Goal: Task Accomplishment & Management: Manage account settings

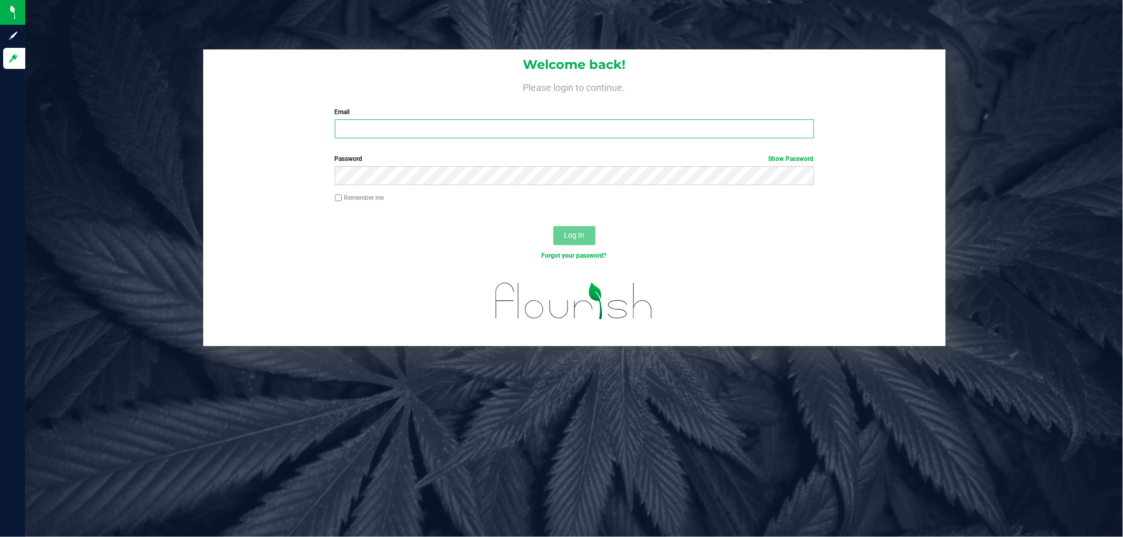
click at [419, 130] on input "Email" at bounding box center [574, 128] width 479 height 19
type input "[EMAIL_ADDRESS][DOMAIN_NAME]"
click at [553, 226] on button "Log In" at bounding box center [574, 235] width 42 height 19
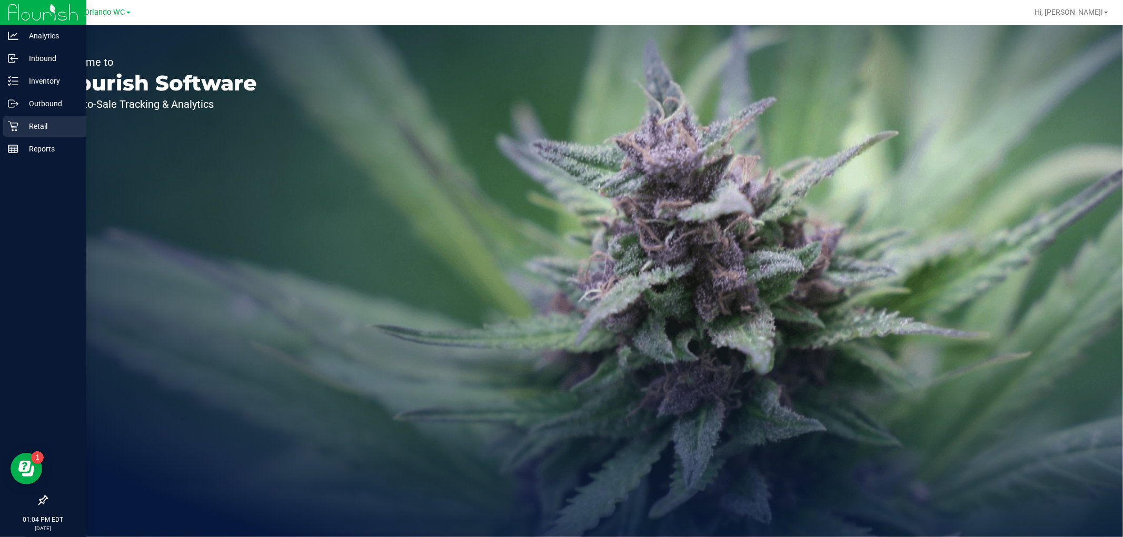
click at [8, 122] on icon at bounding box center [13, 126] width 11 height 11
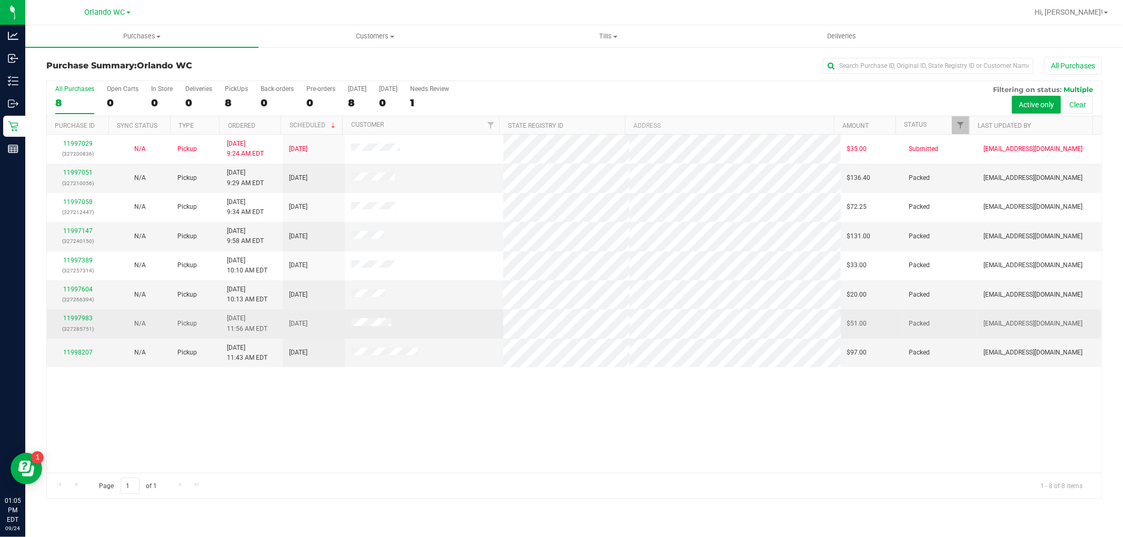
click at [85, 323] on div "11997983 (327285751)" at bounding box center [77, 324] width 49 height 20
click at [83, 322] on link "11997983" at bounding box center [77, 318] width 29 height 7
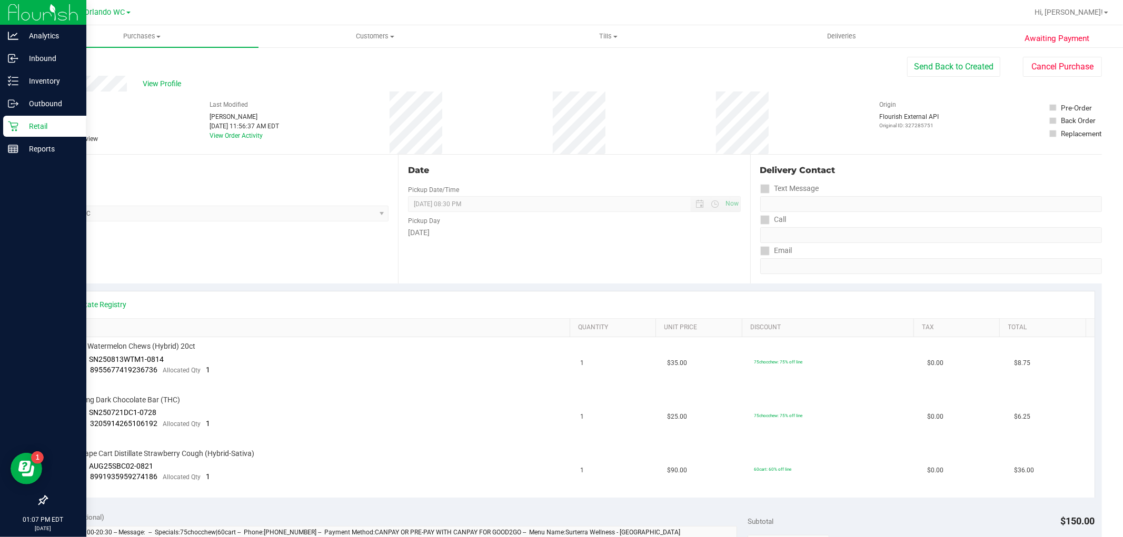
click at [4, 132] on div "Retail" at bounding box center [44, 126] width 83 height 21
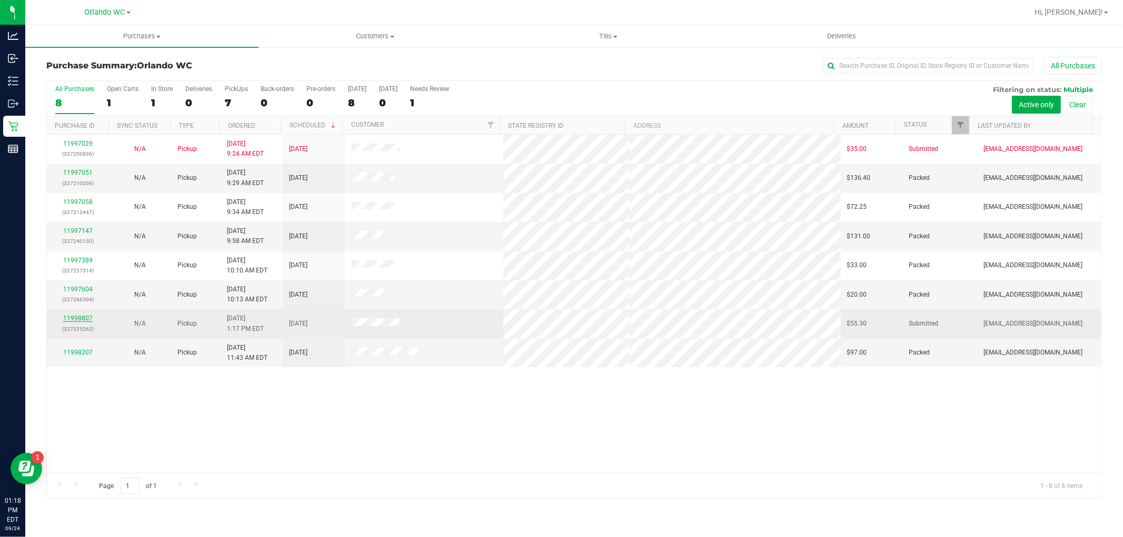
click at [83, 320] on link "11998807" at bounding box center [77, 318] width 29 height 7
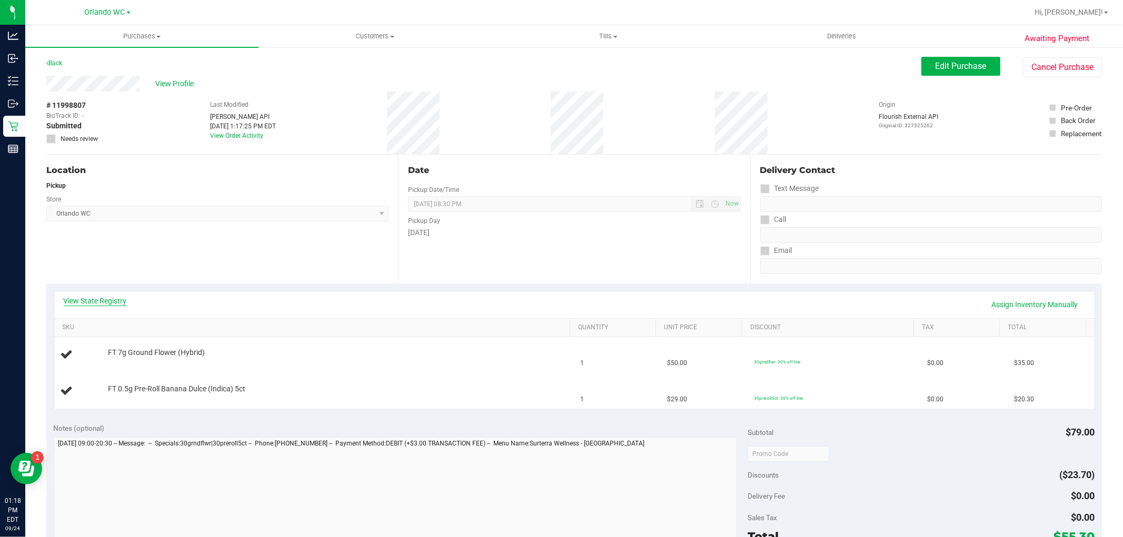
click at [108, 304] on link "View State Registry" at bounding box center [95, 301] width 63 height 11
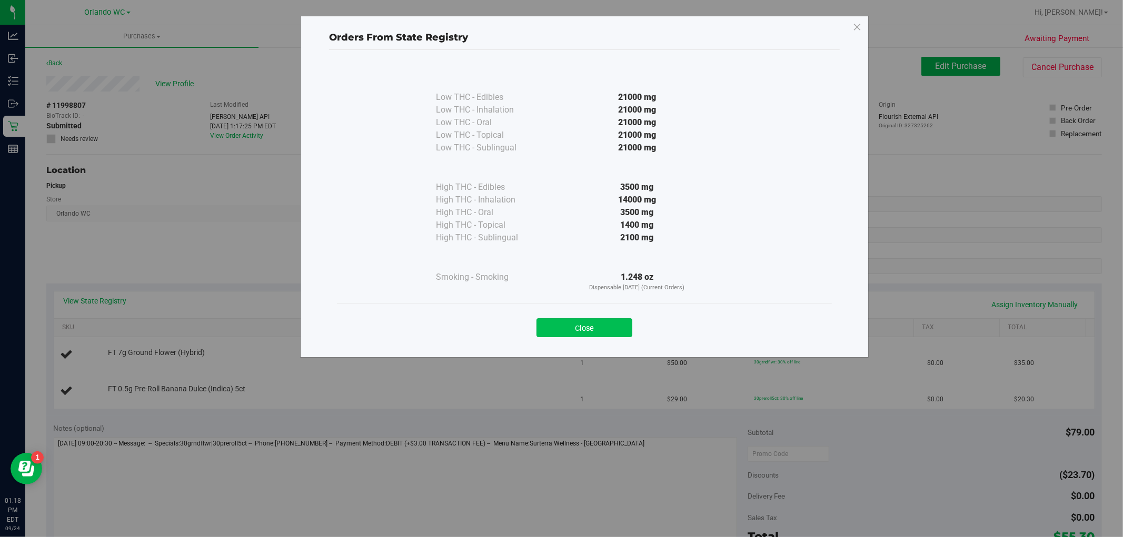
click at [629, 325] on button "Close" at bounding box center [584, 327] width 96 height 19
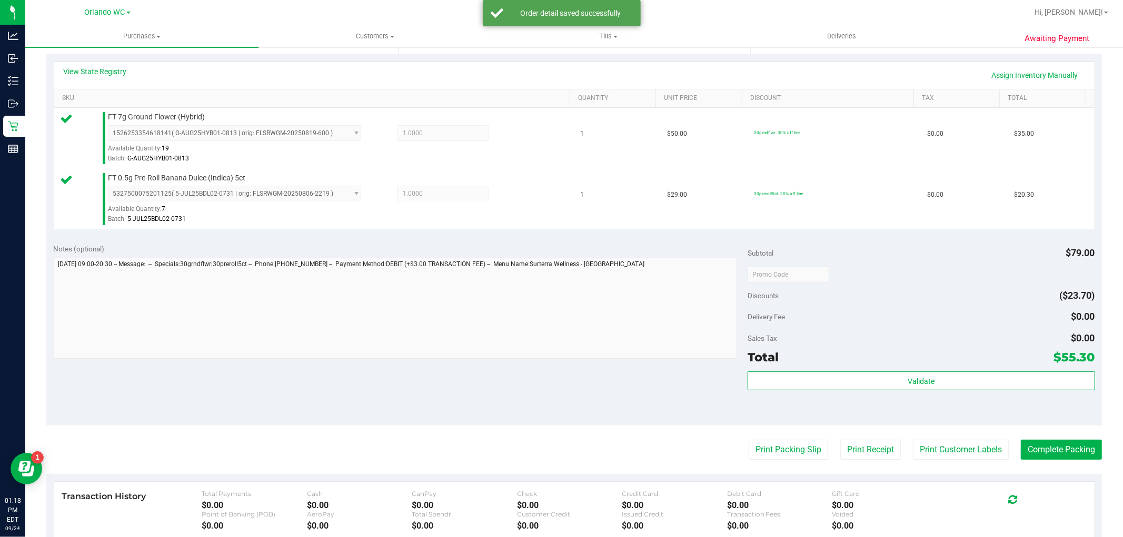
scroll to position [234, 0]
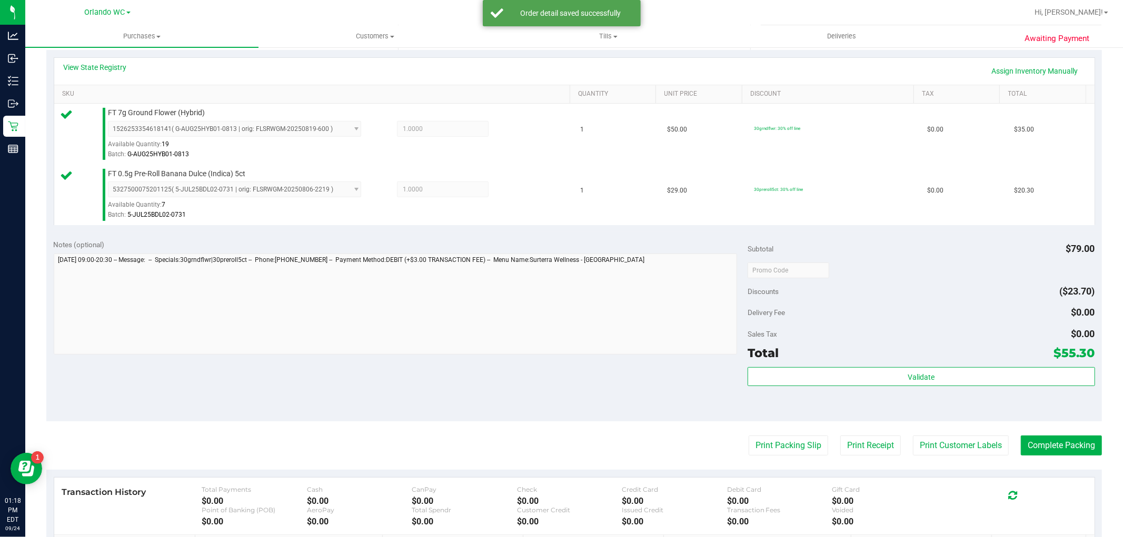
click at [958, 391] on div "Validate" at bounding box center [921, 390] width 347 height 47
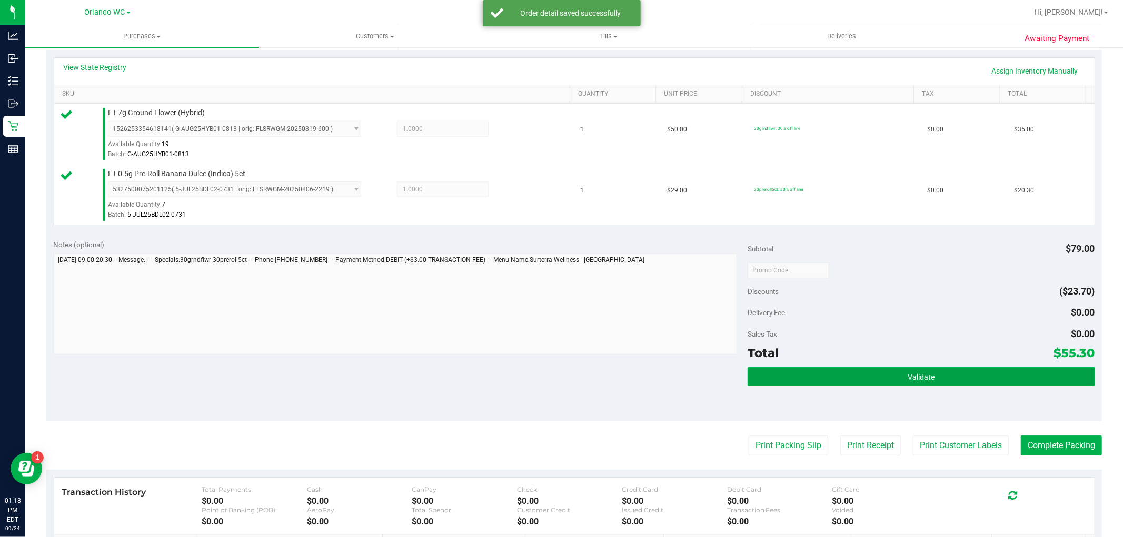
click at [952, 380] on button "Validate" at bounding box center [921, 376] width 347 height 19
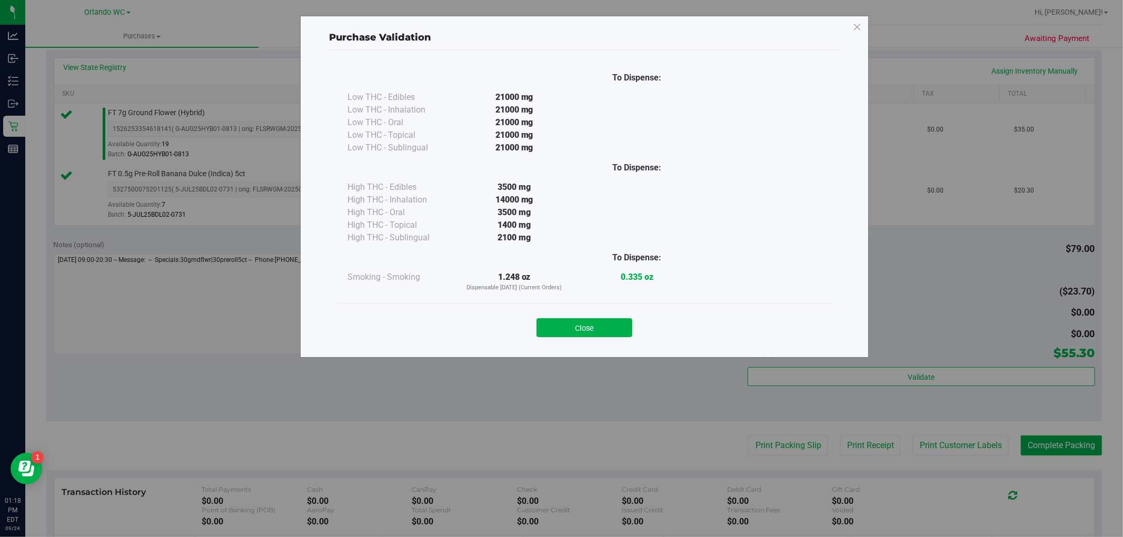
click at [571, 323] on button "Close" at bounding box center [584, 327] width 96 height 19
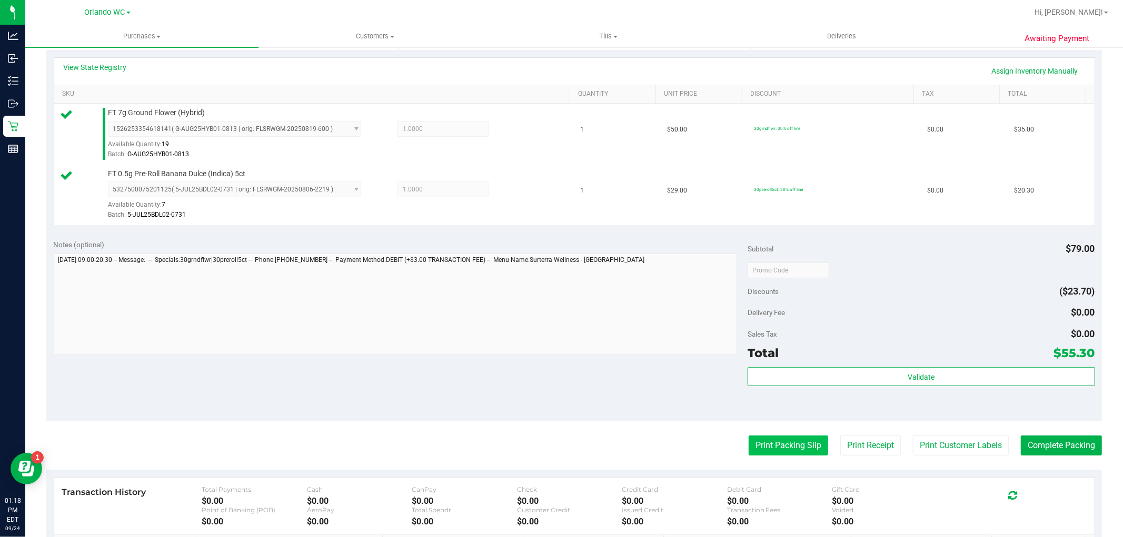
click at [783, 452] on button "Print Packing Slip" at bounding box center [788, 446] width 79 height 20
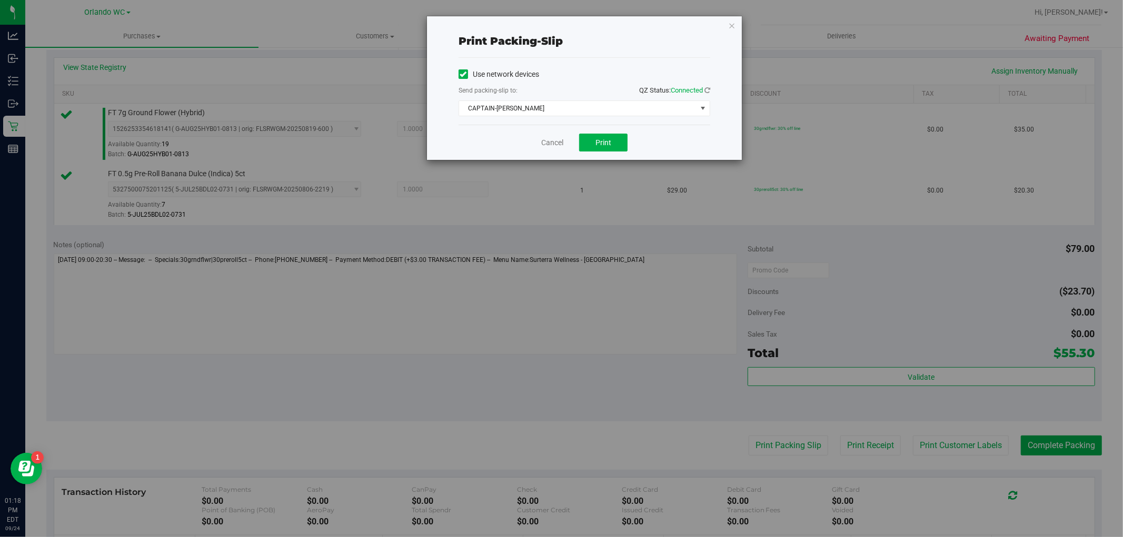
click at [602, 98] on div "Use network devices Send packing-slip to: QZ Status: Connected CAPTAIN-[PERSON_…" at bounding box center [585, 91] width 252 height 50
click at [503, 104] on span "CAPTAIN-[PERSON_NAME]" at bounding box center [577, 108] width 237 height 15
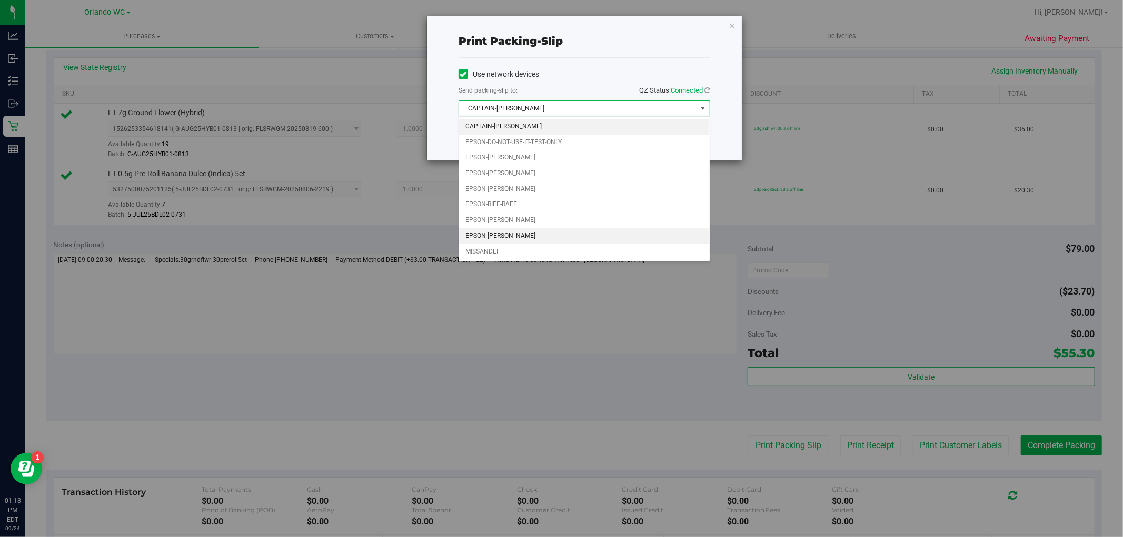
click at [495, 239] on li "EPSON-[PERSON_NAME]" at bounding box center [584, 236] width 251 height 16
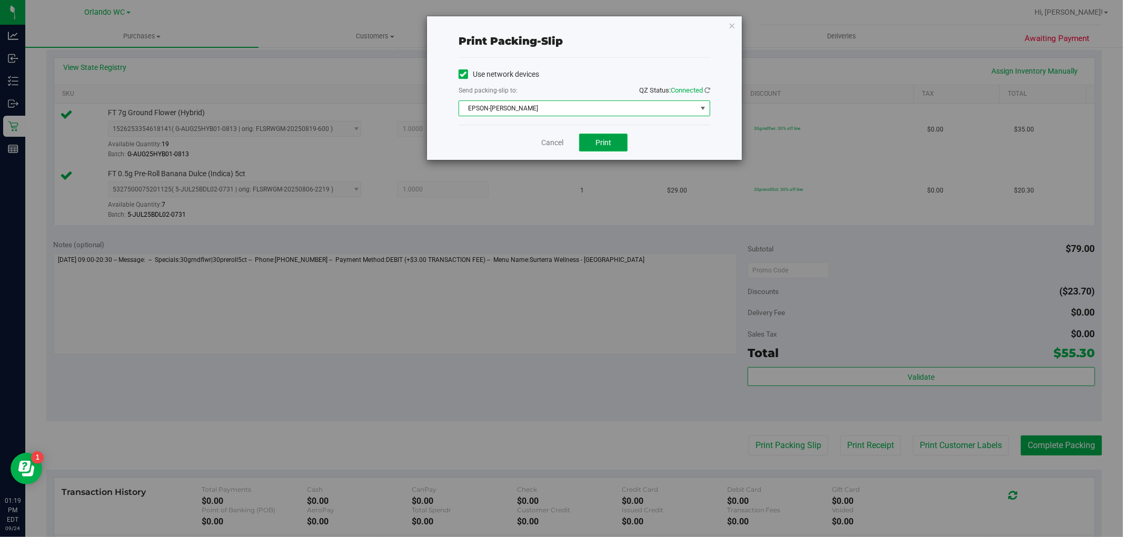
click at [611, 136] on button "Print" at bounding box center [603, 143] width 48 height 18
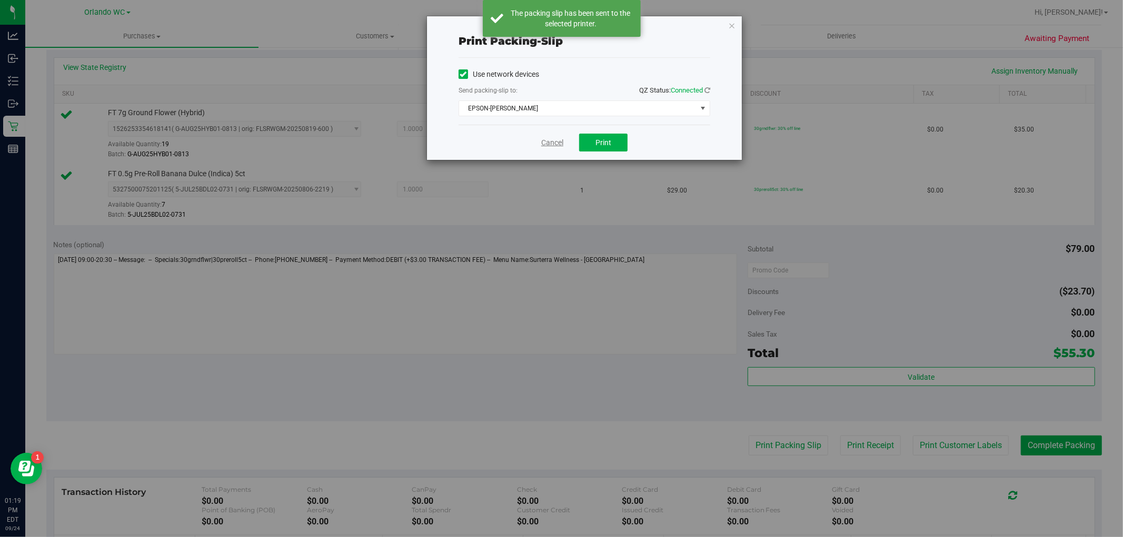
click at [549, 140] on link "Cancel" at bounding box center [552, 142] width 22 height 11
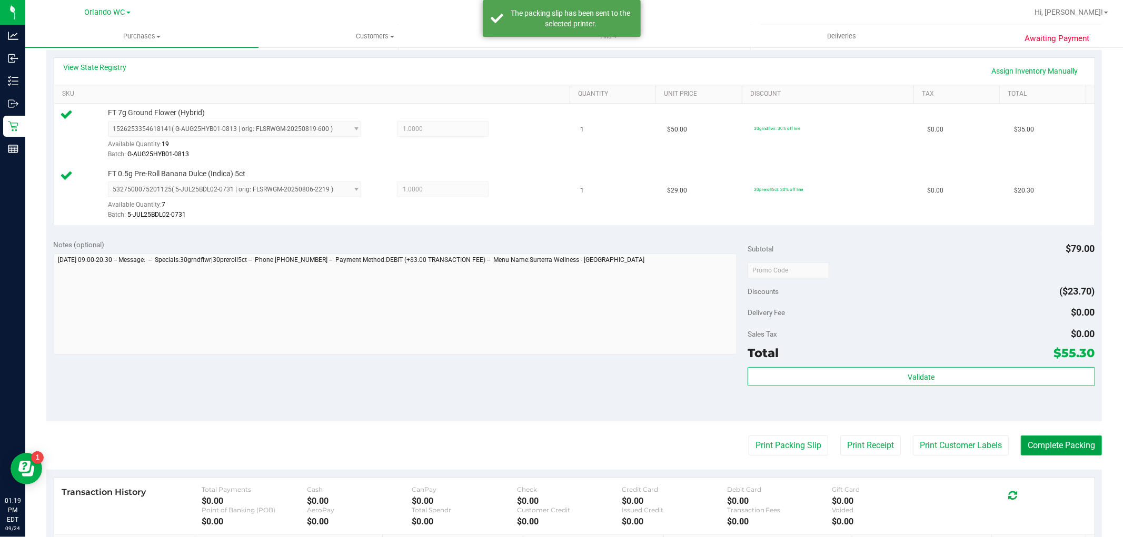
click at [1061, 449] on button "Complete Packing" at bounding box center [1061, 446] width 81 height 20
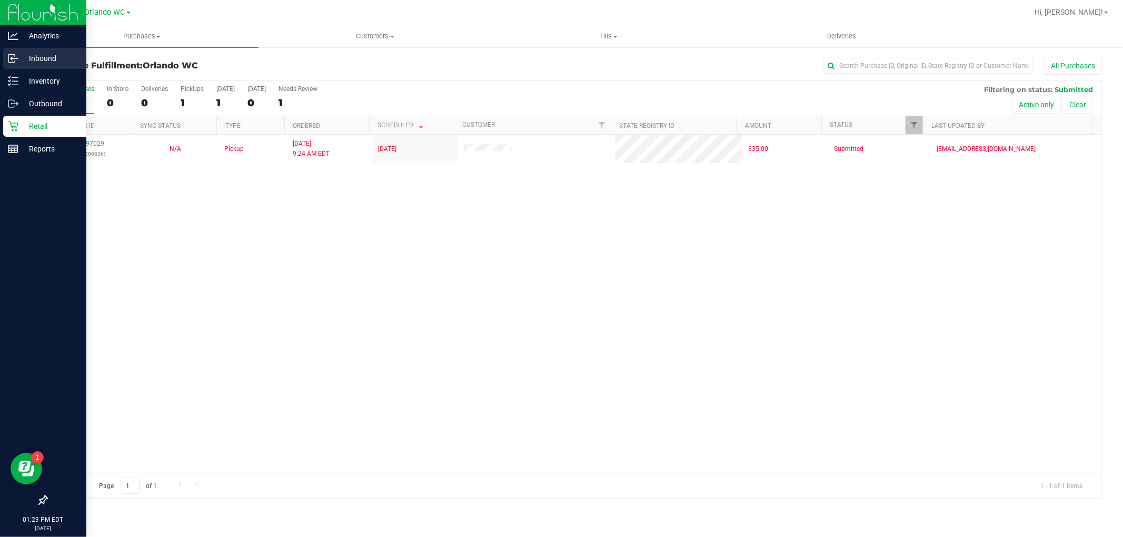
click at [19, 58] on p "Inbound" at bounding box center [49, 58] width 63 height 13
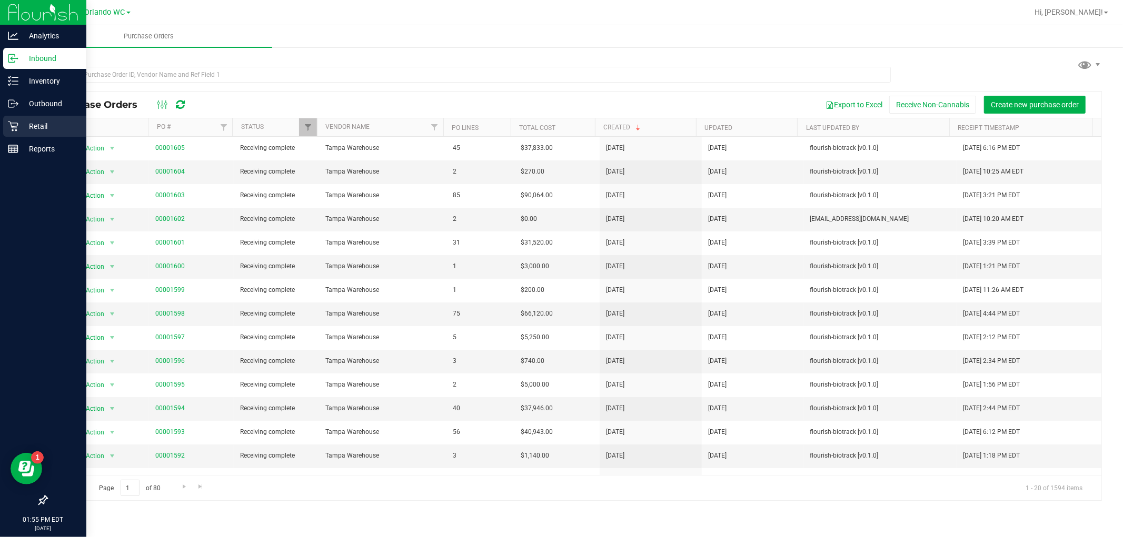
click at [21, 119] on div "Retail" at bounding box center [44, 126] width 83 height 21
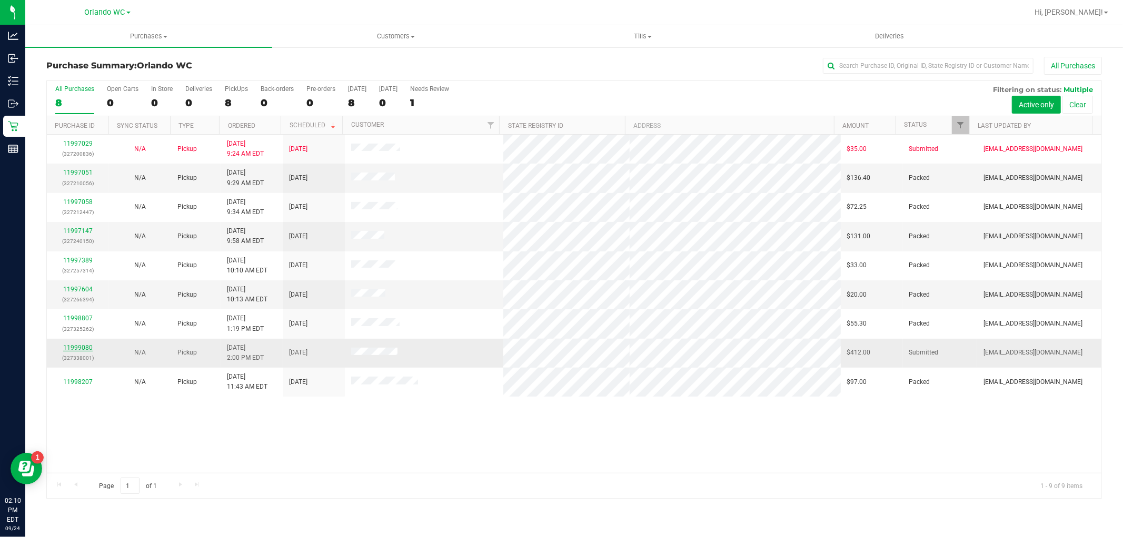
click at [74, 344] on link "11999080" at bounding box center [77, 347] width 29 height 7
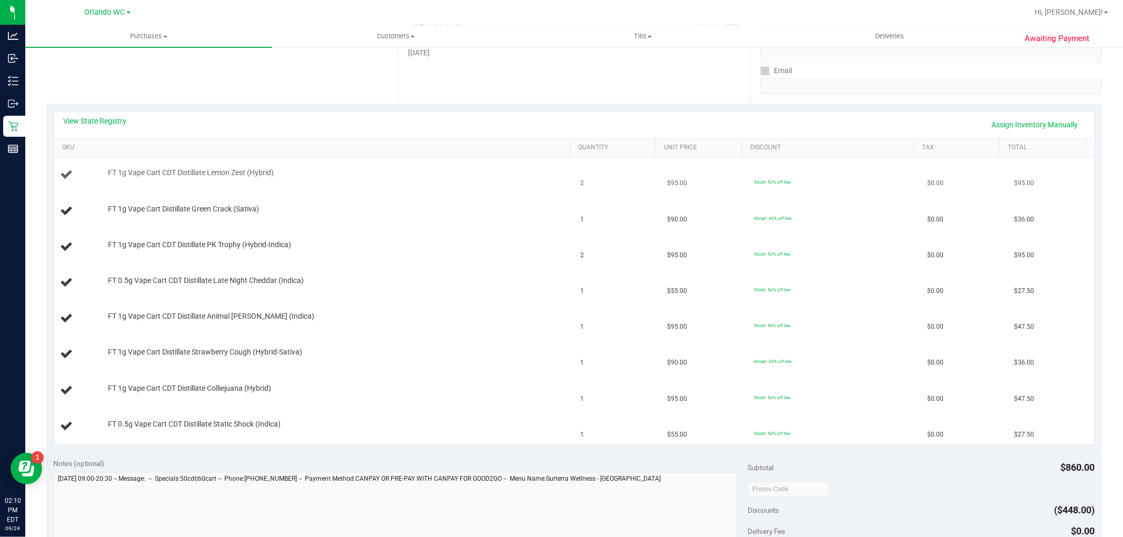
scroll to position [175, 0]
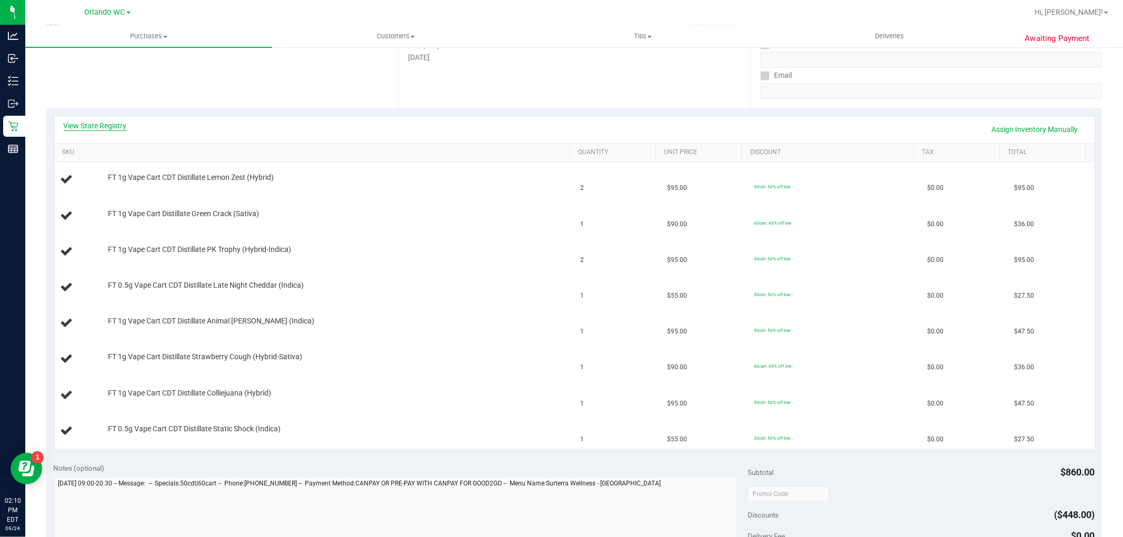
click at [95, 125] on link "View State Registry" at bounding box center [95, 126] width 63 height 11
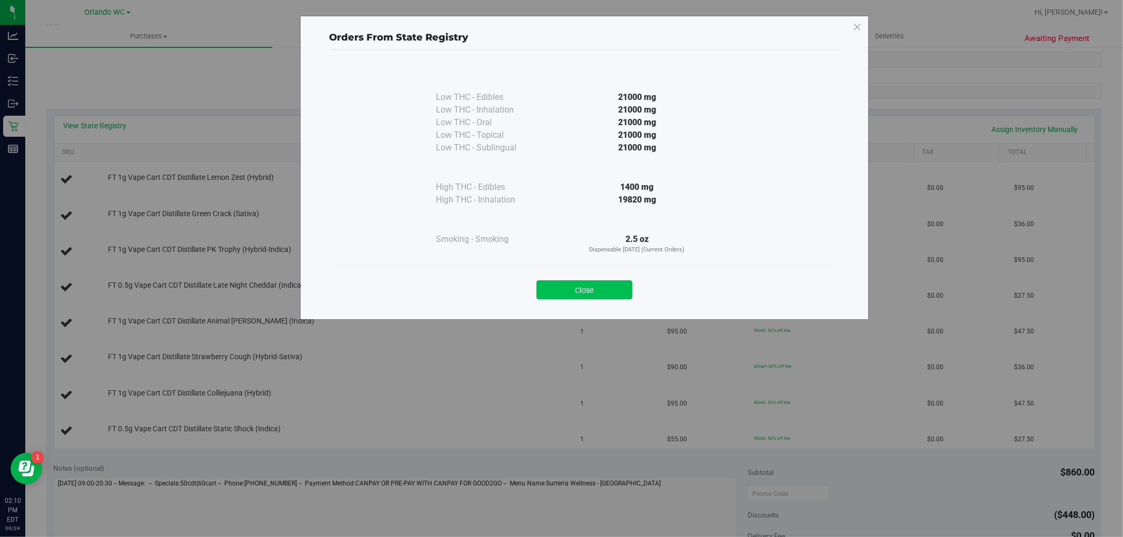
click at [580, 287] on button "Close" at bounding box center [584, 290] width 96 height 19
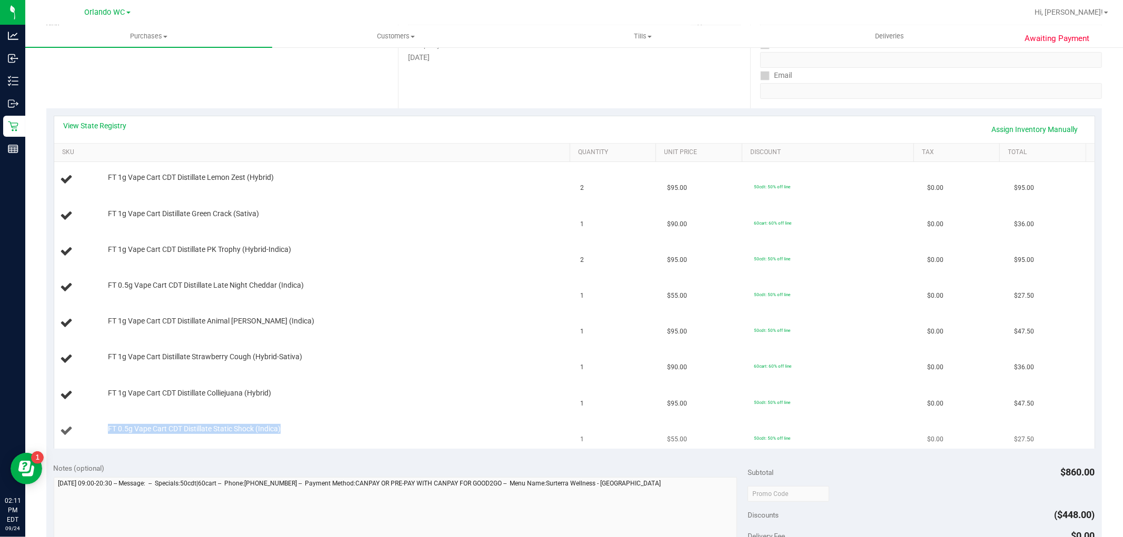
drag, startPoint x: 183, startPoint y: 433, endPoint x: 93, endPoint y: 432, distance: 89.5
click at [93, 432] on div "FT 0.5g Vape Cart CDT Distillate Static Shock (Indica)" at bounding box center [314, 431] width 507 height 14
copy div "FT 0.5g Vape Cart CDT Distillate Static Shock (Indica)"
click at [346, 296] on td "FT 0.5g Vape Cart CDT Distillate Late Night Cheddar (Indica)" at bounding box center [314, 288] width 520 height 36
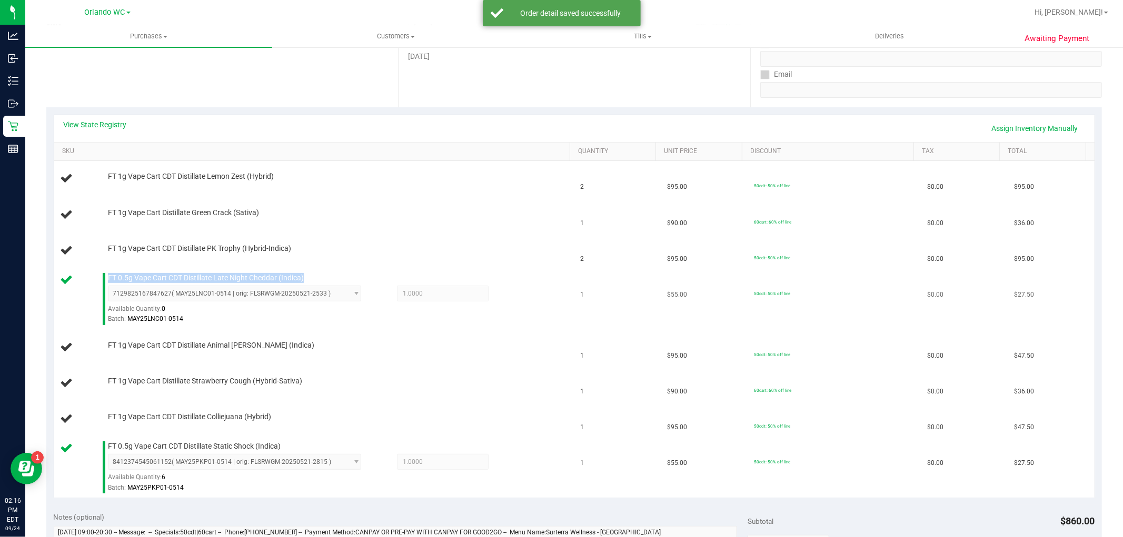
drag, startPoint x: 313, startPoint y: 281, endPoint x: 104, endPoint y: 281, distance: 209.5
click at [104, 281] on div "FT 0.5g Vape Cart CDT Distillate Late Night Cheddar (Indica) 7129825167847627 (…" at bounding box center [334, 299] width 462 height 52
copy span "FT 0.5g Vape Cart CDT Distillate Late Night Cheddar (Indica)"
click at [550, 348] on div "FT 1g Vape Cart CDT Distillate Animal [PERSON_NAME] (Indica)" at bounding box center [334, 346] width 462 height 11
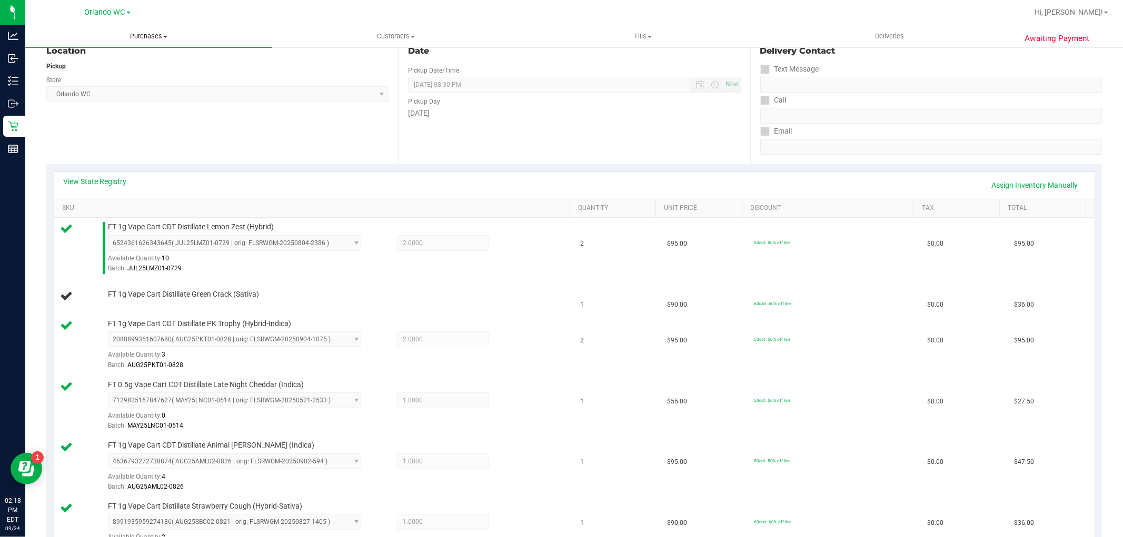
scroll to position [118, 0]
drag, startPoint x: 266, startPoint y: 298, endPoint x: 105, endPoint y: 297, distance: 160.6
click at [105, 297] on div "FT 1g Vape Cart Distillate Green Crack (Sativa)" at bounding box center [334, 296] width 462 height 11
copy span "FT 1g Vape Cart Distillate Green Crack (Sativa)"
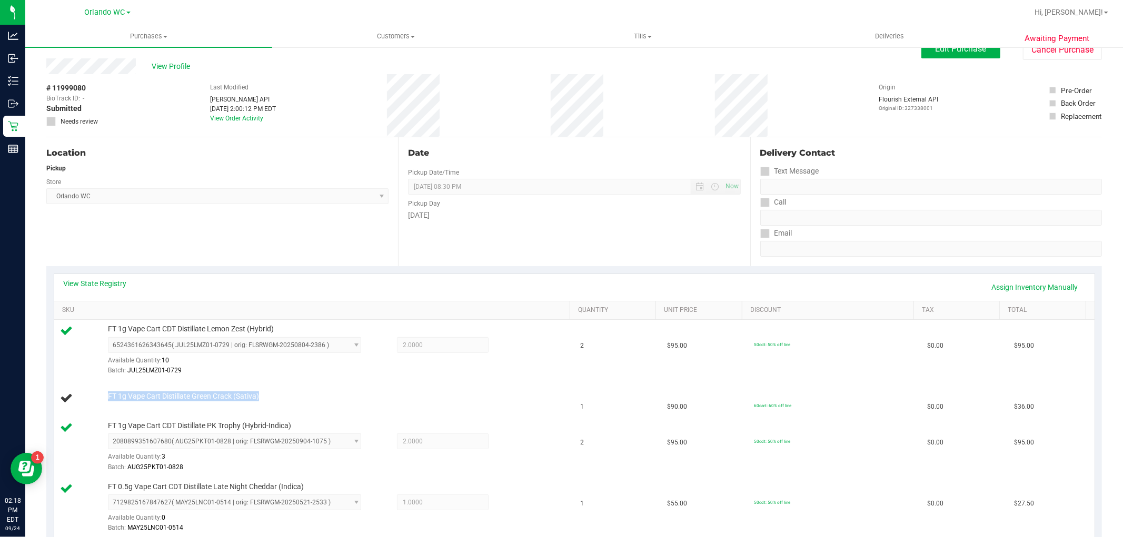
scroll to position [0, 0]
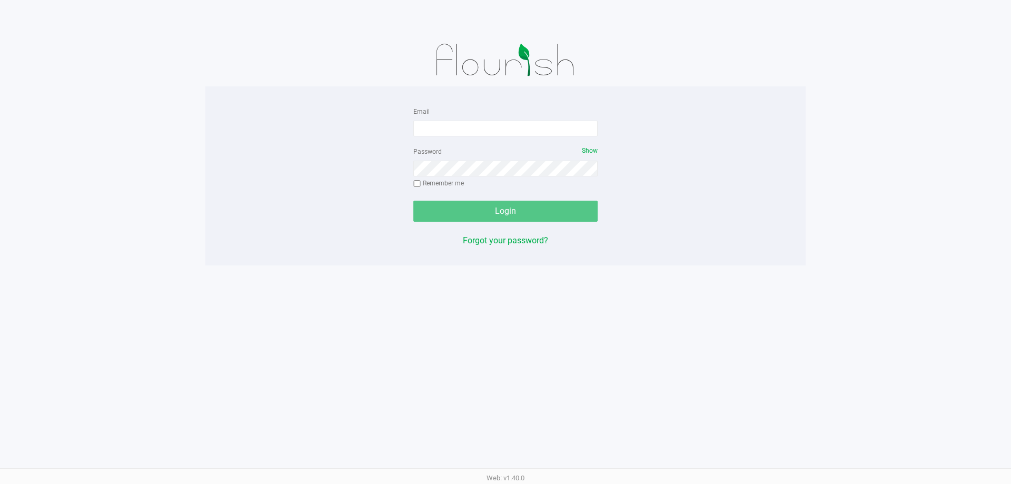
click at [467, 115] on div "Email" at bounding box center [505, 121] width 184 height 32
click at [461, 128] on input "Email" at bounding box center [505, 129] width 184 height 16
type input "[EMAIL_ADDRESS][DOMAIN_NAME]"
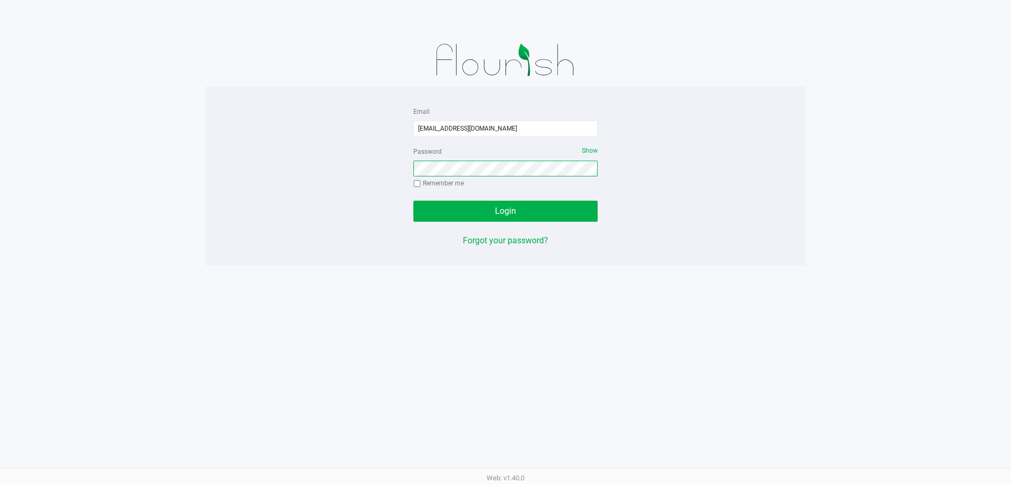
click at [413, 201] on button "Login" at bounding box center [505, 211] width 184 height 21
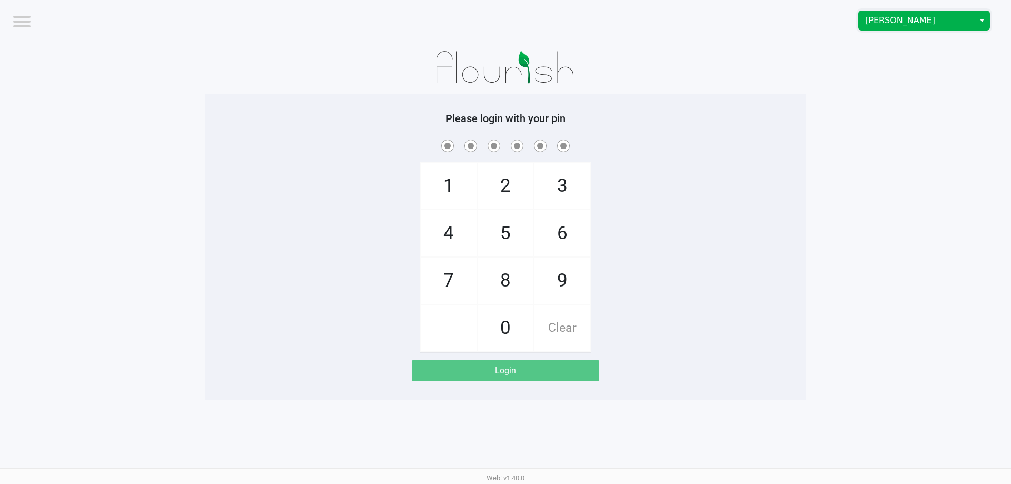
click at [954, 25] on span "[PERSON_NAME]" at bounding box center [916, 20] width 103 height 13
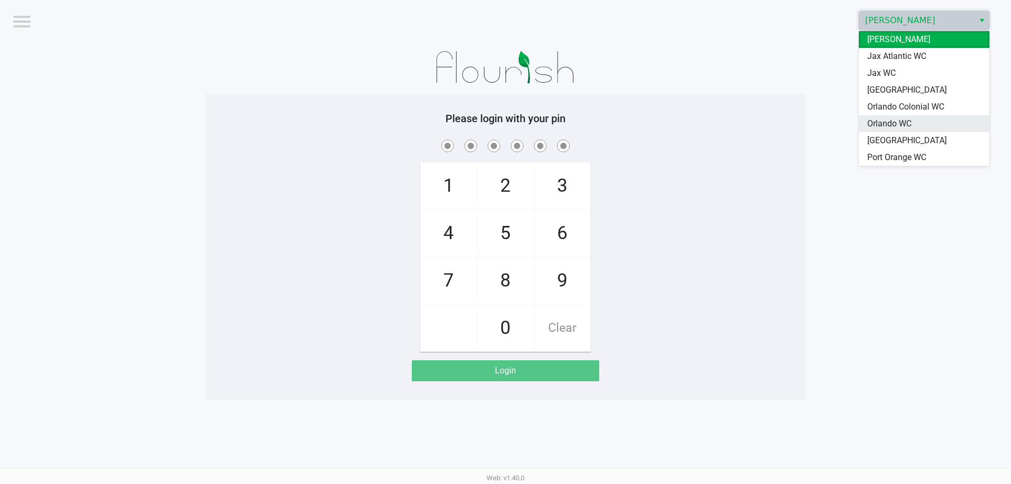
click at [924, 125] on li "Orlando WC" at bounding box center [924, 123] width 131 height 17
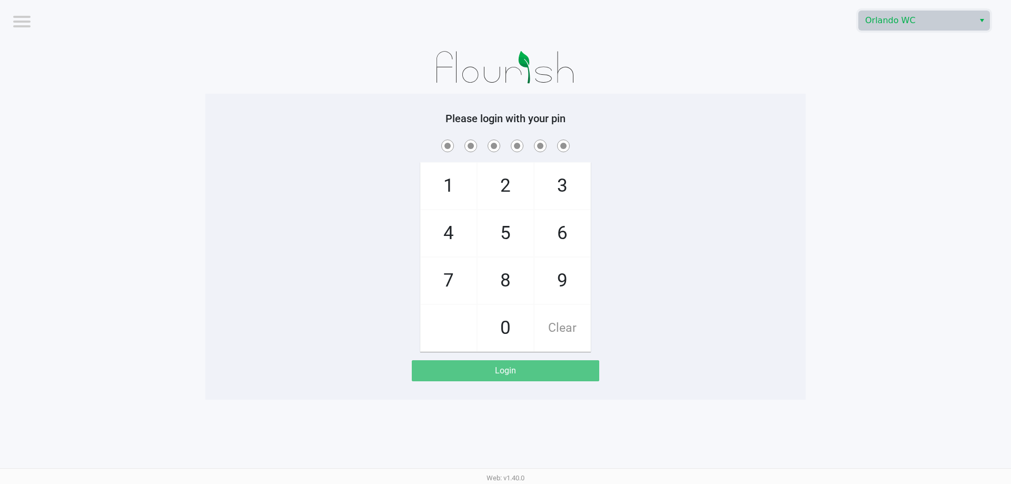
click at [793, 169] on div "1 4 7 2 5 8 0 3 6 9 Clear" at bounding box center [505, 244] width 600 height 214
checkbox input "true"
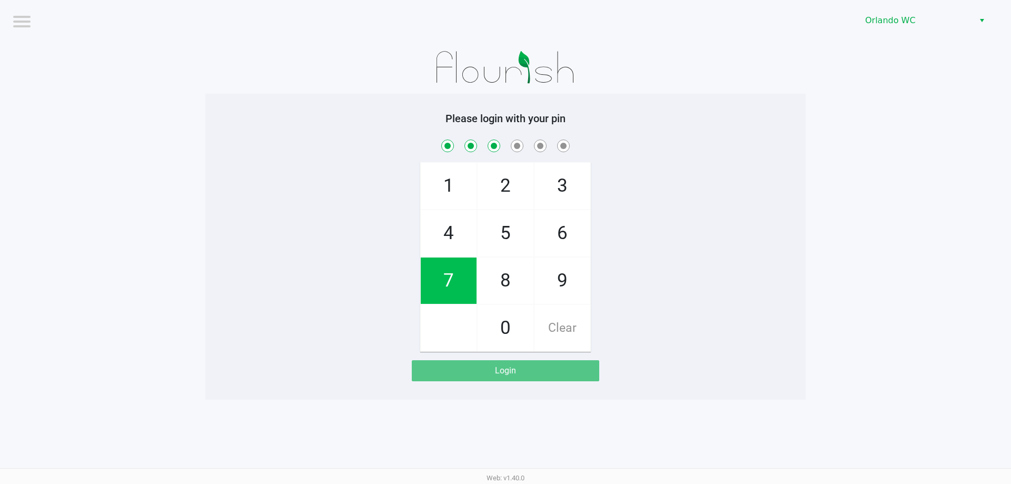
checkbox input "true"
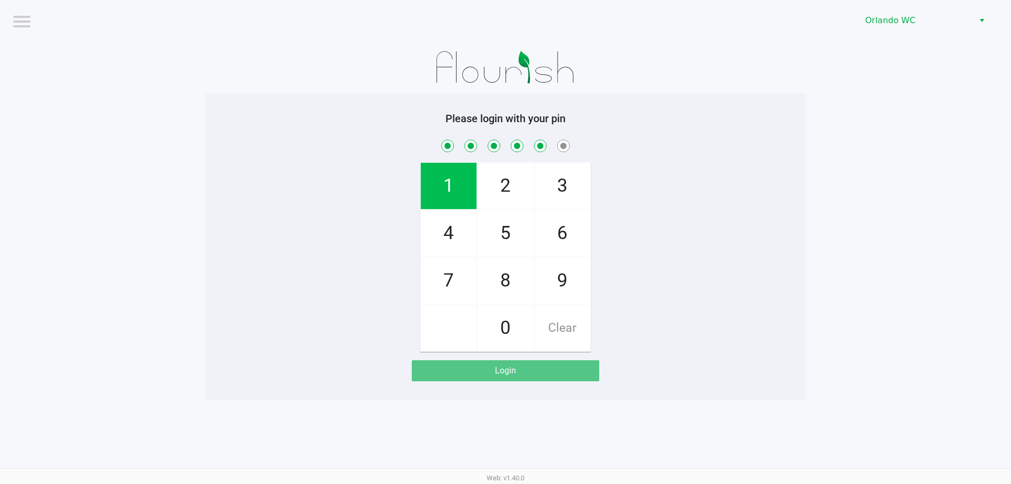
checkbox input "true"
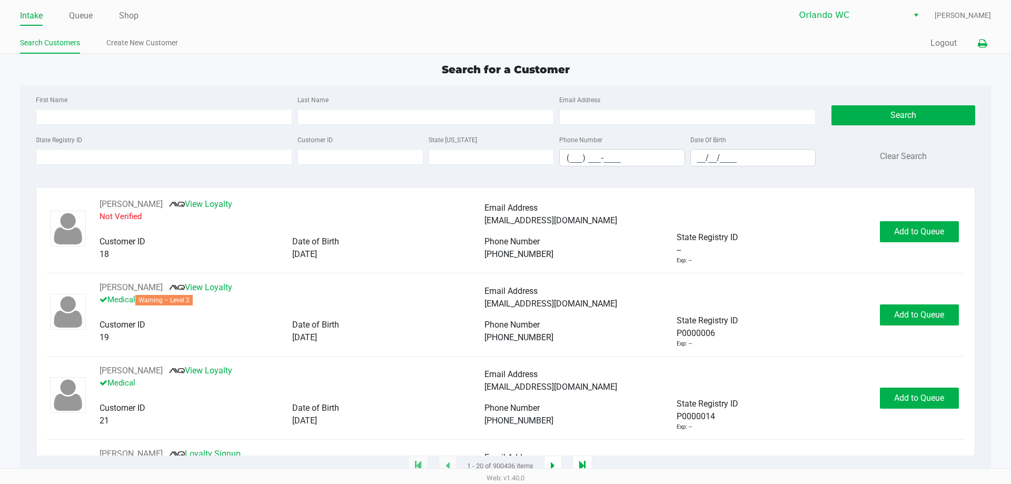
click at [981, 47] on icon at bounding box center [982, 43] width 9 height 7
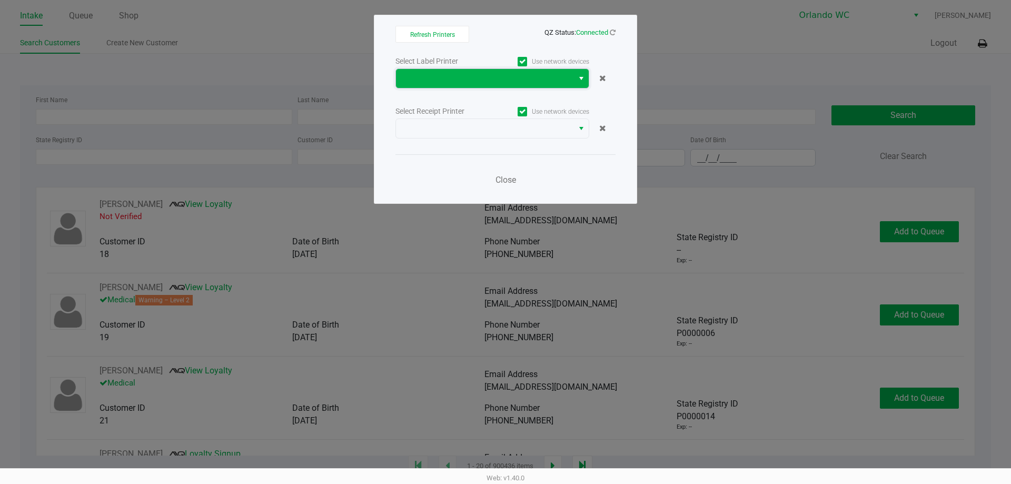
click at [448, 76] on span at bounding box center [484, 78] width 165 height 13
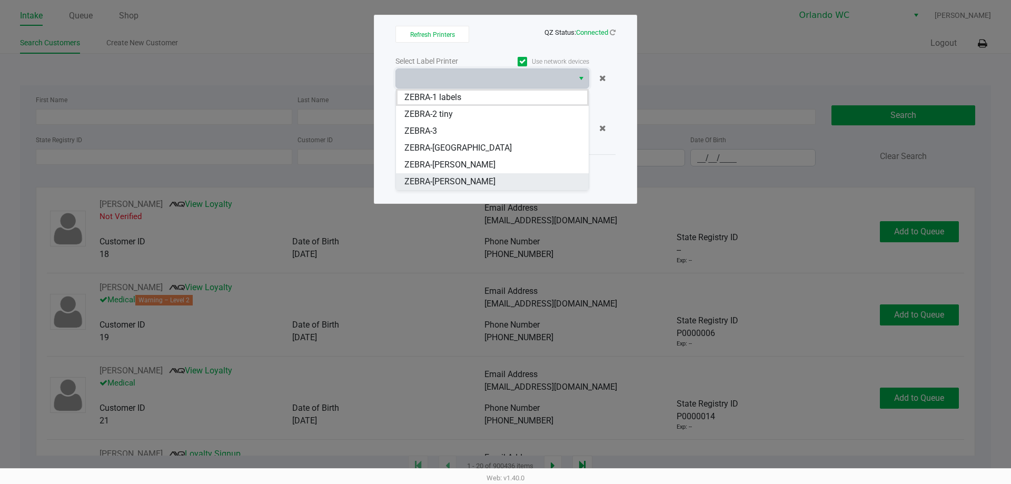
click at [469, 176] on span "ZEBRA-TYWIN-LANNISTER" at bounding box center [449, 181] width 91 height 13
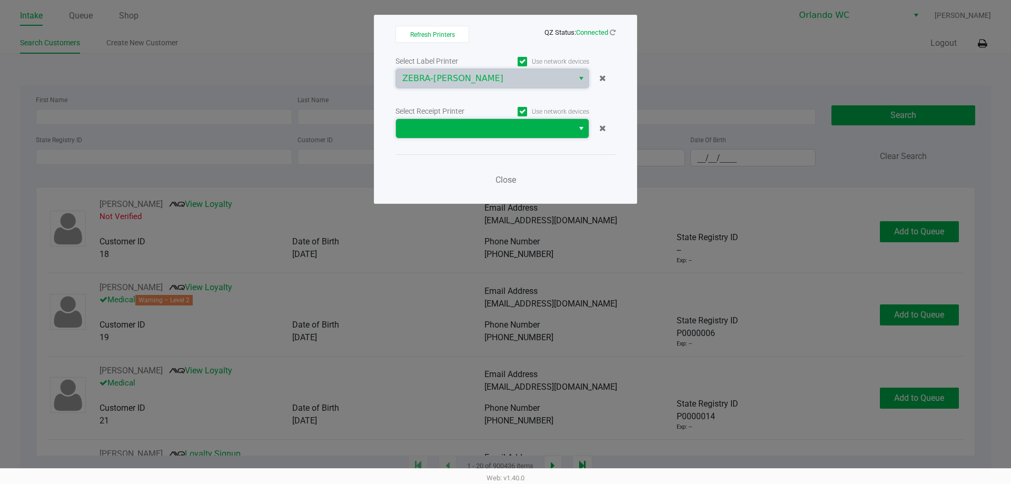
click at [452, 129] on span at bounding box center [484, 128] width 165 height 13
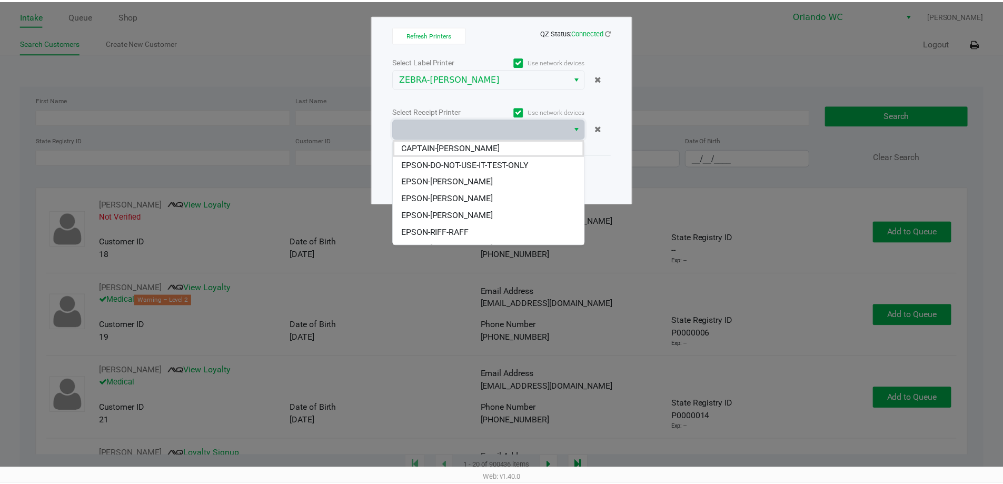
scroll to position [46, 0]
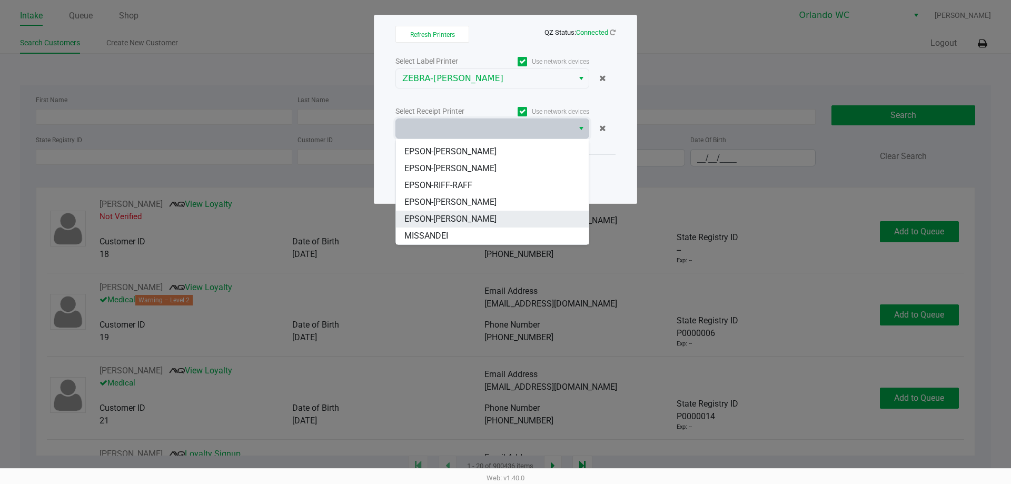
click at [491, 216] on span "EPSON-[PERSON_NAME]" at bounding box center [450, 219] width 92 height 13
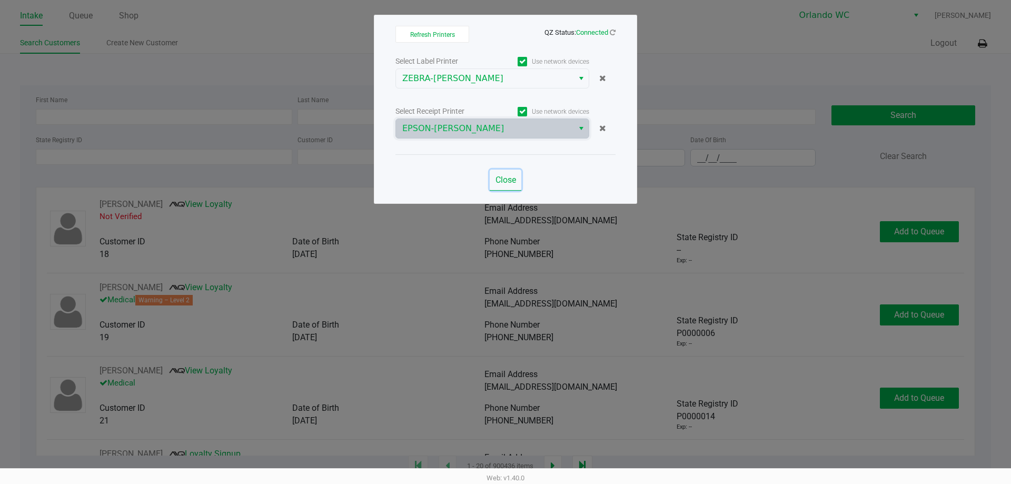
click at [511, 182] on span "Close" at bounding box center [505, 180] width 21 height 10
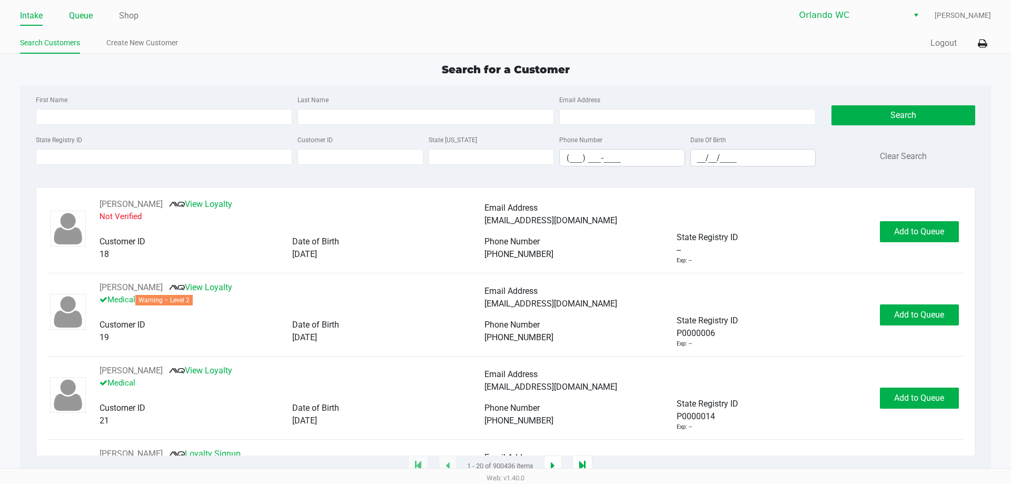
click at [84, 23] on li "Queue" at bounding box center [81, 16] width 24 height 18
click at [85, 21] on link "Queue" at bounding box center [81, 15] width 24 height 15
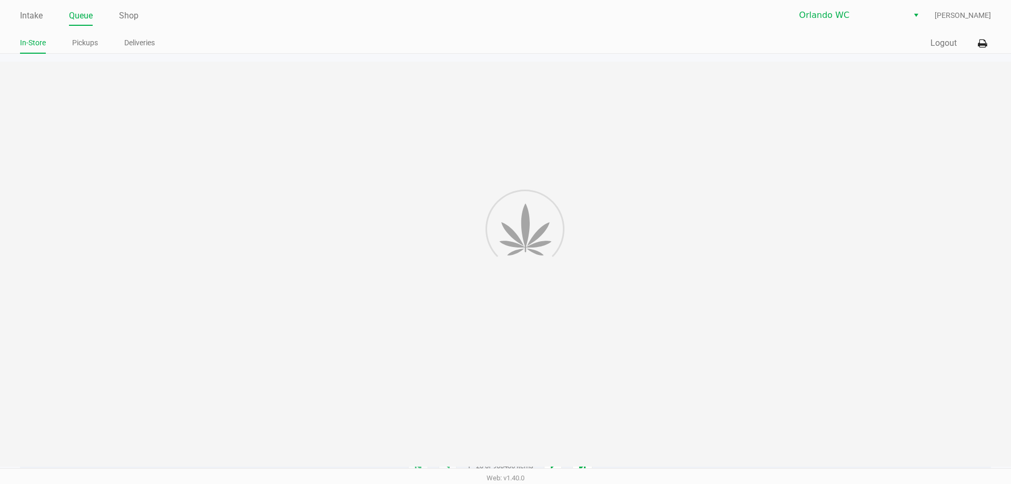
click at [96, 47] on link "Pickups" at bounding box center [85, 42] width 26 height 13
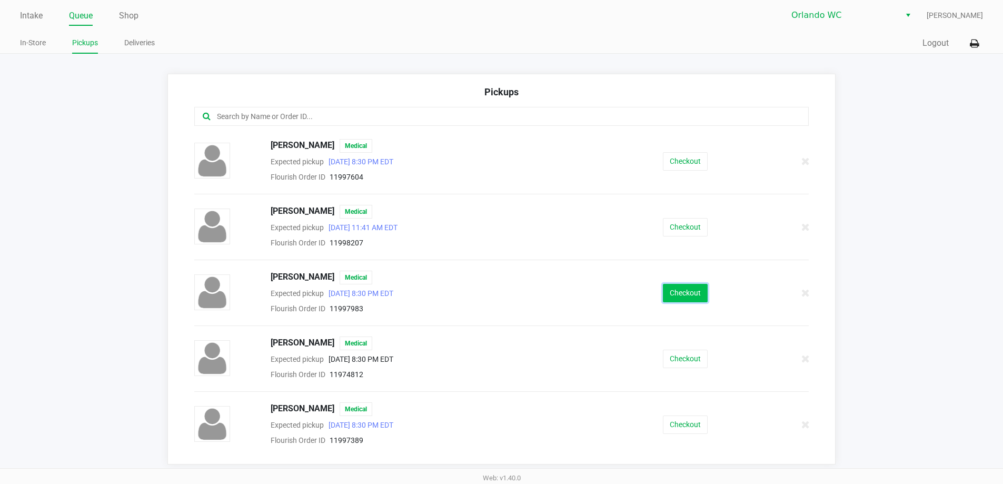
click at [667, 287] on button "Checkout" at bounding box center [685, 293] width 45 height 18
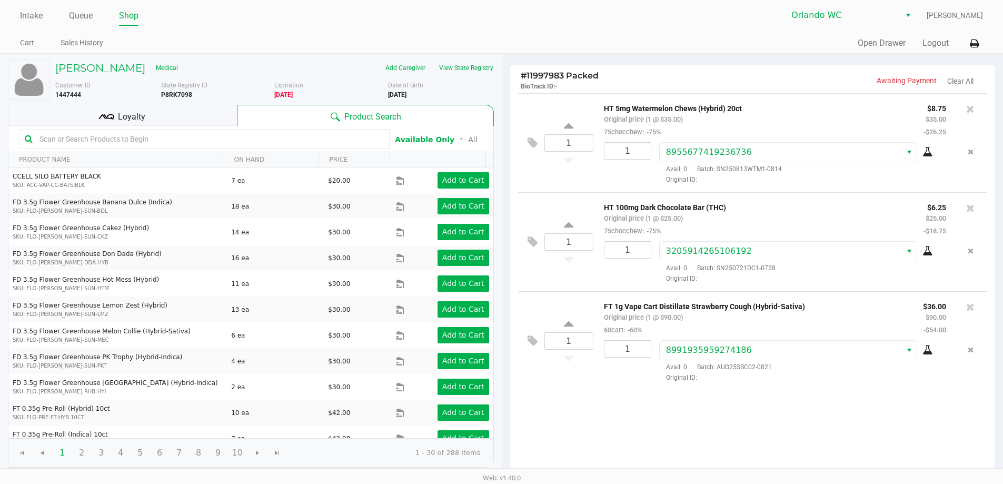
click at [140, 115] on span "Loyalty" at bounding box center [131, 117] width 27 height 13
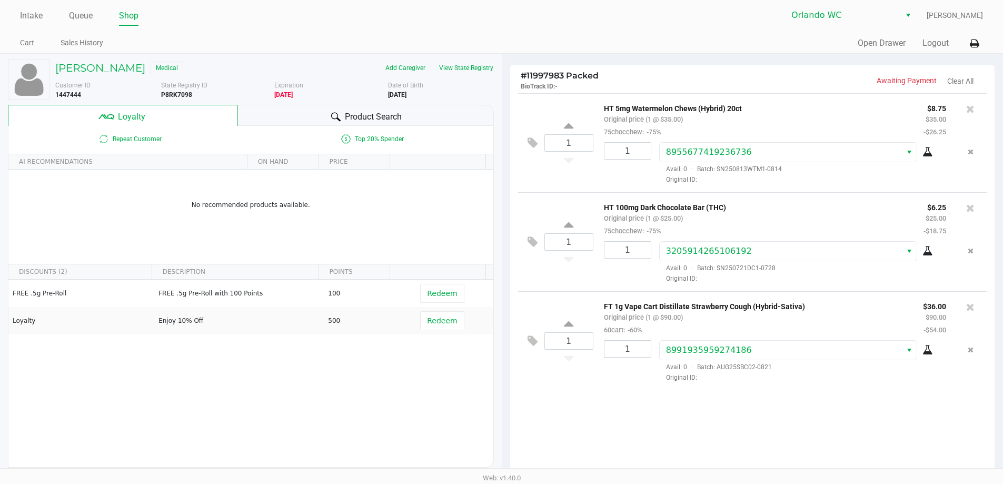
click at [357, 113] on span "Product Search" at bounding box center [373, 117] width 57 height 13
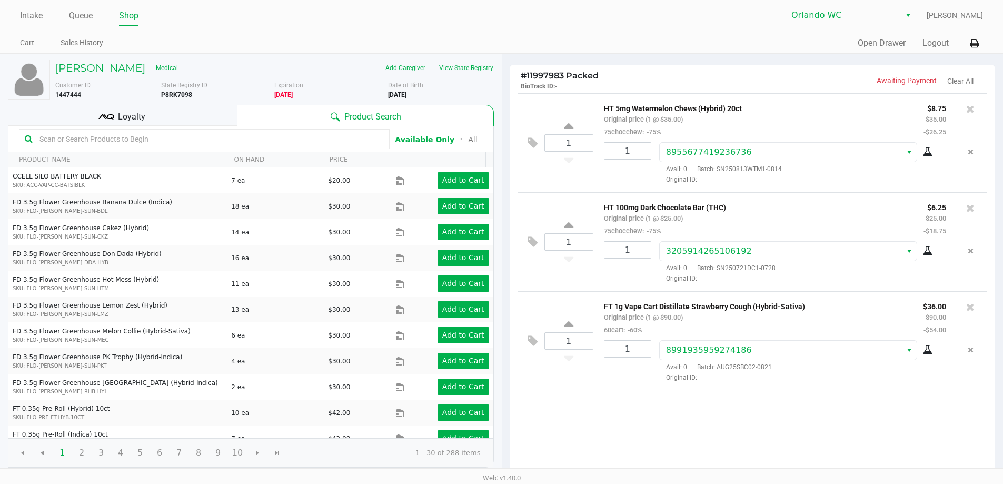
click at [123, 113] on span "Loyalty" at bounding box center [131, 117] width 27 height 13
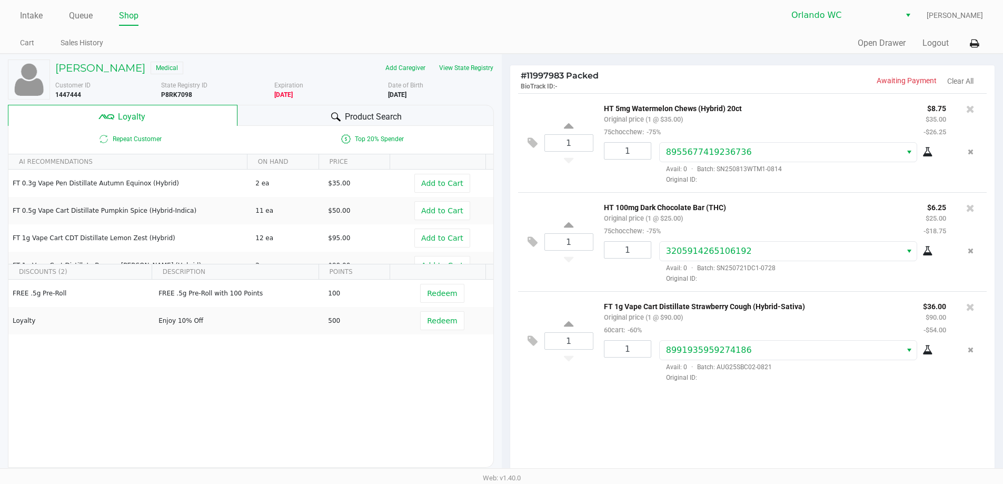
click at [279, 112] on div "Product Search" at bounding box center [365, 115] width 256 height 21
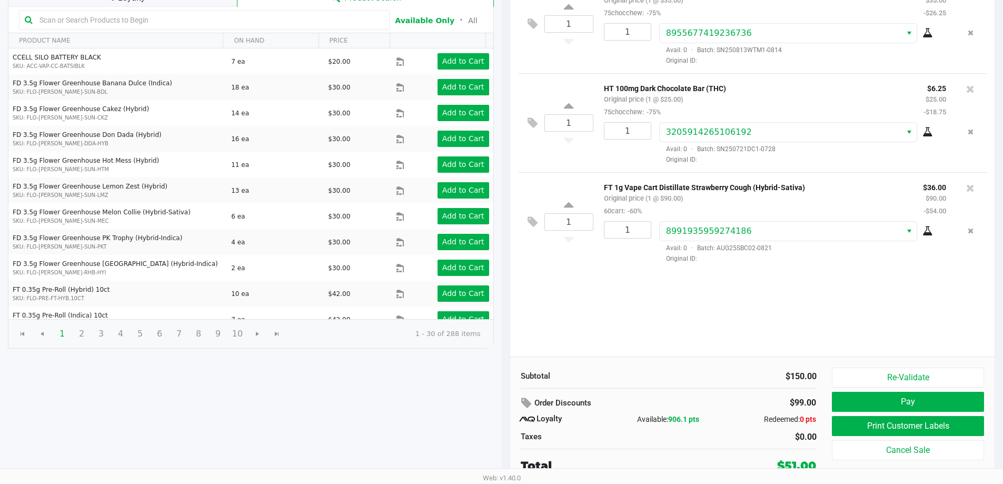
scroll to position [121, 0]
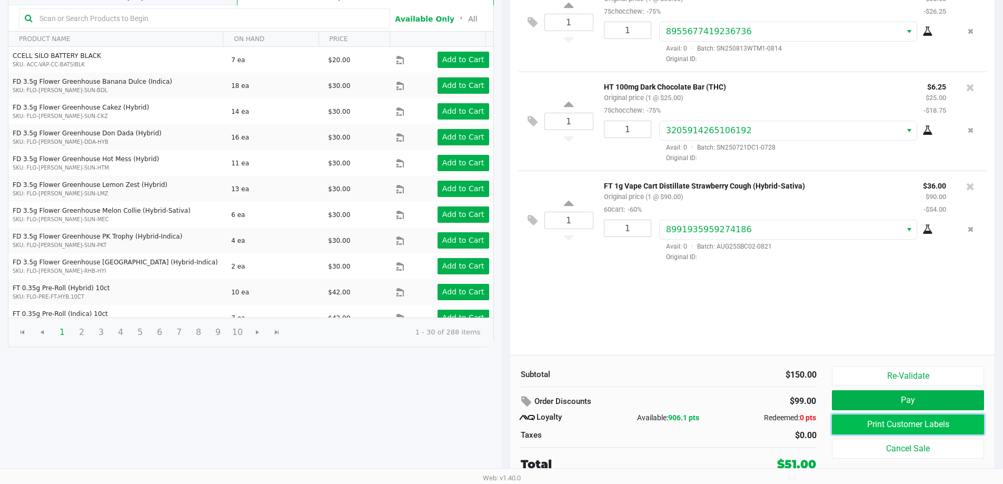
click at [874, 429] on button "Print Customer Labels" at bounding box center [908, 424] width 152 height 20
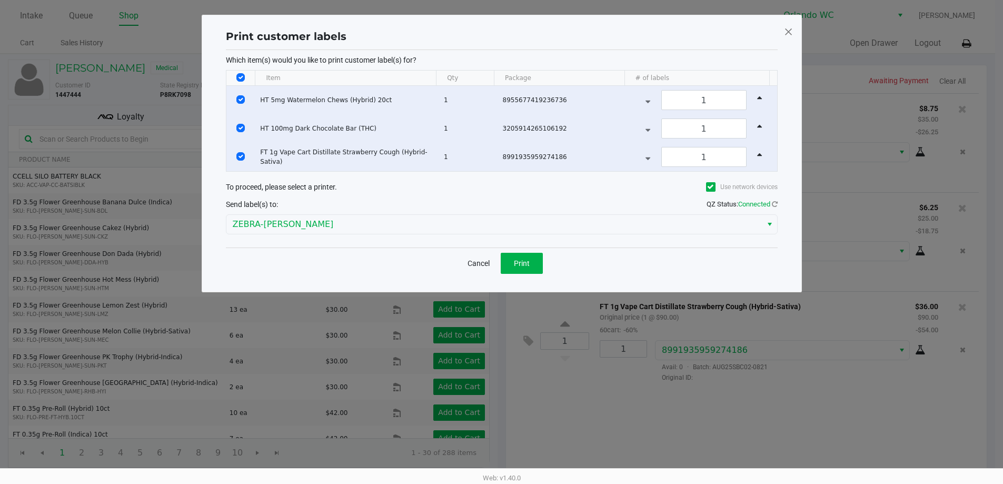
scroll to position [0, 0]
click at [530, 264] on span "Print" at bounding box center [525, 263] width 16 height 8
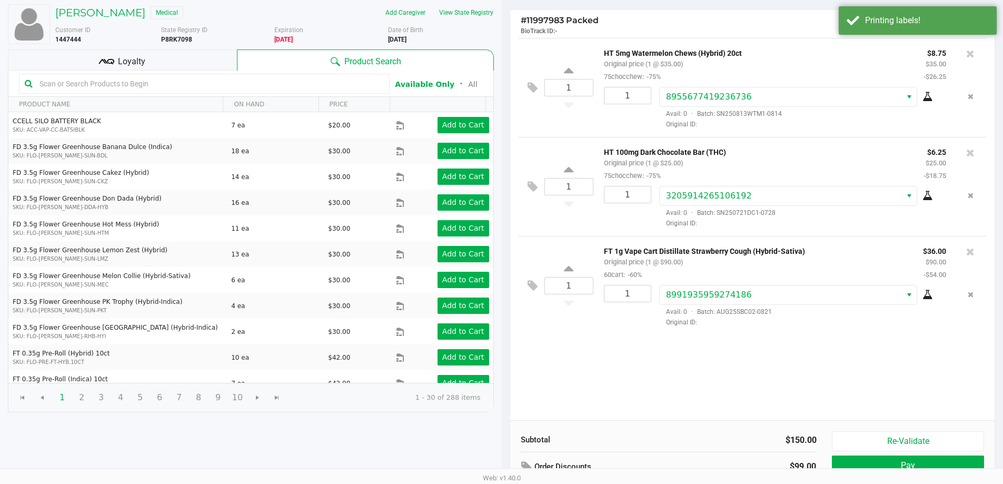
scroll to position [121, 0]
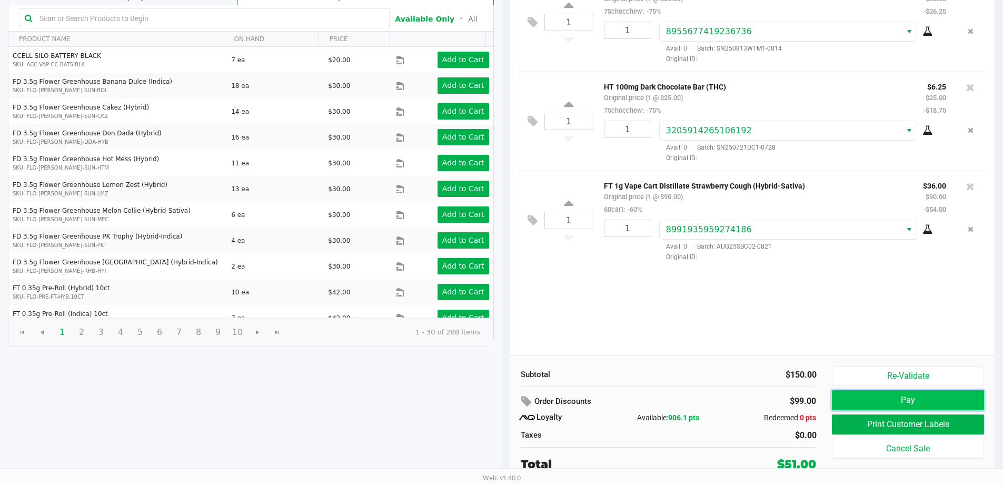
click at [951, 399] on button "Pay" at bounding box center [908, 400] width 152 height 20
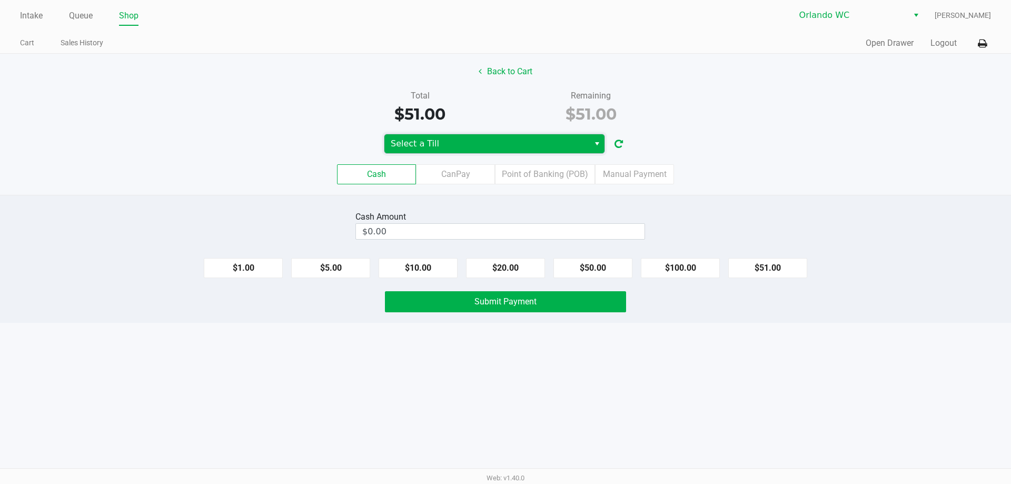
click at [555, 144] on span "Select a Till" at bounding box center [487, 143] width 192 height 13
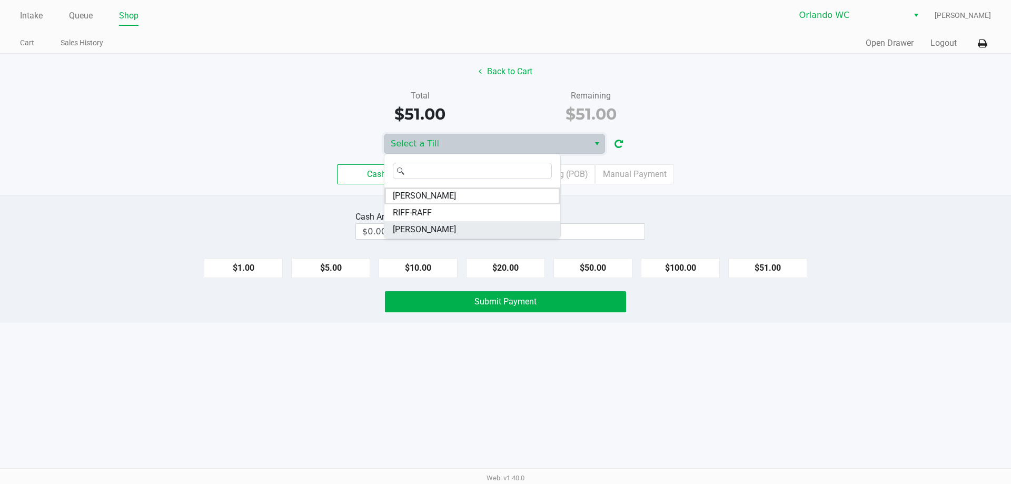
click at [464, 223] on li "TYWIN-LANNISTER" at bounding box center [472, 229] width 176 height 17
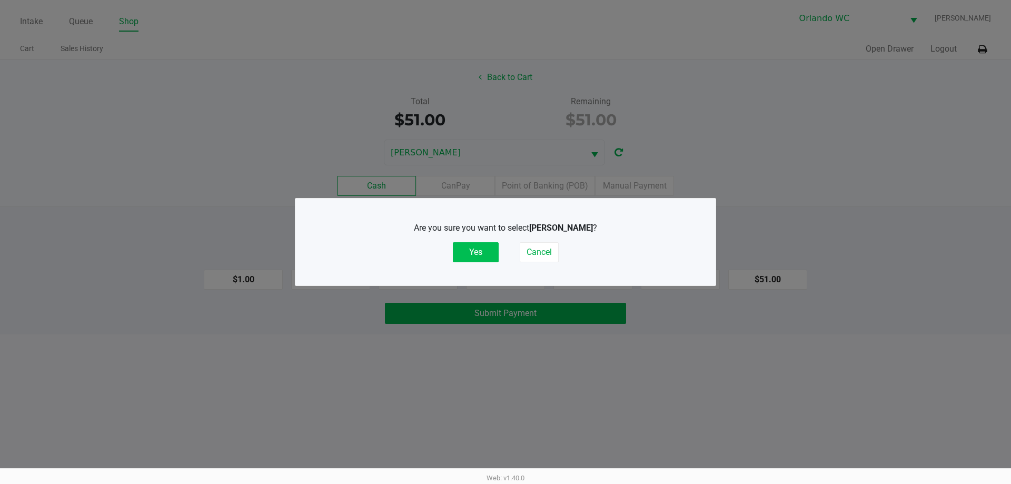
click at [472, 243] on button "Yes" at bounding box center [476, 252] width 46 height 20
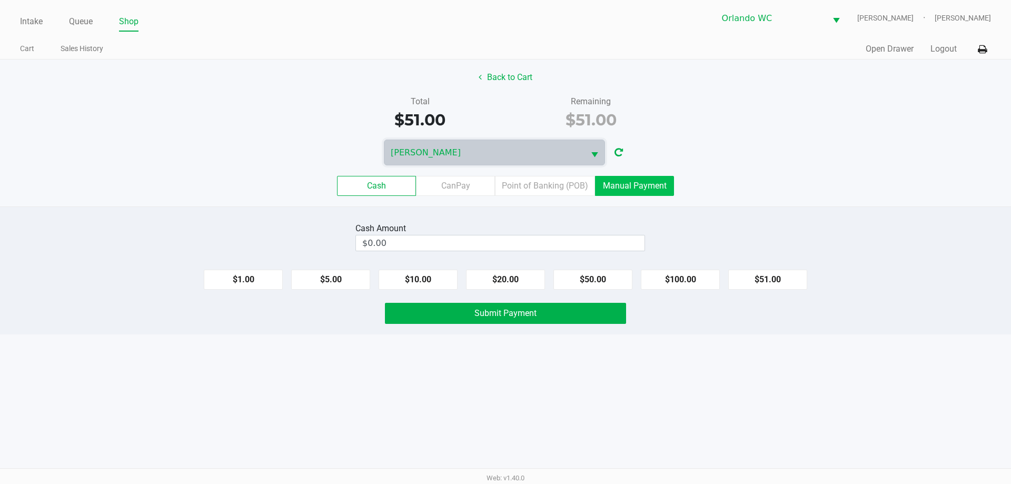
click at [647, 189] on label "Manual Payment" at bounding box center [634, 186] width 79 height 20
click at [0, 0] on 8 "Manual Payment" at bounding box center [0, 0] width 0 height 0
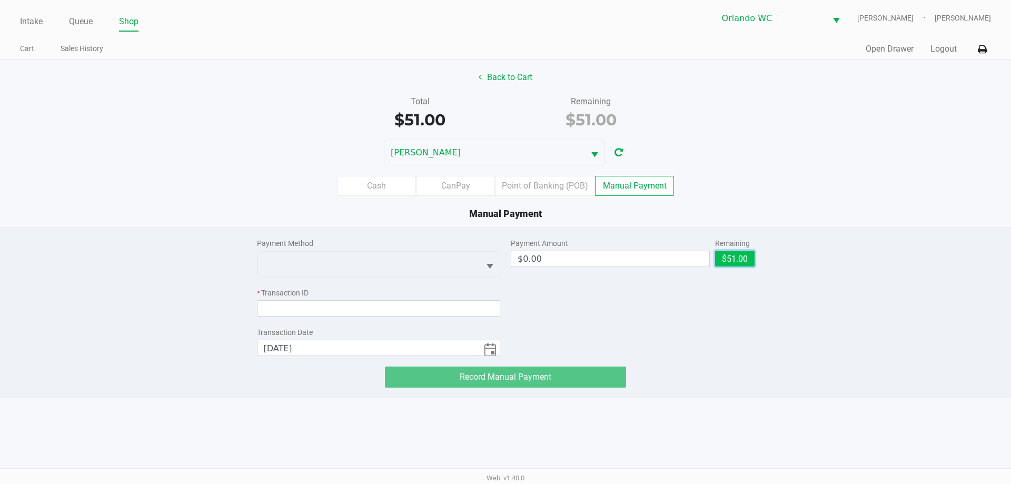
click at [743, 258] on button "$51.00" at bounding box center [734, 259] width 39 height 16
type input "$51.00"
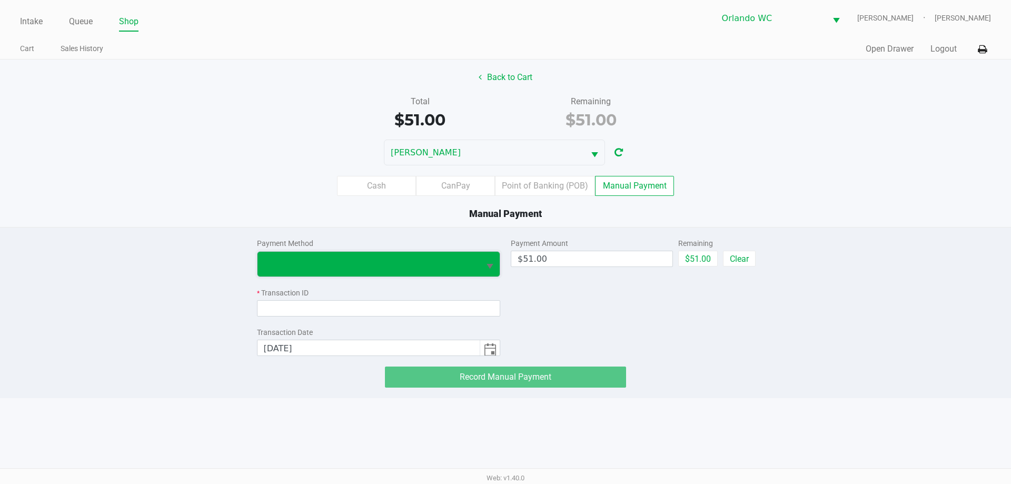
click at [383, 266] on span at bounding box center [369, 263] width 210 height 13
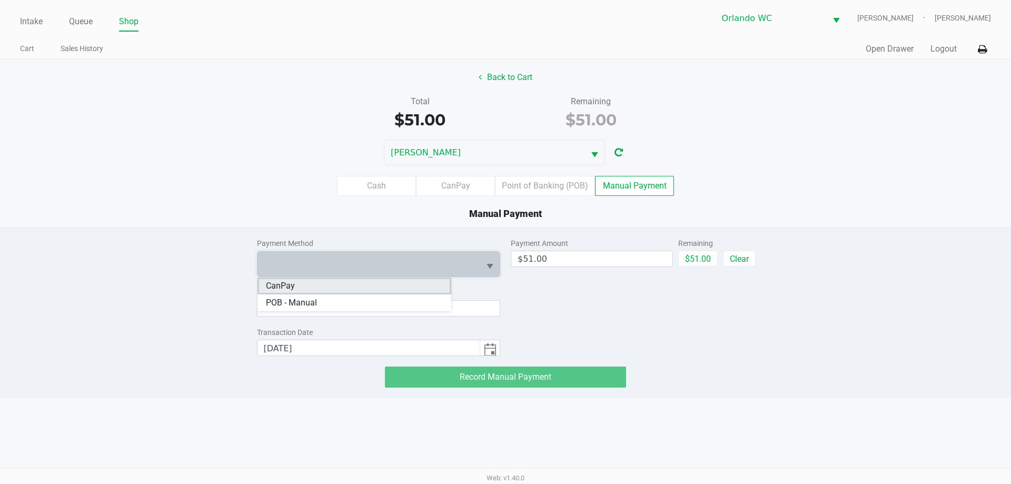
click at [301, 291] on li "CanPay" at bounding box center [354, 285] width 194 height 17
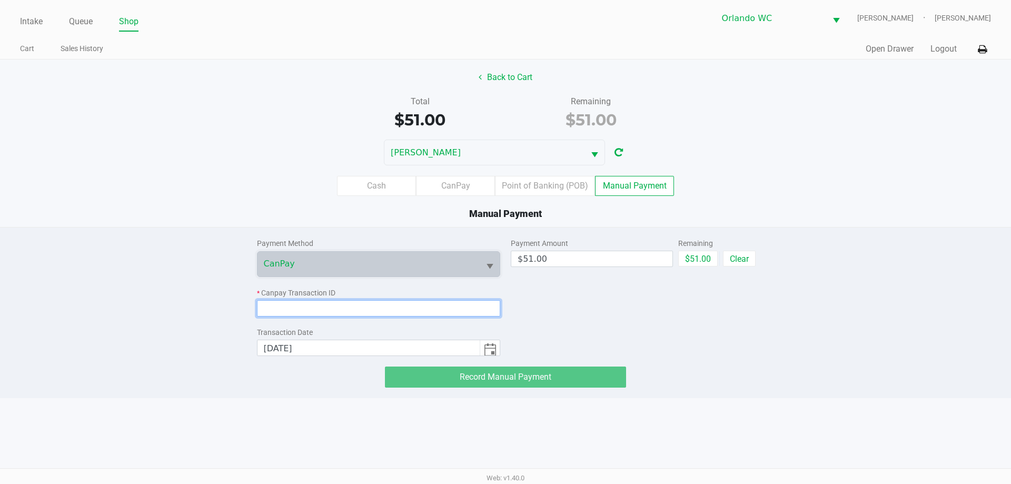
click at [299, 305] on input at bounding box center [379, 308] width 244 height 16
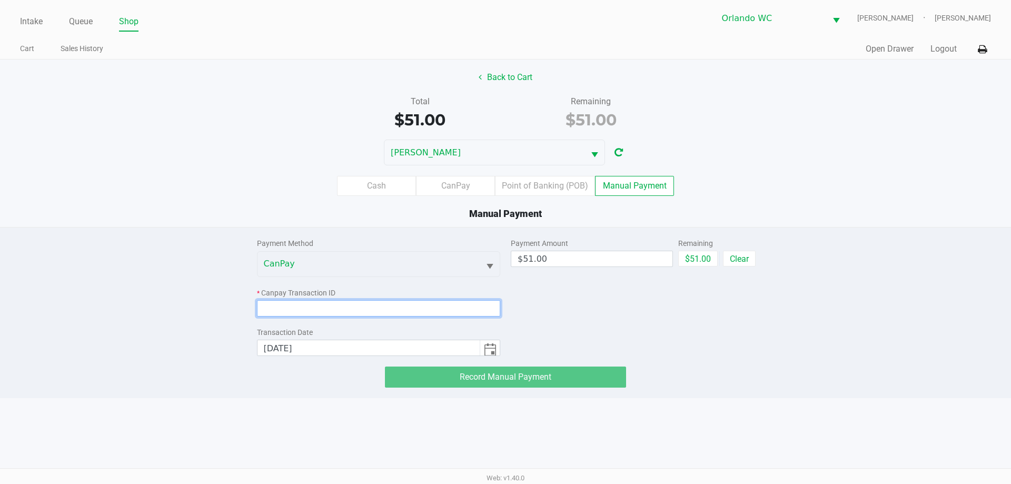
paste input "U4IGUHIHA1AY"
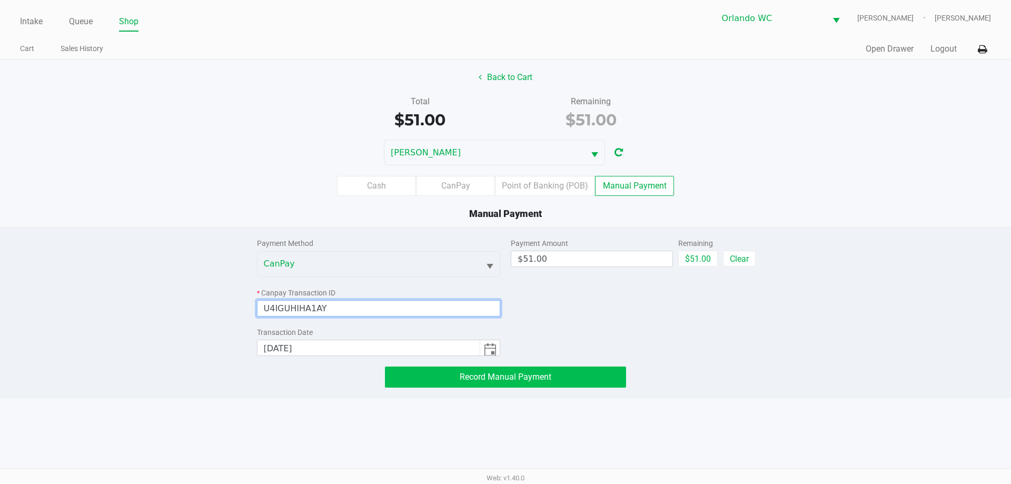
type input "U4IGUHIHA1AY"
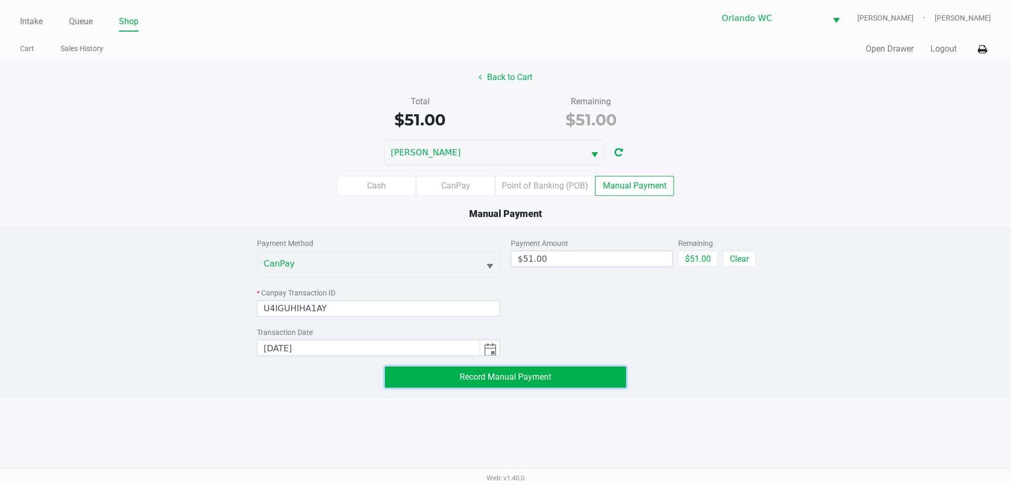
drag, startPoint x: 462, startPoint y: 373, endPoint x: 530, endPoint y: 333, distance: 78.4
click at [462, 373] on span "Record Manual Payment" at bounding box center [506, 377] width 92 height 10
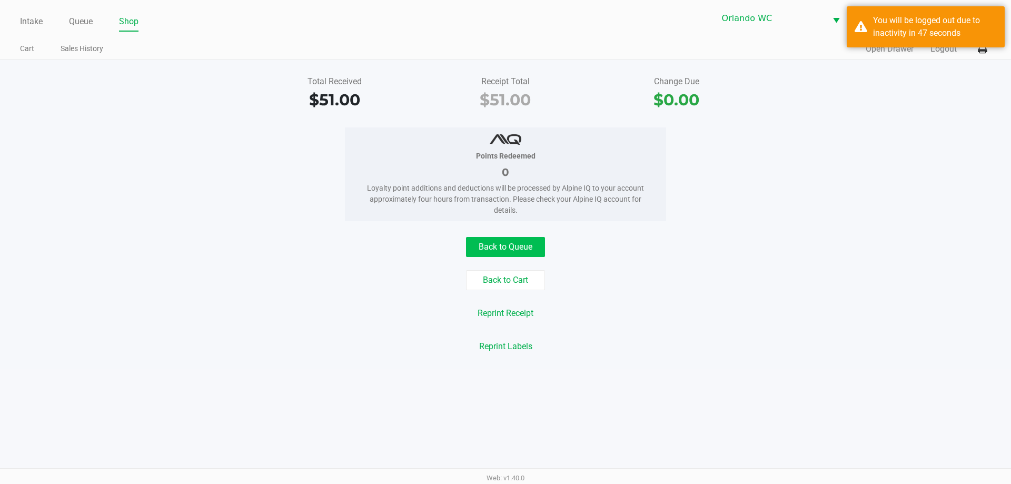
click at [512, 247] on button "Back to Queue" at bounding box center [505, 247] width 79 height 20
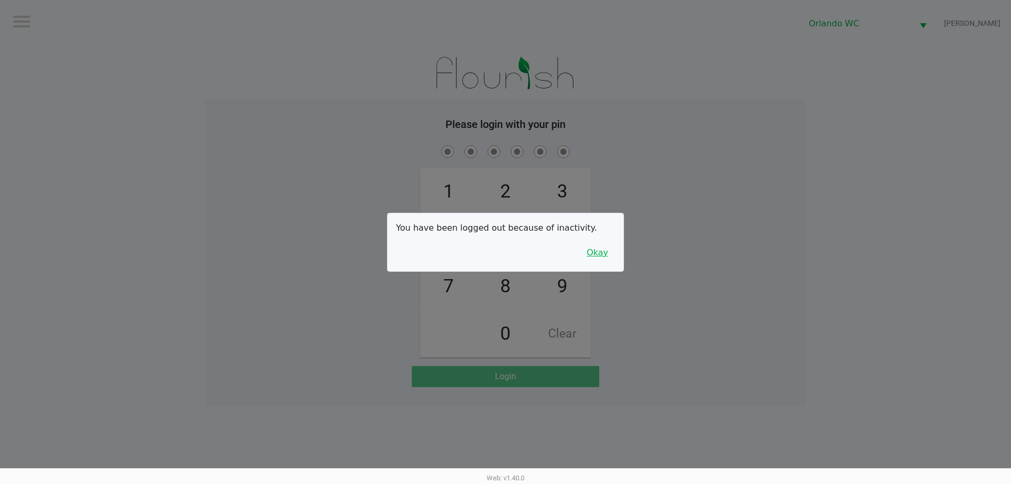
click at [609, 251] on button "Okay" at bounding box center [597, 253] width 35 height 20
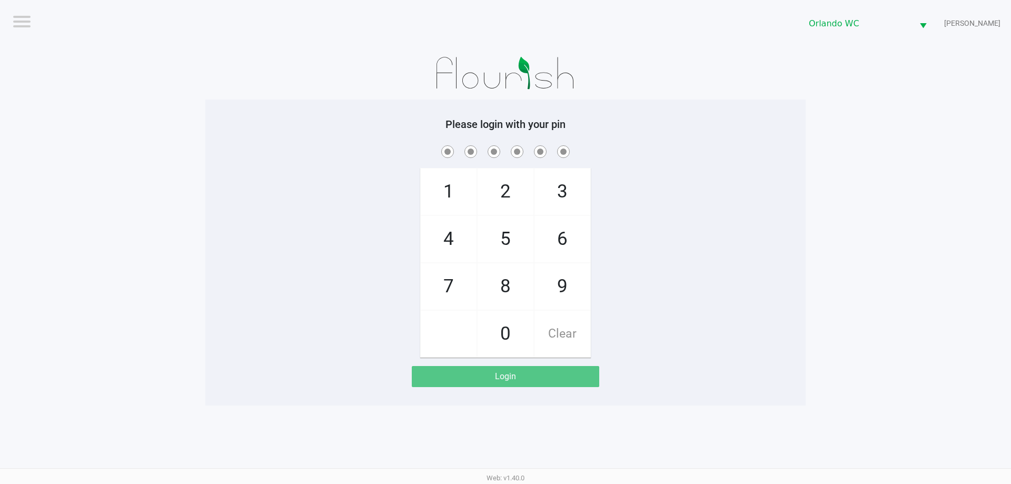
click at [636, 211] on div "1 4 7 2 5 8 0 3 6 9 Clear" at bounding box center [505, 250] width 600 height 214
checkbox input "true"
checkbox input "false"
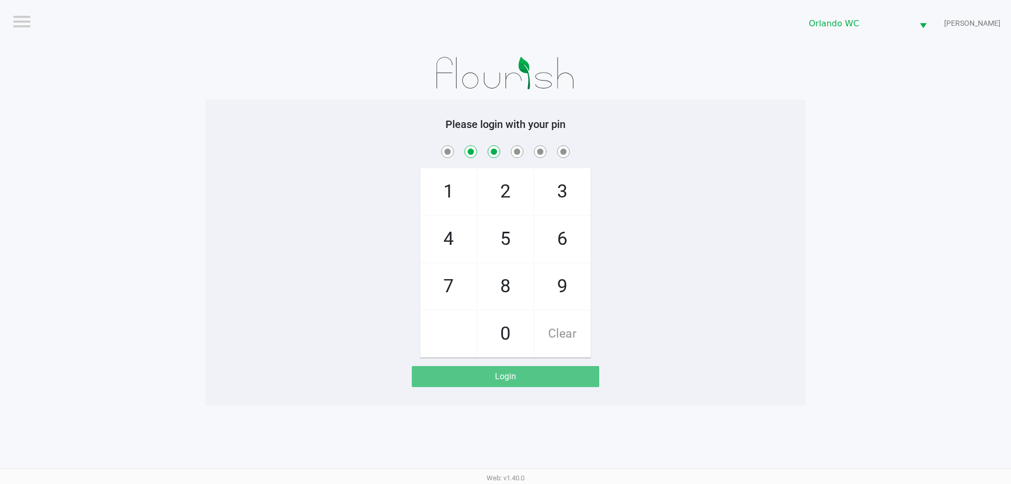
checkbox input "false"
checkbox input "true"
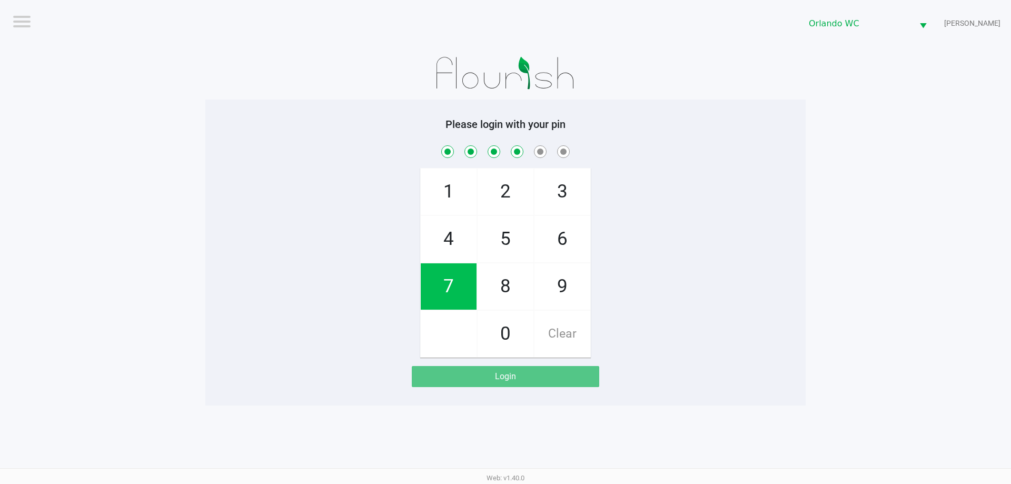
checkbox input "true"
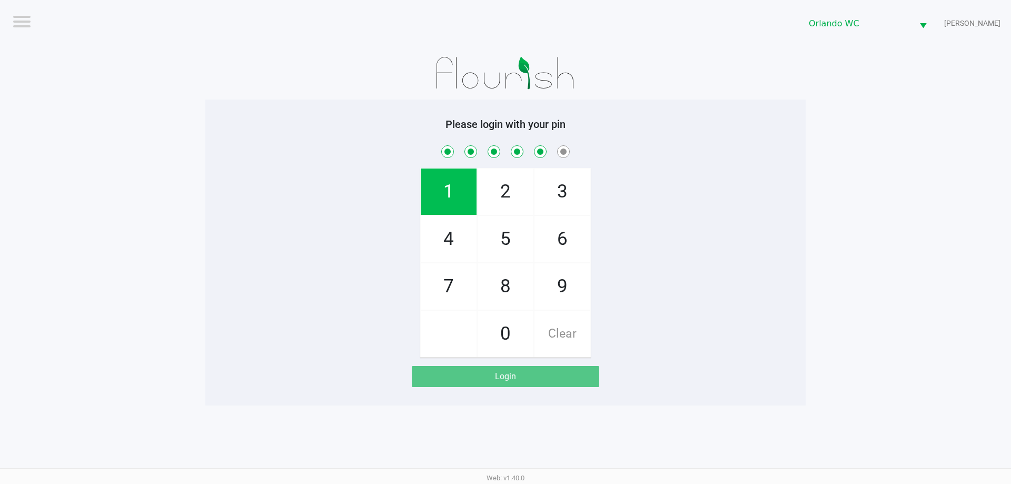
checkbox input "true"
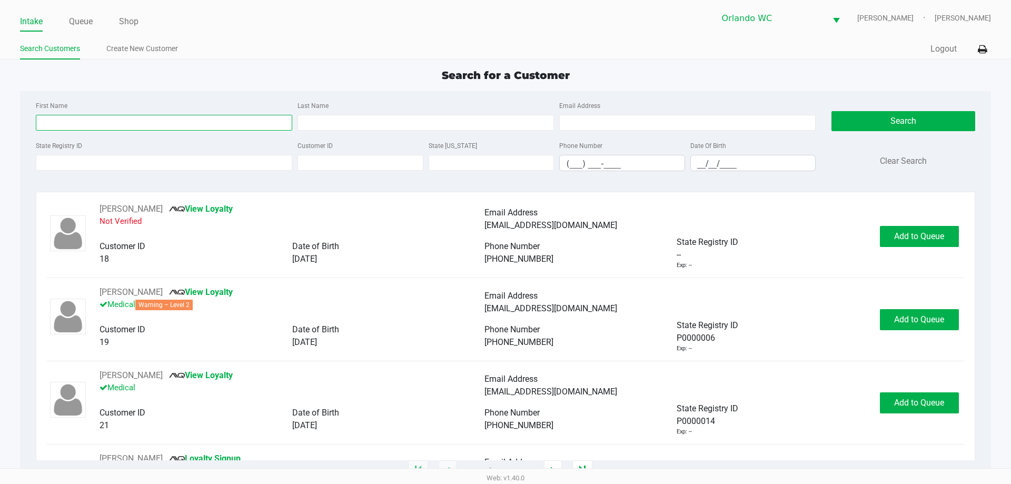
click at [113, 128] on input "First Name" at bounding box center [164, 123] width 256 height 16
click at [125, 117] on input "First Name" at bounding box center [164, 123] width 256 height 16
click at [104, 117] on input "First Name" at bounding box center [164, 123] width 256 height 16
click at [109, 126] on input "robret" at bounding box center [164, 123] width 256 height 16
type input "robert"
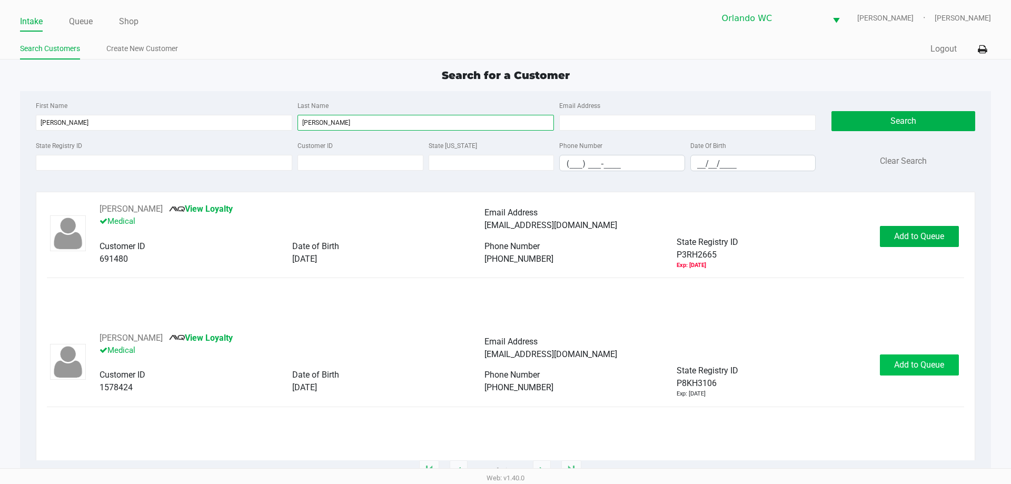
type input "cowan"
click at [923, 363] on span "Add to Queue" at bounding box center [919, 365] width 50 height 10
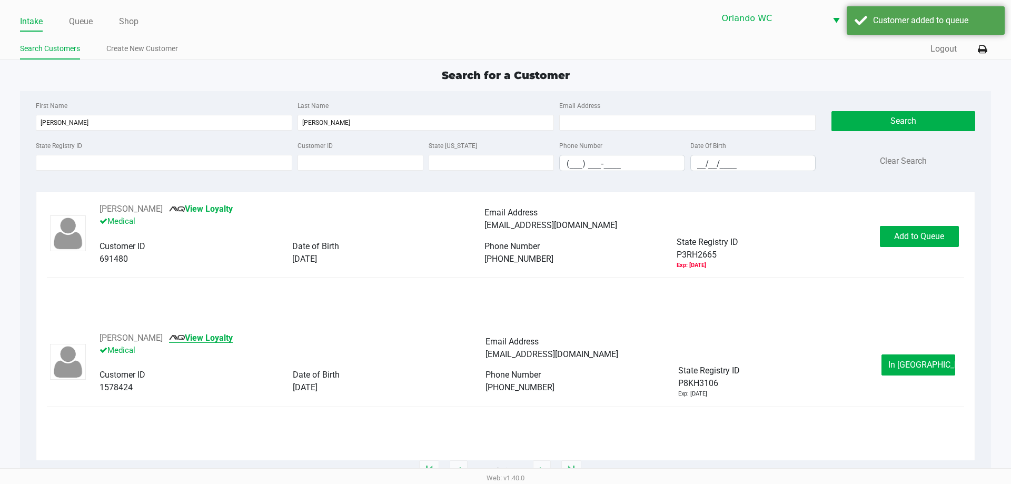
click at [207, 342] on link "View Loyalty" at bounding box center [201, 338] width 64 height 10
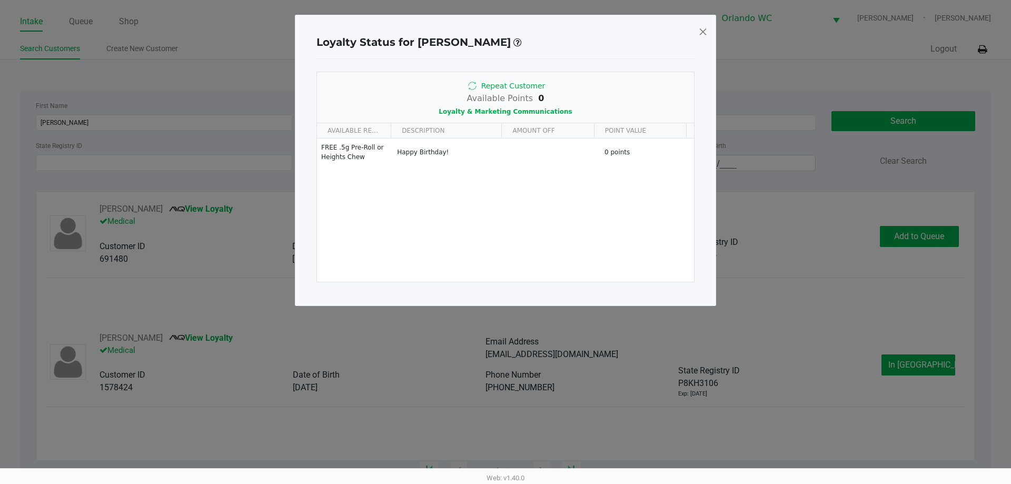
click at [701, 32] on span at bounding box center [702, 31] width 9 height 17
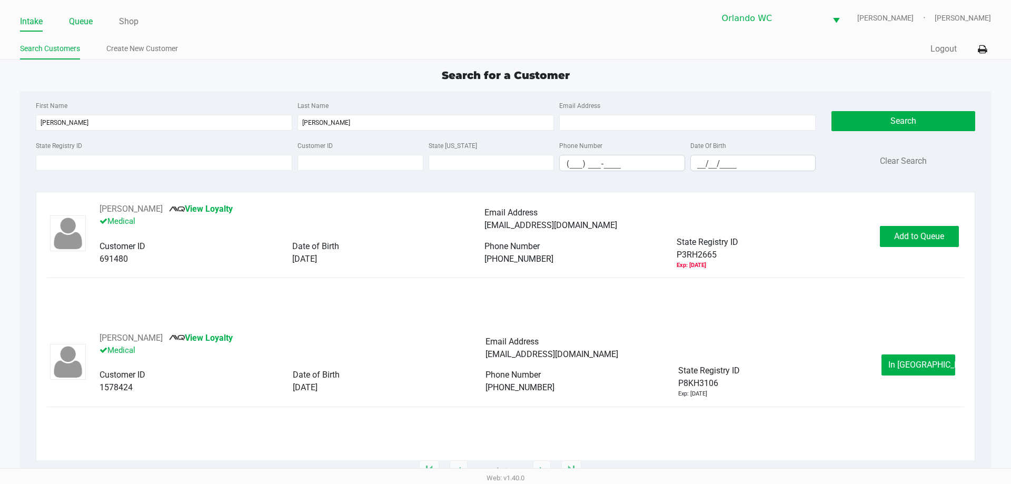
click at [75, 19] on link "Queue" at bounding box center [81, 21] width 24 height 15
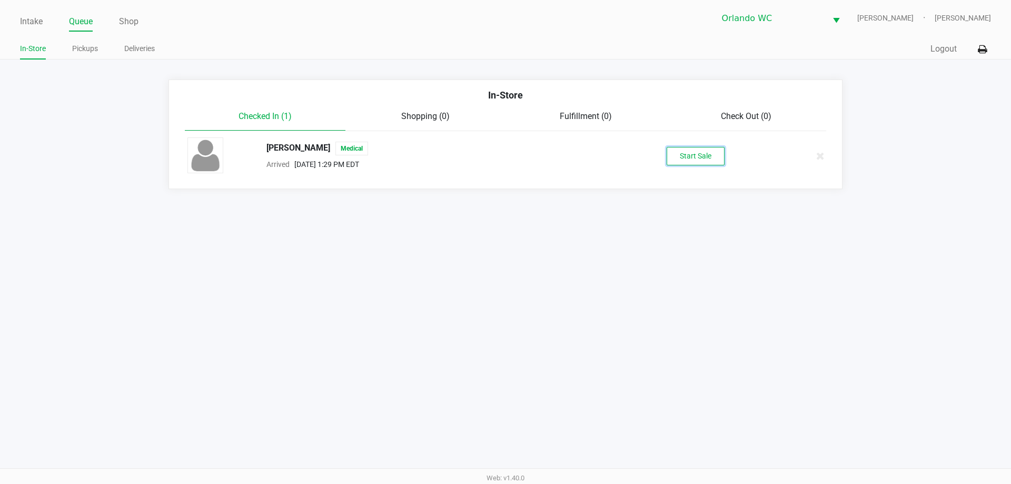
click at [675, 156] on button "Start Sale" at bounding box center [695, 156] width 58 height 18
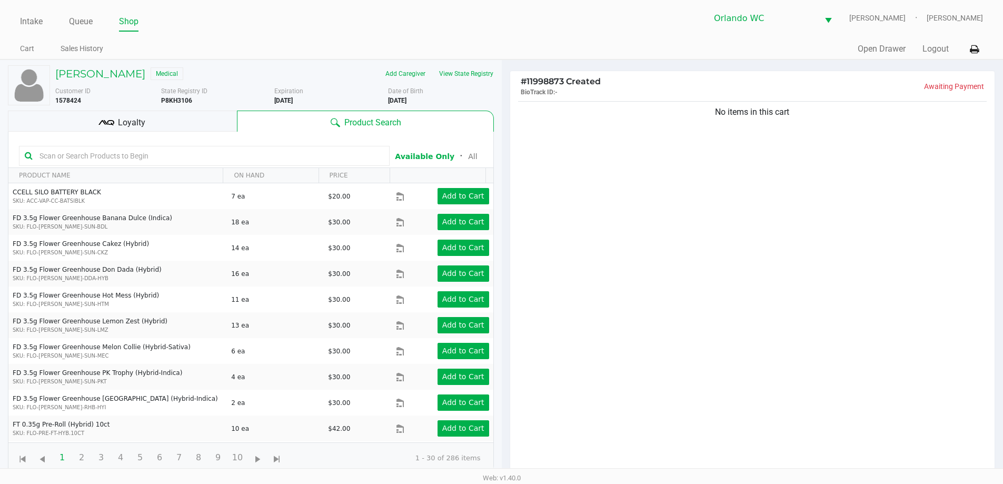
click at [330, 152] on input "text" at bounding box center [209, 156] width 348 height 16
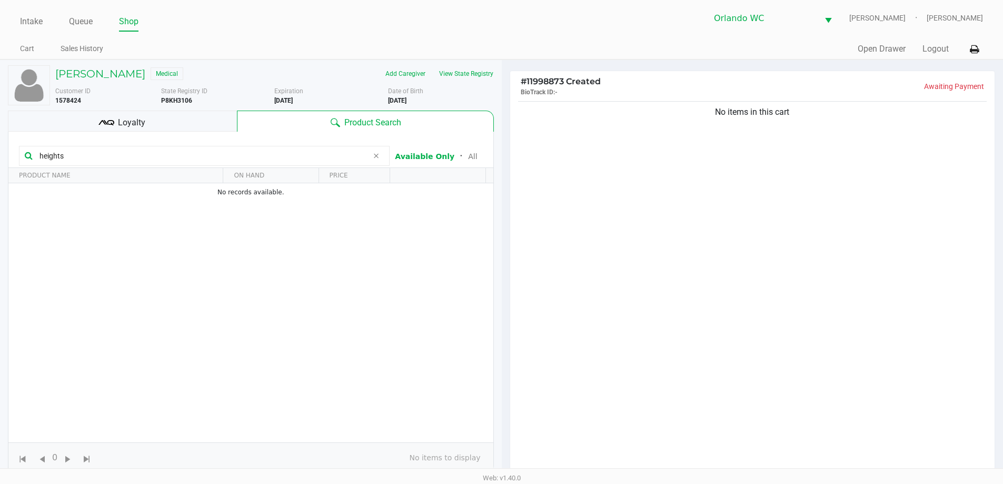
drag, startPoint x: 275, startPoint y: 155, endPoint x: 0, endPoint y: 148, distance: 275.4
click at [0, 148] on div "ROBERT COWAN Medical Add Caregiver View State Registry Customer ID 1578424 Stat…" at bounding box center [251, 328] width 502 height 537
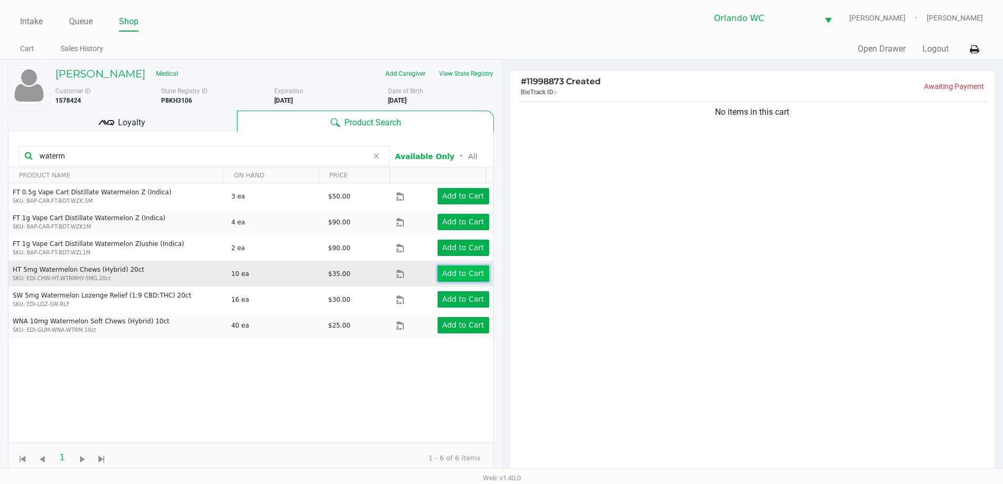
click at [450, 279] on button "Add to Cart" at bounding box center [463, 273] width 52 height 16
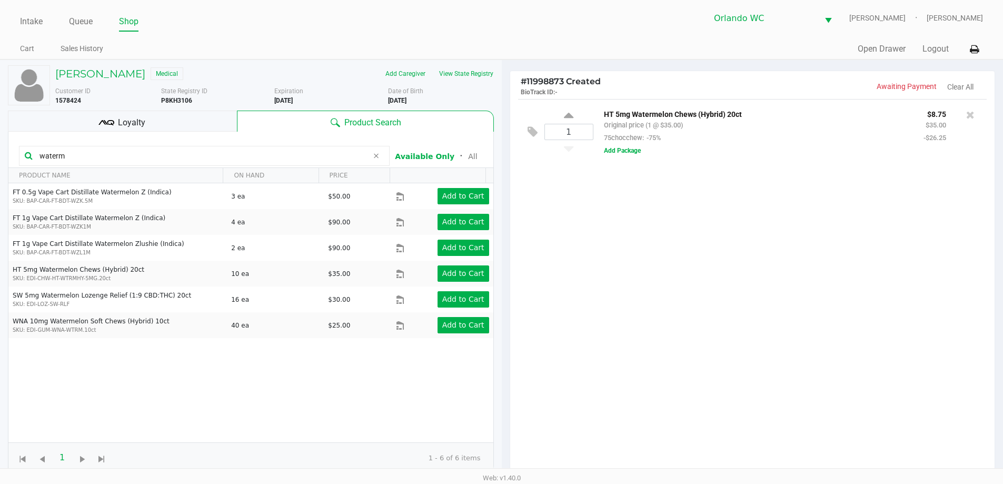
click at [121, 150] on input "waterm" at bounding box center [201, 156] width 333 height 16
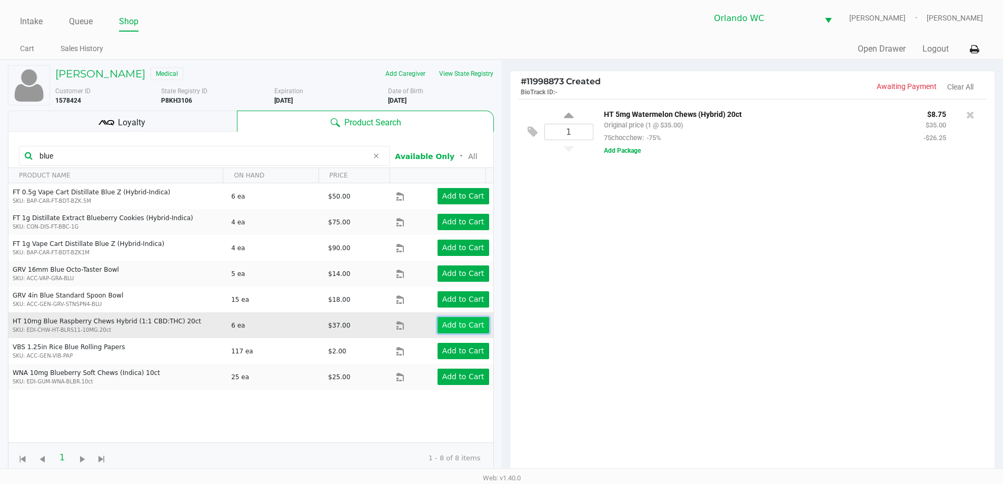
click at [456, 325] on app-button-loader "Add to Cart" at bounding box center [463, 325] width 42 height 8
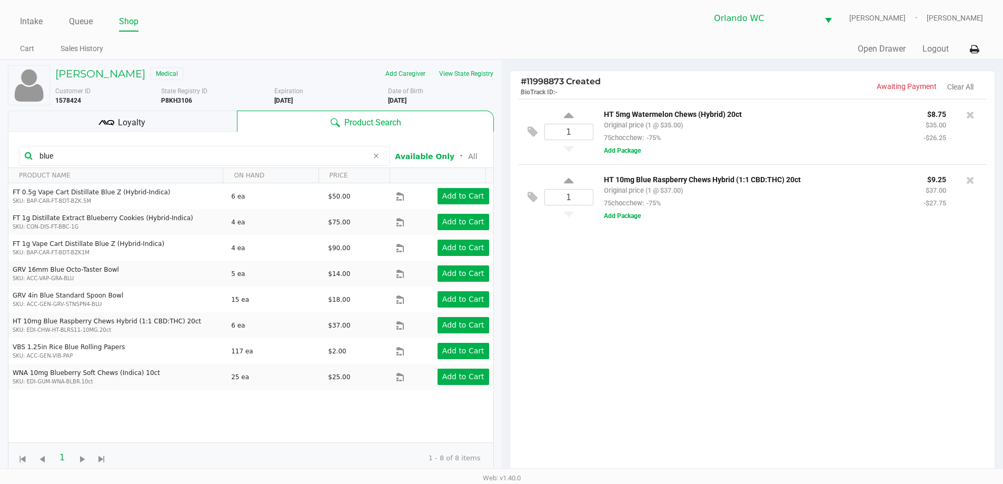
click at [149, 158] on input "blue" at bounding box center [201, 156] width 333 height 16
type input "s"
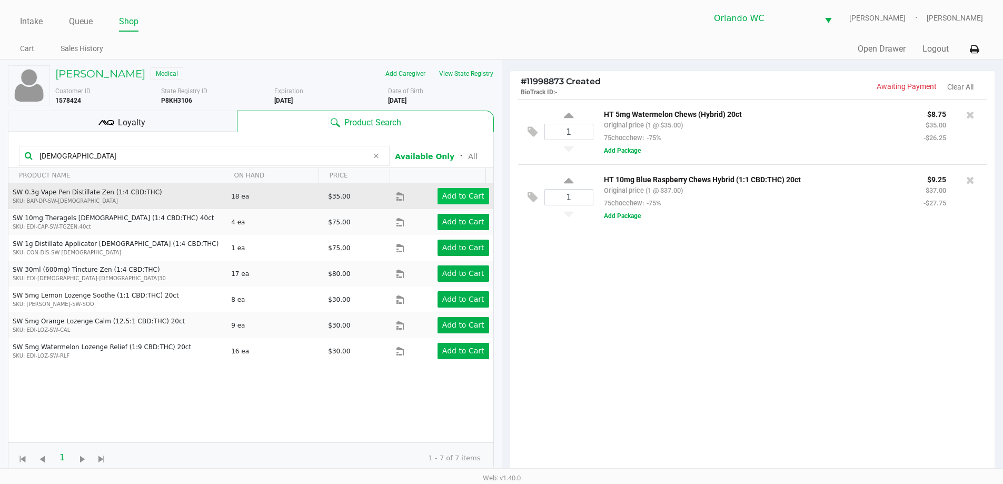
type input "zen"
click at [452, 193] on app-button-loader "Add to Cart" at bounding box center [463, 196] width 42 height 8
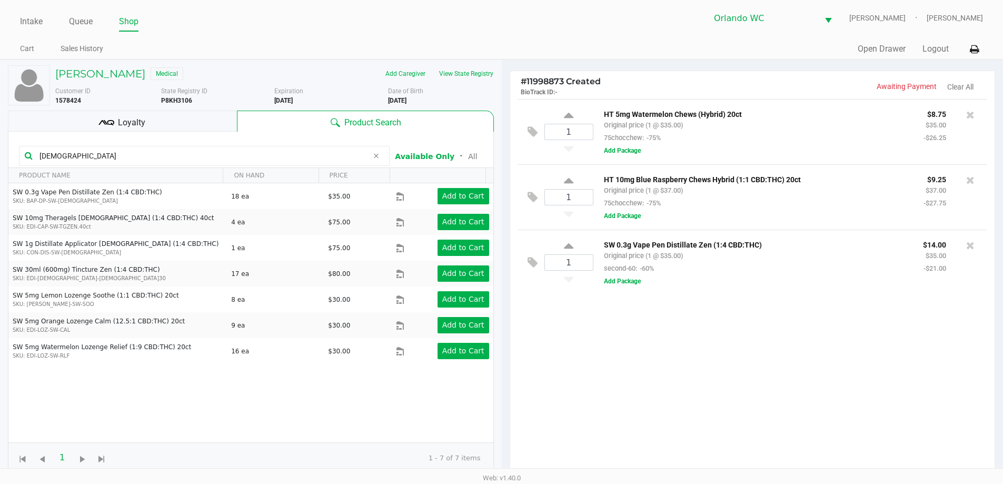
click at [93, 123] on div "Loyalty" at bounding box center [122, 121] width 229 height 21
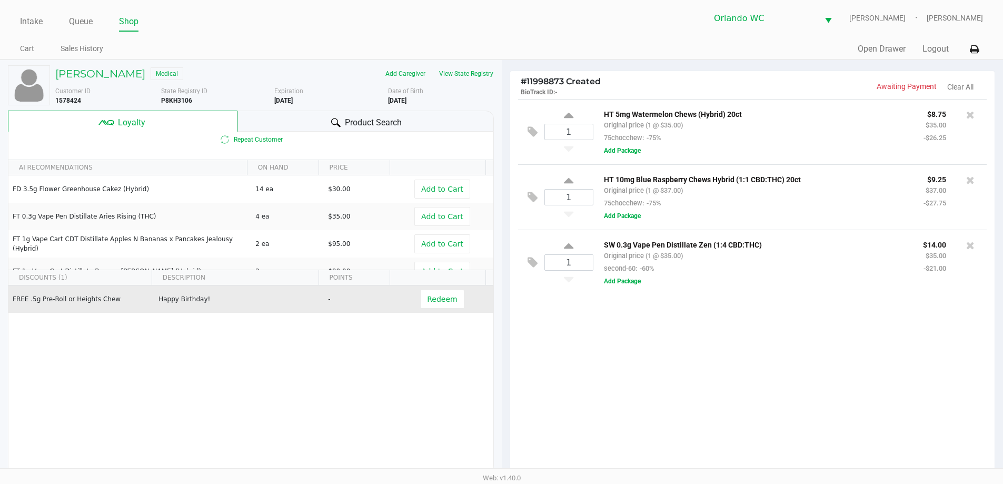
click at [412, 299] on td "Redeem" at bounding box center [444, 298] width 97 height 27
click at [413, 298] on td "Redeem" at bounding box center [444, 298] width 97 height 27
click at [420, 298] on button "Redeem" at bounding box center [442, 299] width 44 height 19
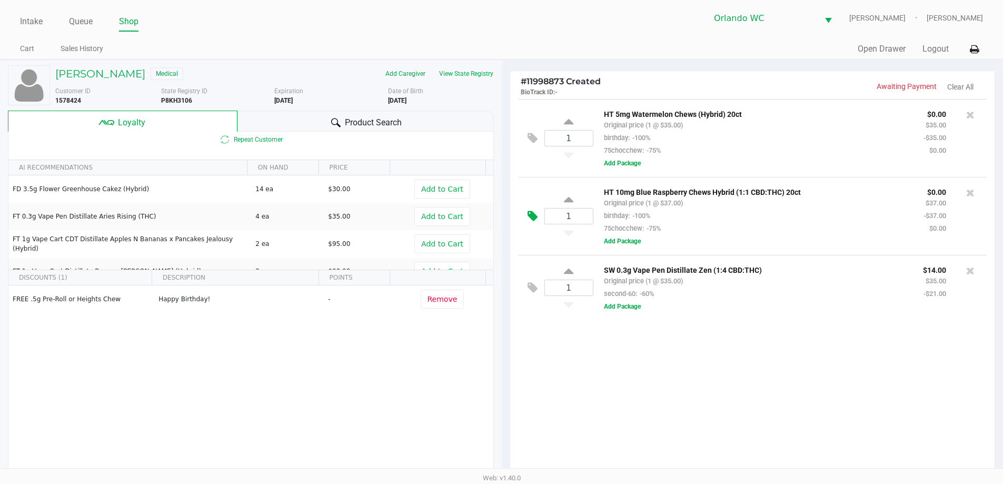
click at [532, 220] on icon at bounding box center [532, 216] width 10 height 12
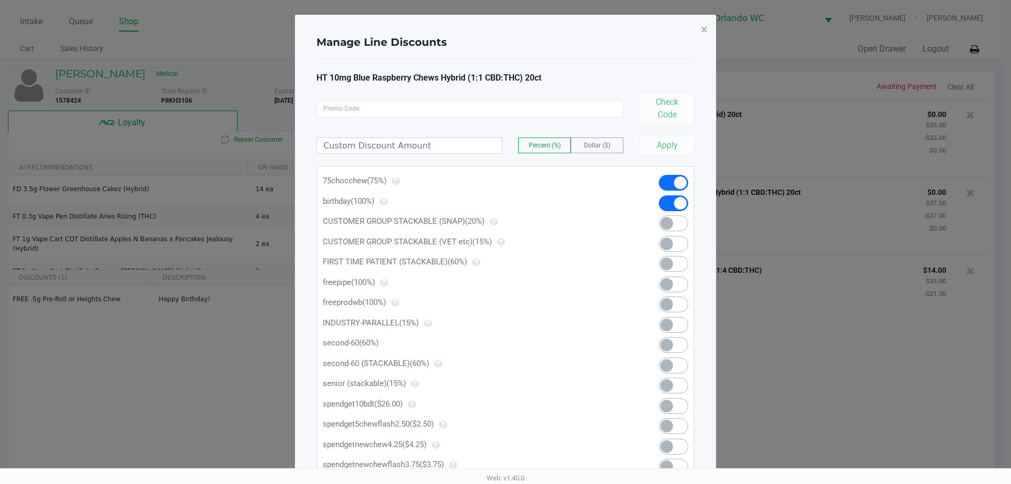
click at [673, 204] on span at bounding box center [673, 203] width 29 height 16
click at [701, 26] on span "×" at bounding box center [704, 29] width 7 height 15
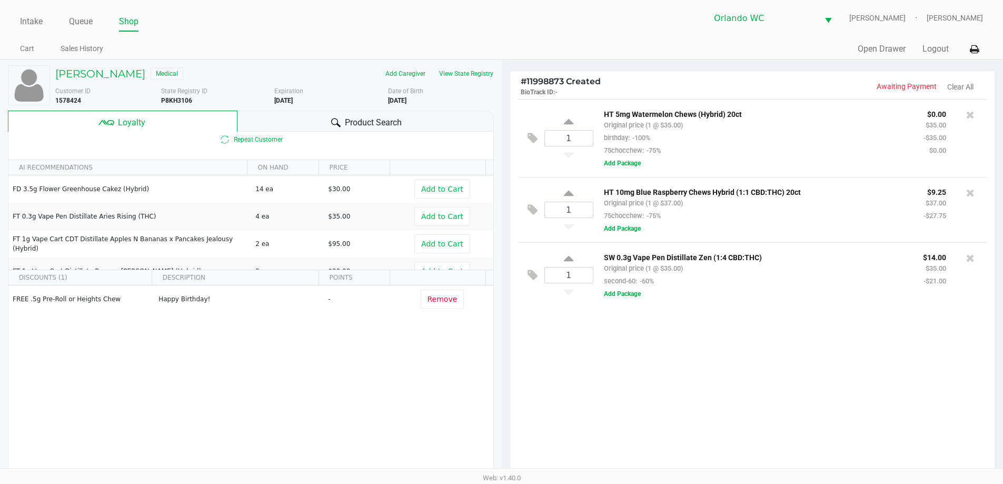
click at [385, 127] on span "Product Search" at bounding box center [373, 122] width 57 height 13
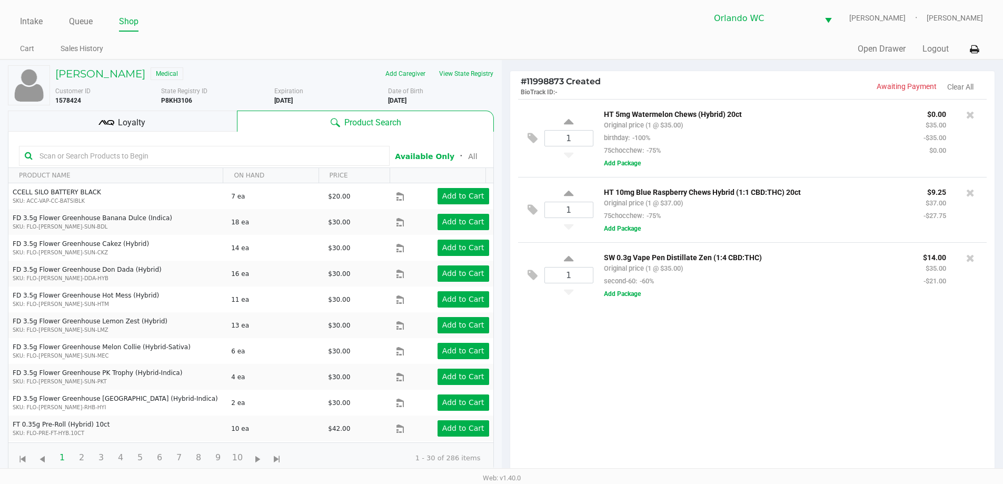
click at [268, 153] on input "text" at bounding box center [209, 156] width 348 height 16
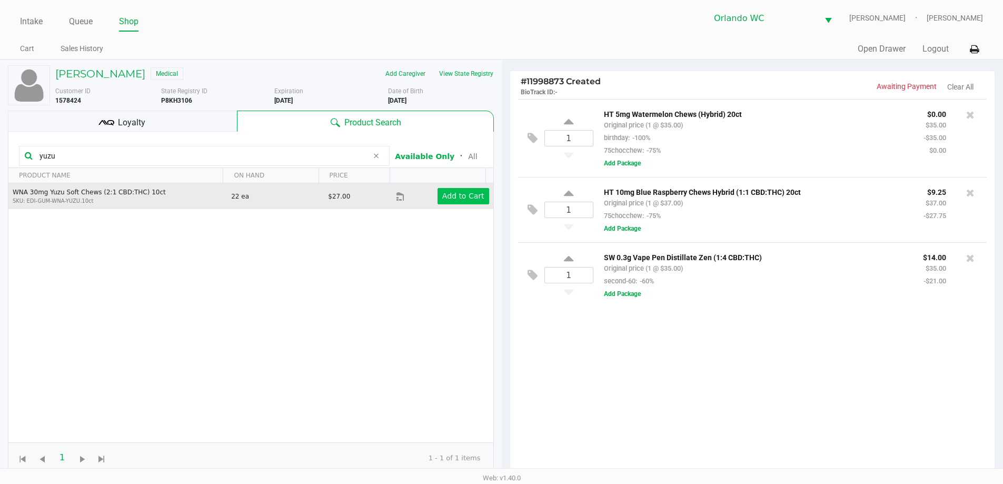
type input "yuzu"
click at [462, 194] on app-button-loader "Add to Cart" at bounding box center [463, 196] width 42 height 8
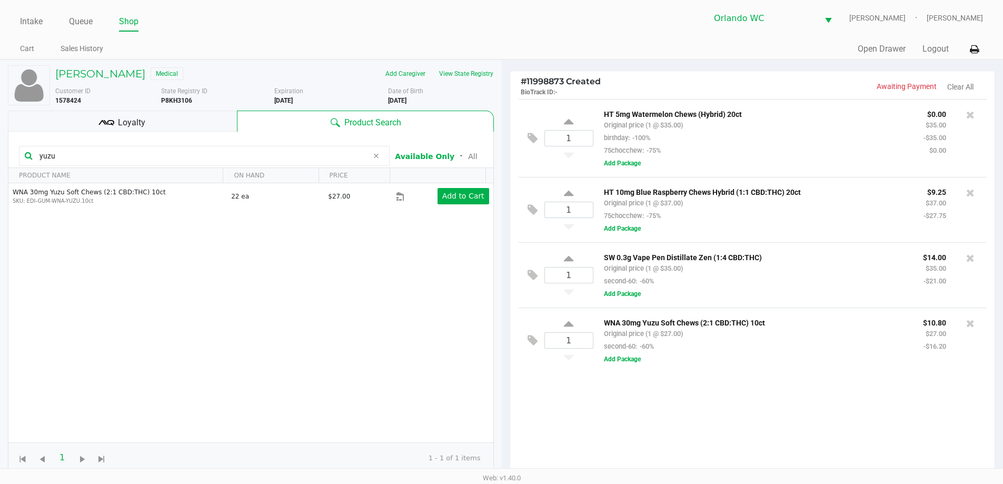
click at [848, 382] on div "1 HT 5mg Watermelon Chews (Hybrid) 20ct Original price (1 @ $35.00) birthday: -…" at bounding box center [752, 290] width 485 height 382
click at [672, 414] on div "1 HT 5mg Watermelon Chews (Hybrid) 20ct Original price (1 @ $35.00) birthday: -…" at bounding box center [752, 290] width 485 height 382
click at [655, 417] on div "1 HT 5mg Watermelon Chews (Hybrid) 20ct Original price (1 @ $35.00) birthday: -…" at bounding box center [752, 290] width 485 height 382
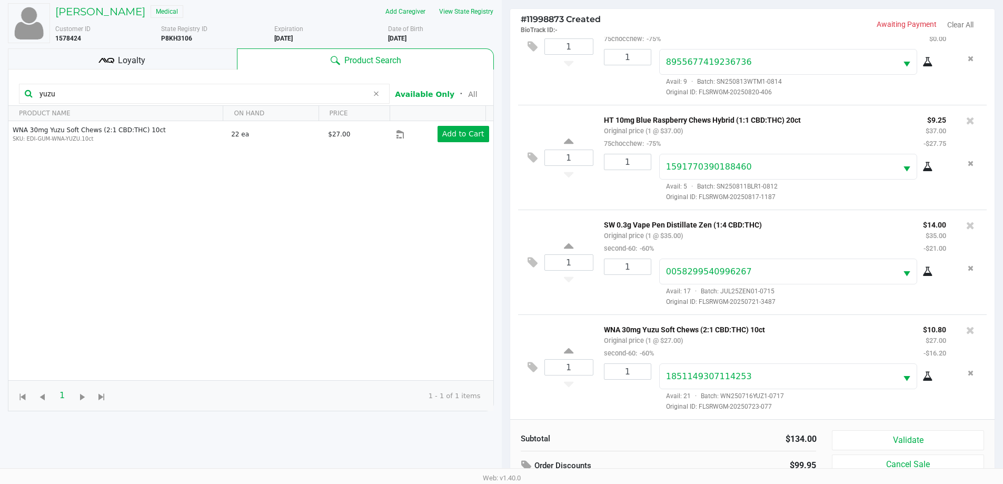
scroll to position [126, 0]
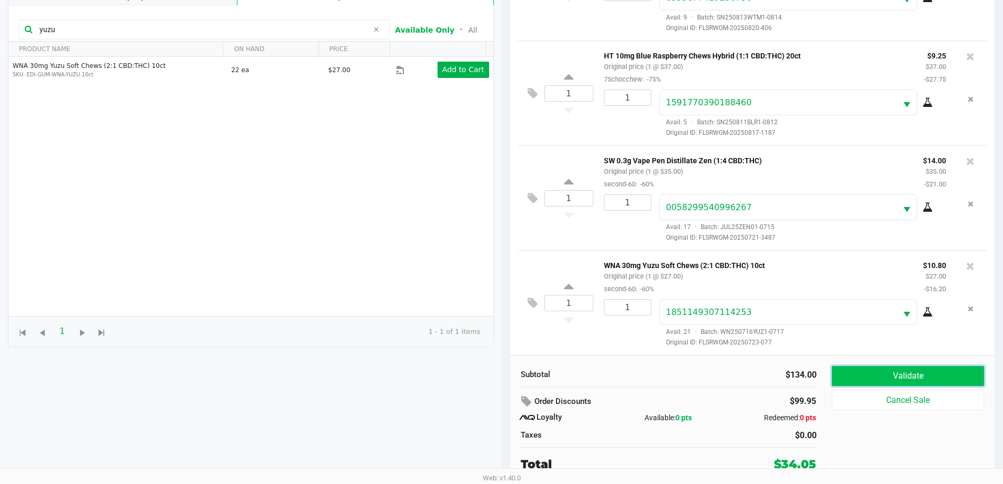
click at [894, 371] on button "Validate" at bounding box center [908, 376] width 152 height 20
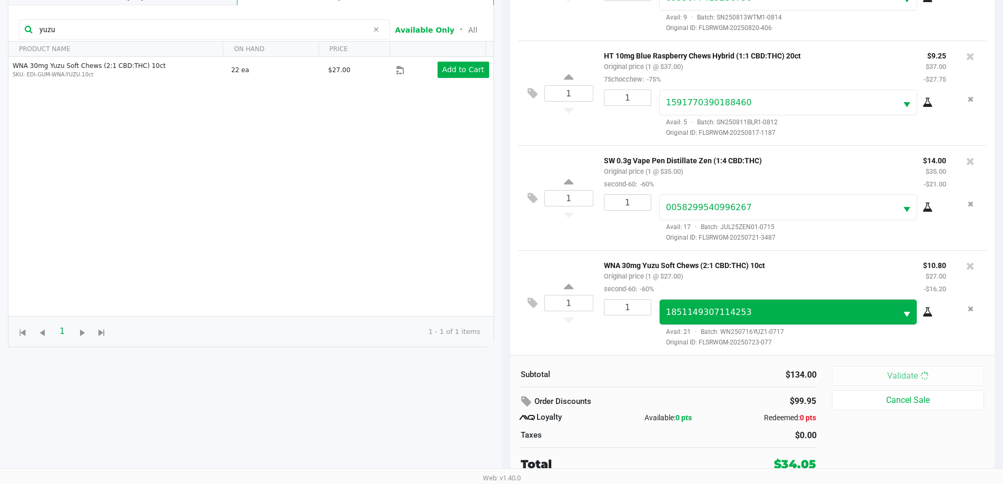
scroll to position [0, 0]
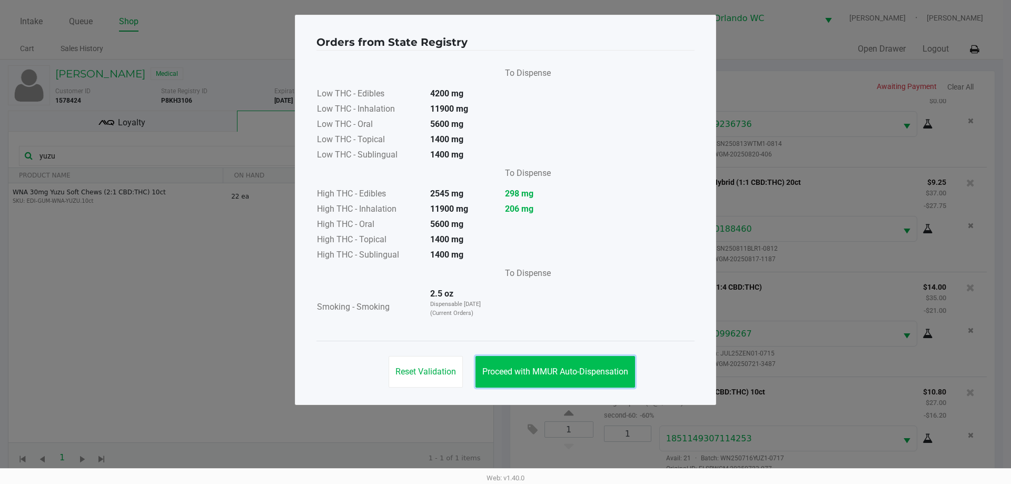
drag, startPoint x: 572, startPoint y: 380, endPoint x: 618, endPoint y: 368, distance: 47.9
click at [574, 378] on button "Proceed with MMUR Auto-Dispensation" at bounding box center [555, 372] width 160 height 32
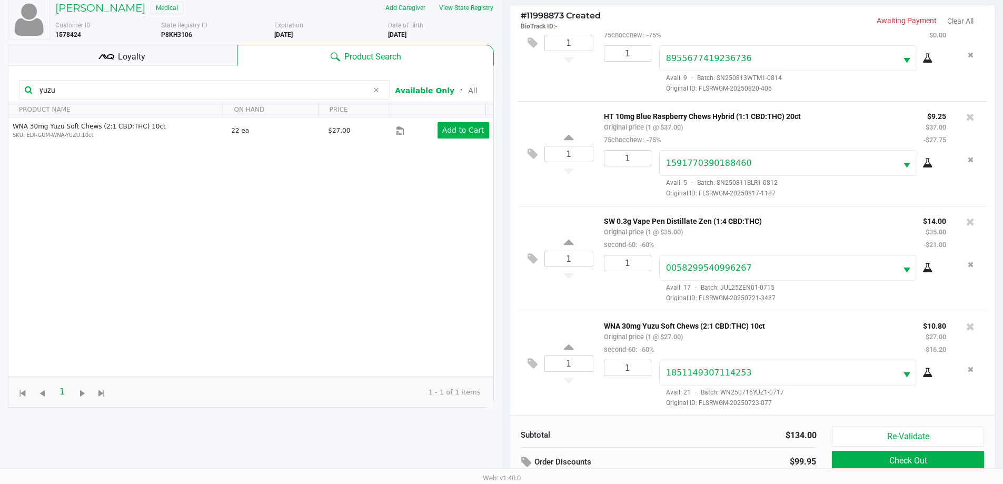
scroll to position [126, 0]
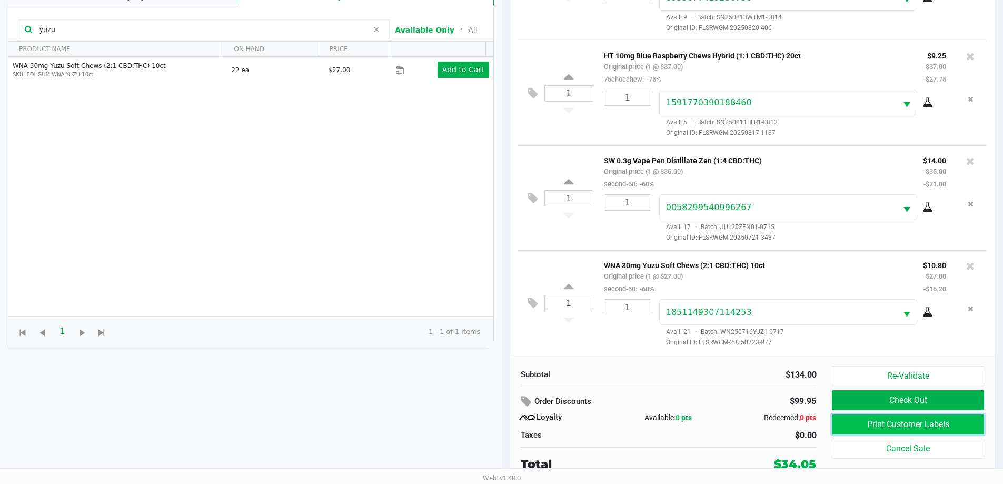
click at [921, 427] on button "Print Customer Labels" at bounding box center [908, 424] width 152 height 20
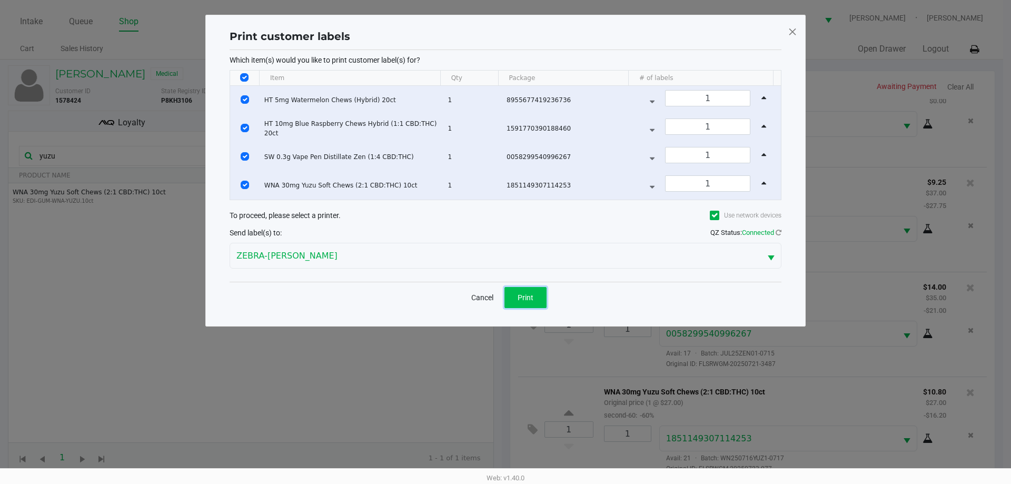
click at [532, 295] on span "Print" at bounding box center [525, 297] width 16 height 8
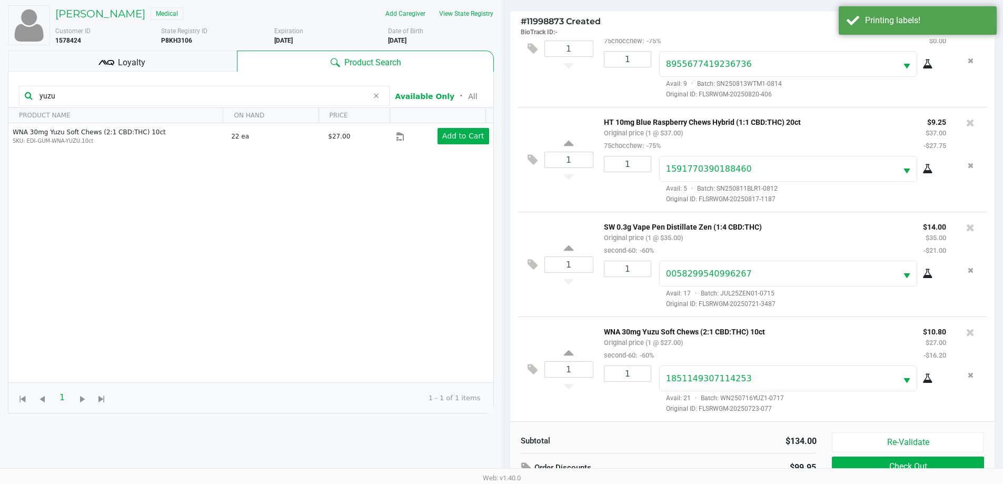
scroll to position [126, 0]
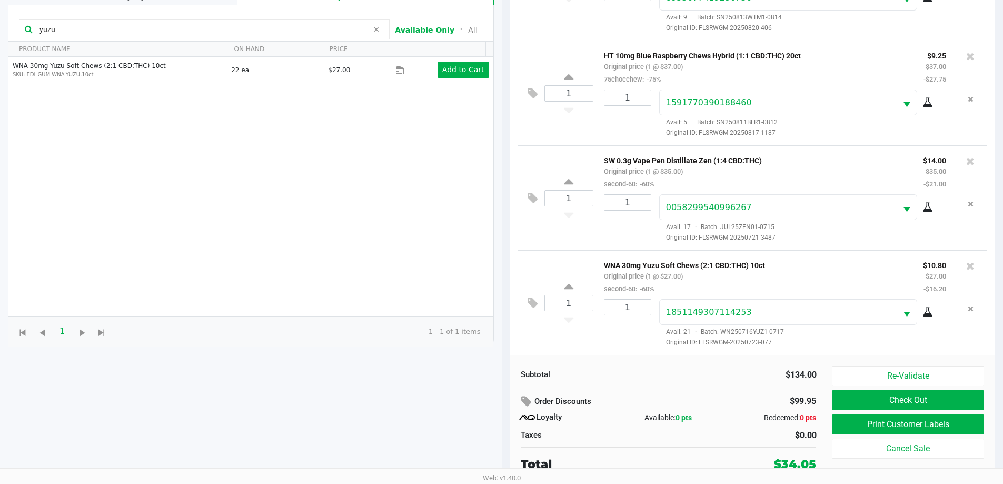
click at [906, 401] on button "Check Out" at bounding box center [908, 400] width 152 height 20
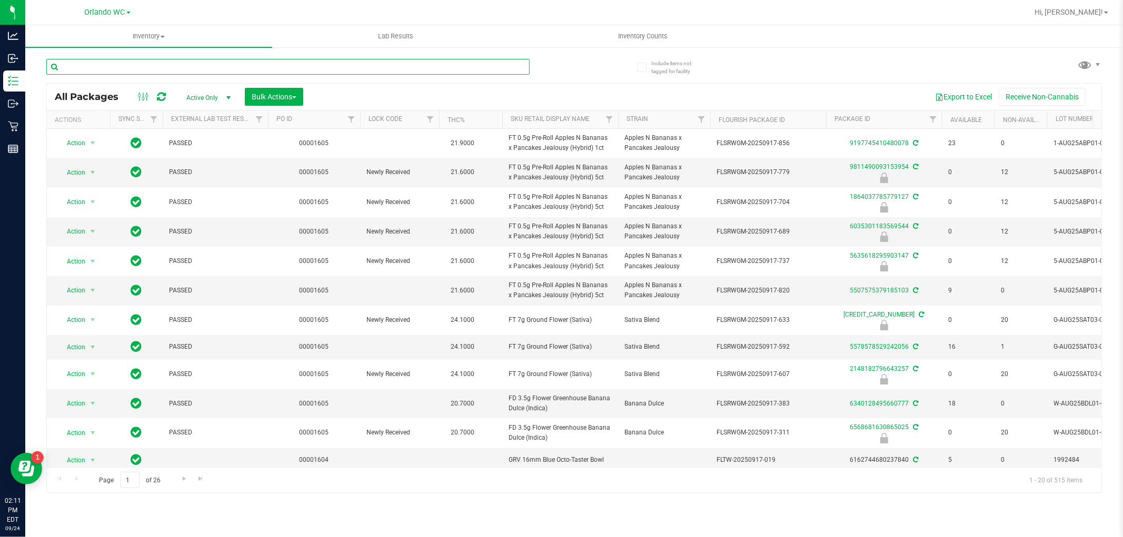
click at [117, 67] on input "text" at bounding box center [287, 67] width 483 height 16
paste input "FT 0.5g Vape Cart CDT Distillate Static Shock (Indica)"
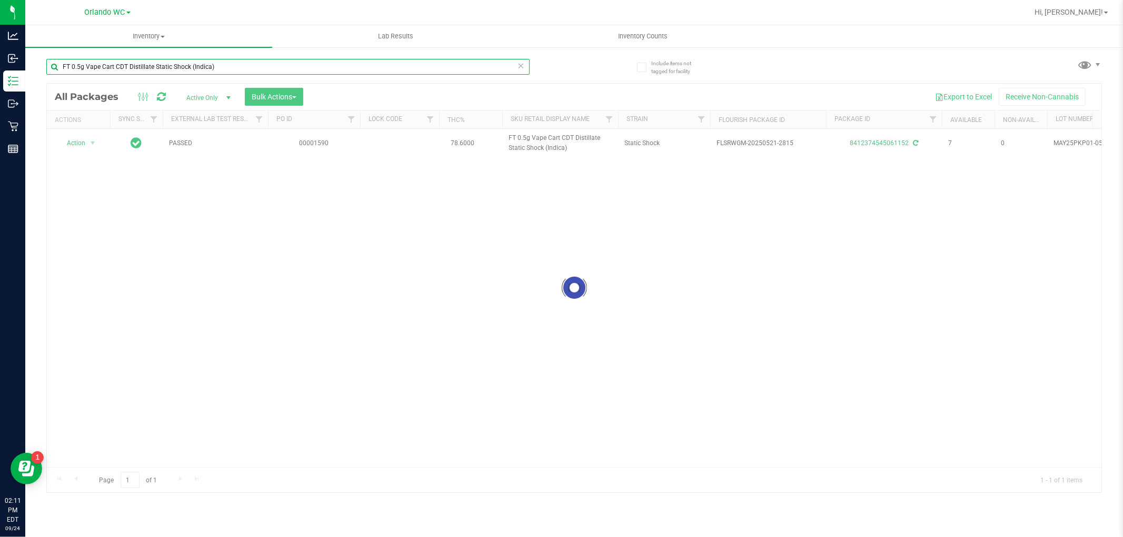
type input "FT 0.5g Vape Cart CDT Distillate Static Shock (Indica)"
click at [88, 139] on div at bounding box center [574, 288] width 1054 height 409
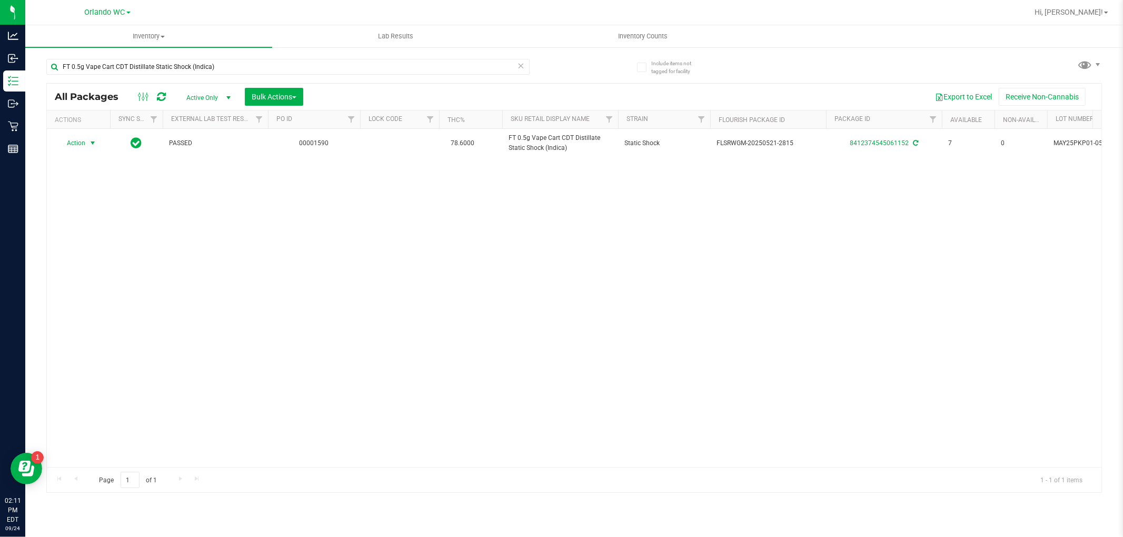
click at [88, 139] on span "select" at bounding box center [92, 143] width 8 height 8
click at [121, 284] on li "Print product labels" at bounding box center [99, 286] width 82 height 16
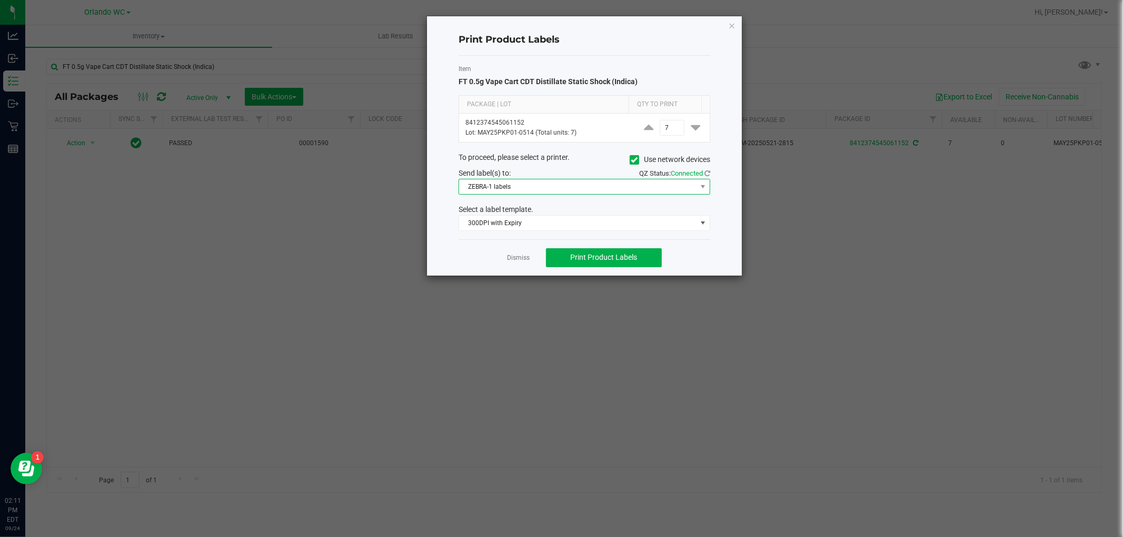
click at [645, 195] on span "ZEBRA-1 labels" at bounding box center [585, 187] width 252 height 16
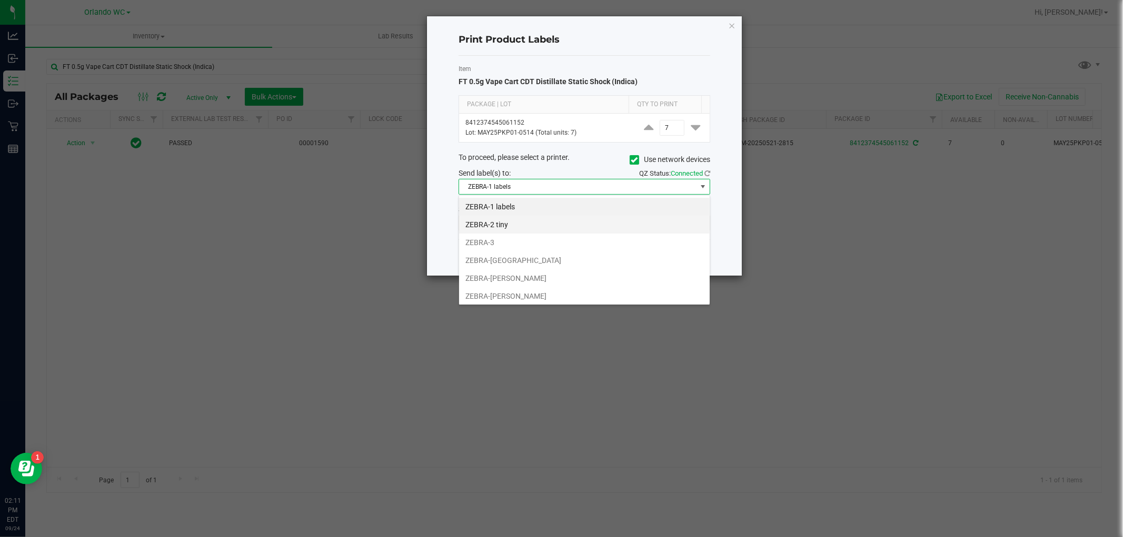
scroll to position [16, 251]
click at [511, 293] on li "ZEBRA-TYWIN-LANNISTER" at bounding box center [584, 296] width 251 height 18
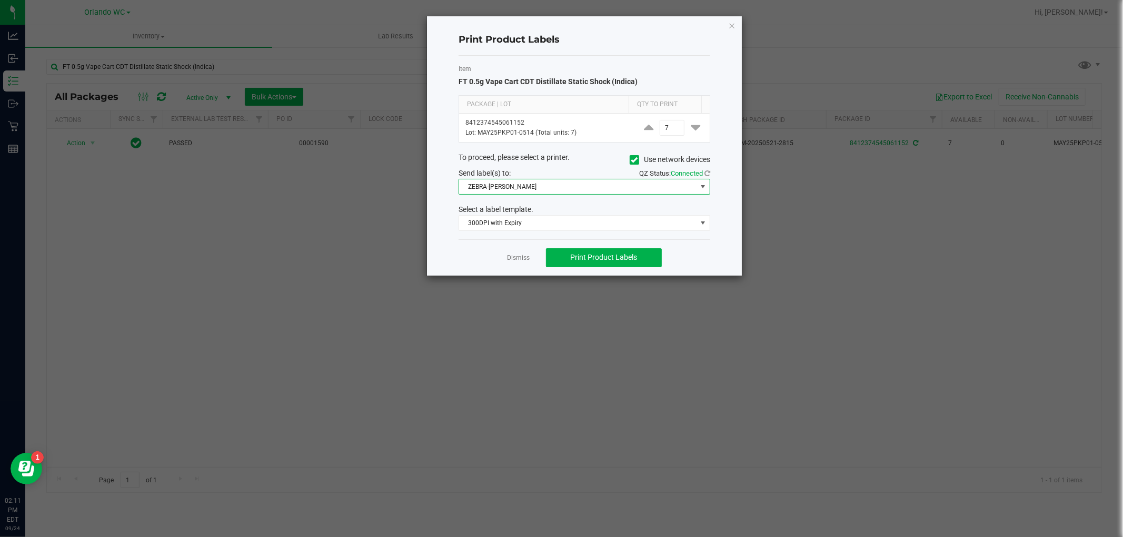
click at [534, 215] on div "Select a label template." at bounding box center [584, 209] width 267 height 11
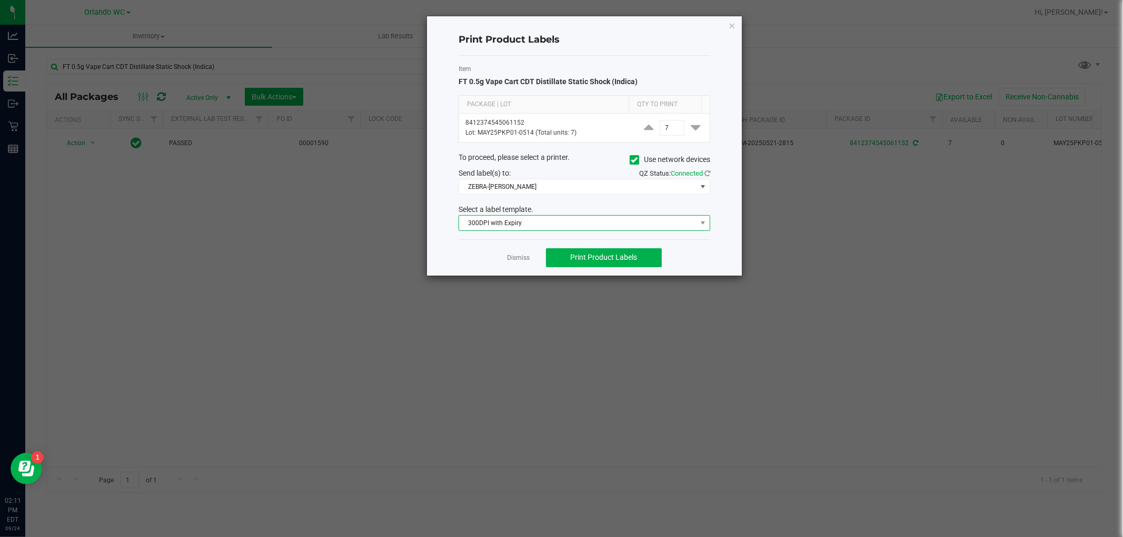
click at [531, 227] on span "300DPI with Expiry" at bounding box center [577, 223] width 237 height 15
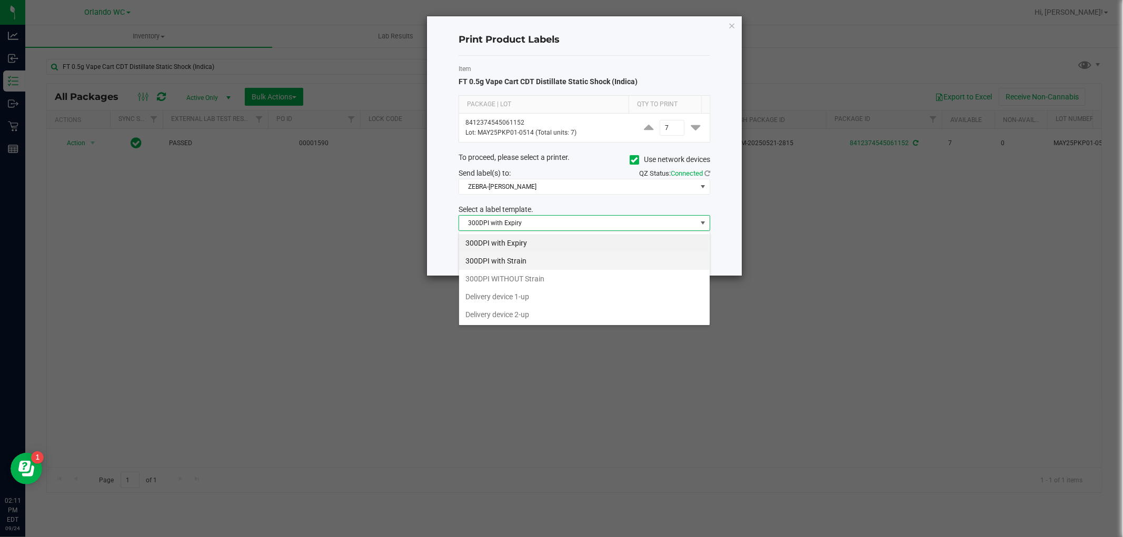
click at [529, 260] on li "300DPI with Strain" at bounding box center [584, 261] width 251 height 18
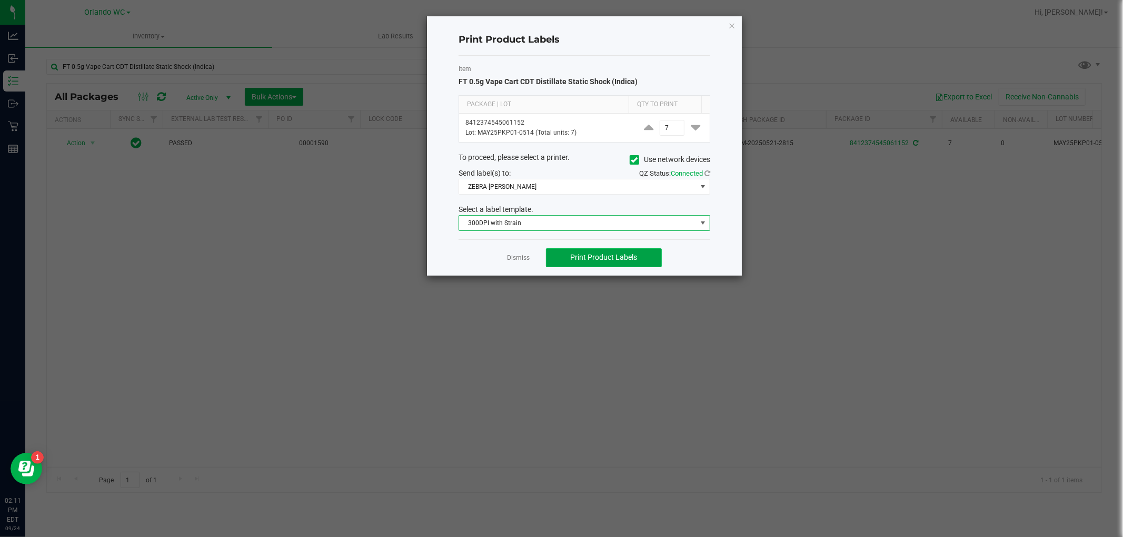
click at [632, 264] on button "Print Product Labels" at bounding box center [604, 257] width 116 height 19
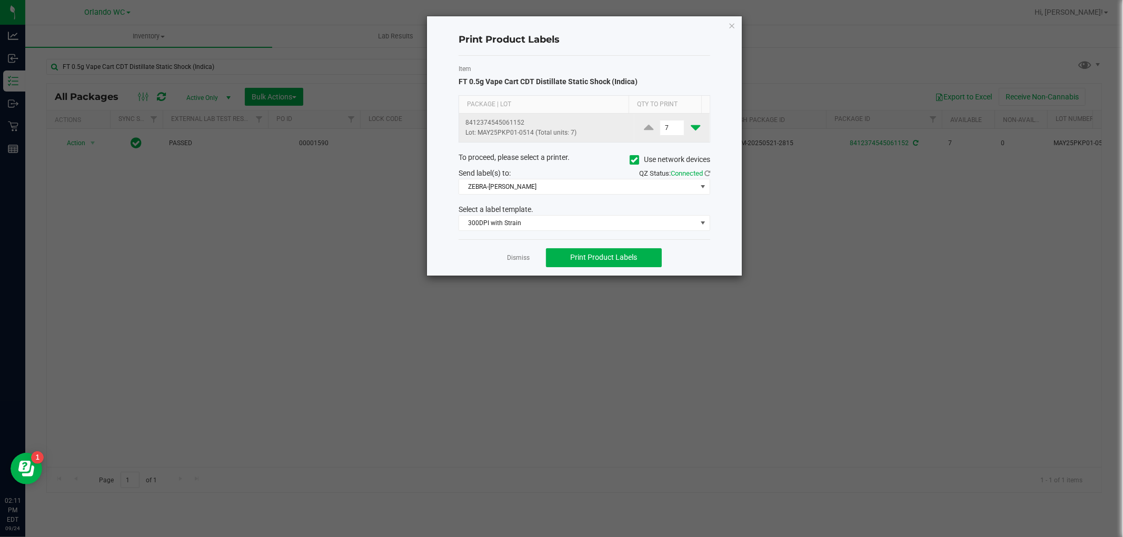
click at [691, 127] on icon at bounding box center [695, 127] width 9 height 13
type input "6"
click at [645, 255] on button "Print Product Labels" at bounding box center [604, 257] width 116 height 19
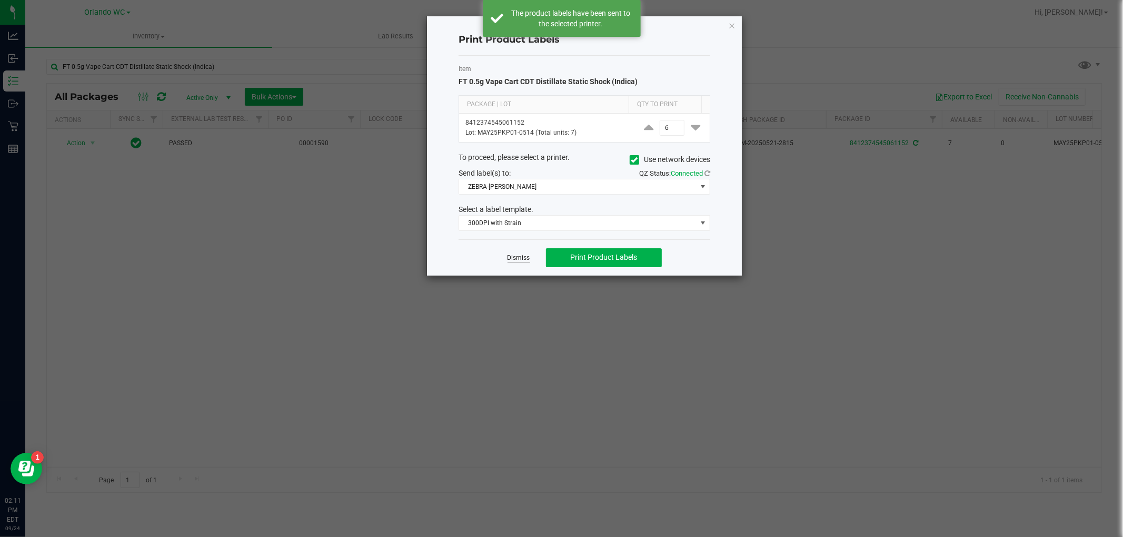
click at [517, 254] on link "Dismiss" at bounding box center [518, 258] width 23 height 9
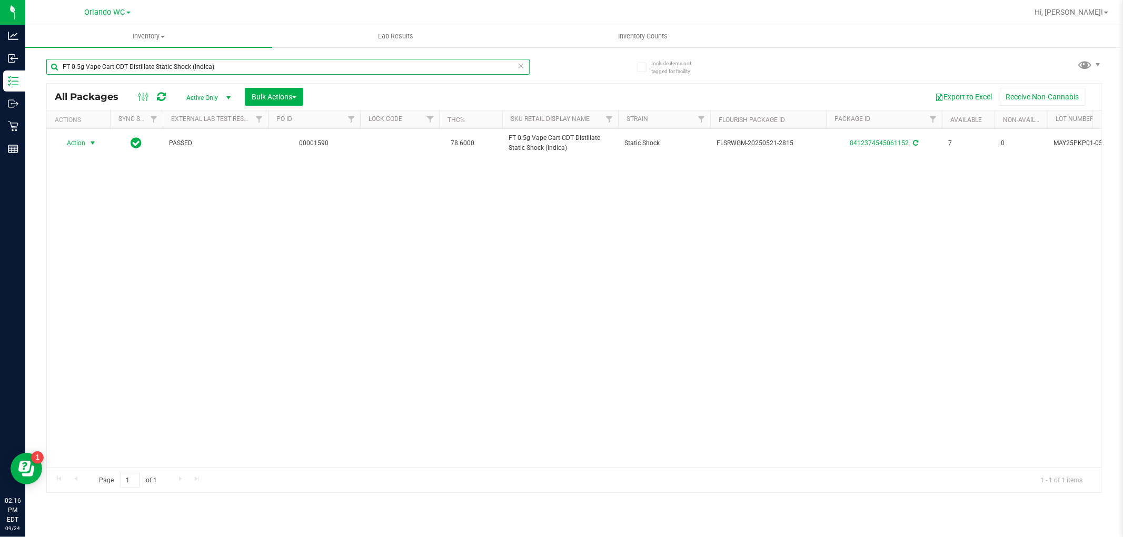
click at [182, 74] on input "FT 0.5g Vape Cart CDT Distillate Static Shock (Indica)" at bounding box center [287, 67] width 483 height 16
paste input "FT 0.5g Vape Cart CDT Distillate Late Night Cheddar"
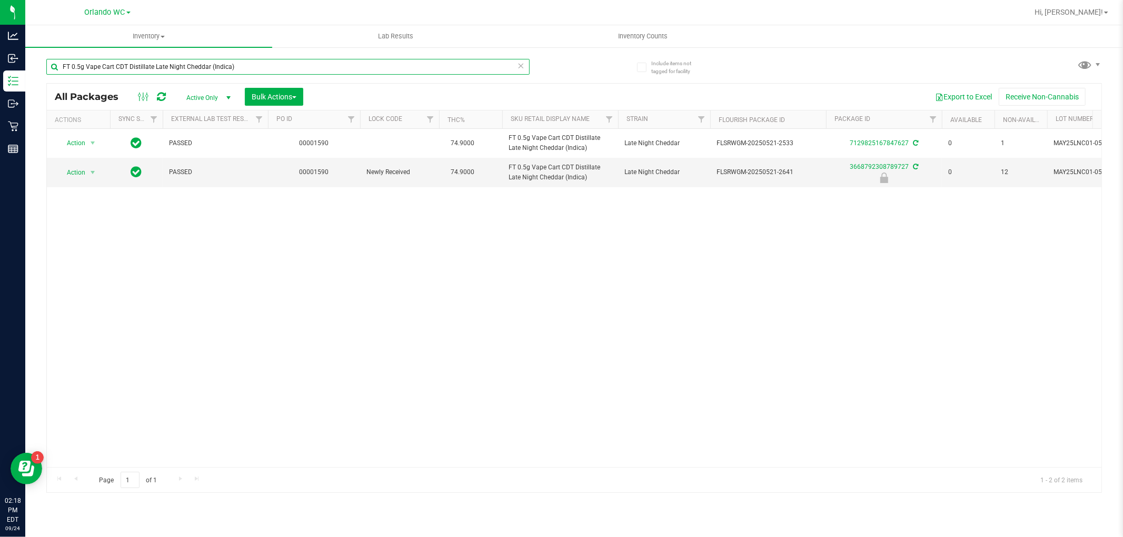
click at [187, 62] on input "FT 0.5g Vape Cart CDT Distillate Late Night Cheddar (Indica)" at bounding box center [287, 67] width 483 height 16
paste input "1g Vape Cart Distillate Green Crack (Sativ"
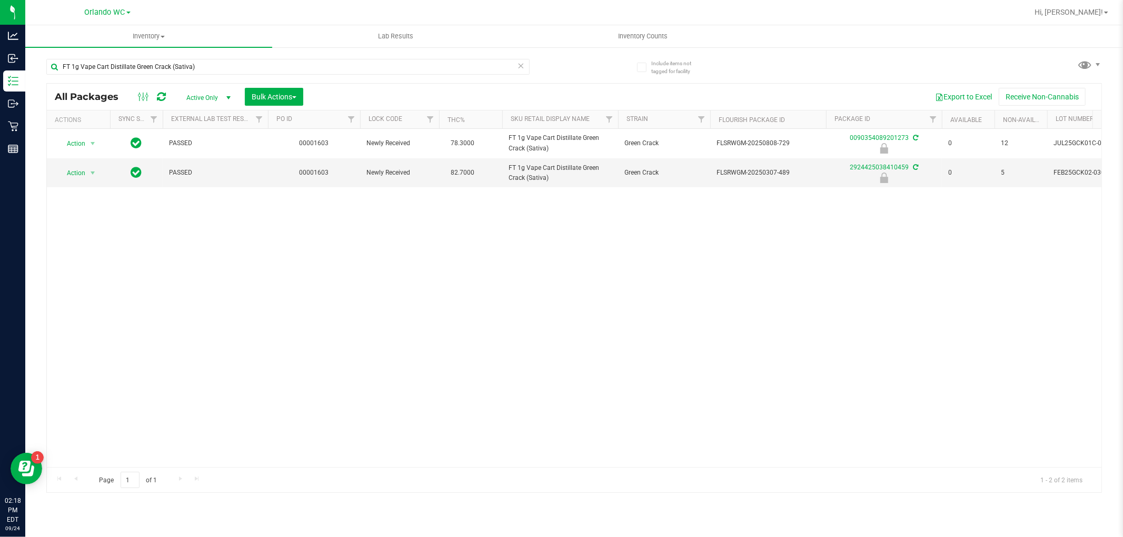
drag, startPoint x: 924, startPoint y: 324, endPoint x: 856, endPoint y: 316, distance: 68.3
click at [924, 324] on div "Action Action Edit attributes Global inventory Locate package Package audit log…" at bounding box center [574, 298] width 1054 height 338
click at [140, 72] on input "FT 1g Vape Cart Distillate Green Crack (Sativa)" at bounding box center [287, 67] width 483 height 16
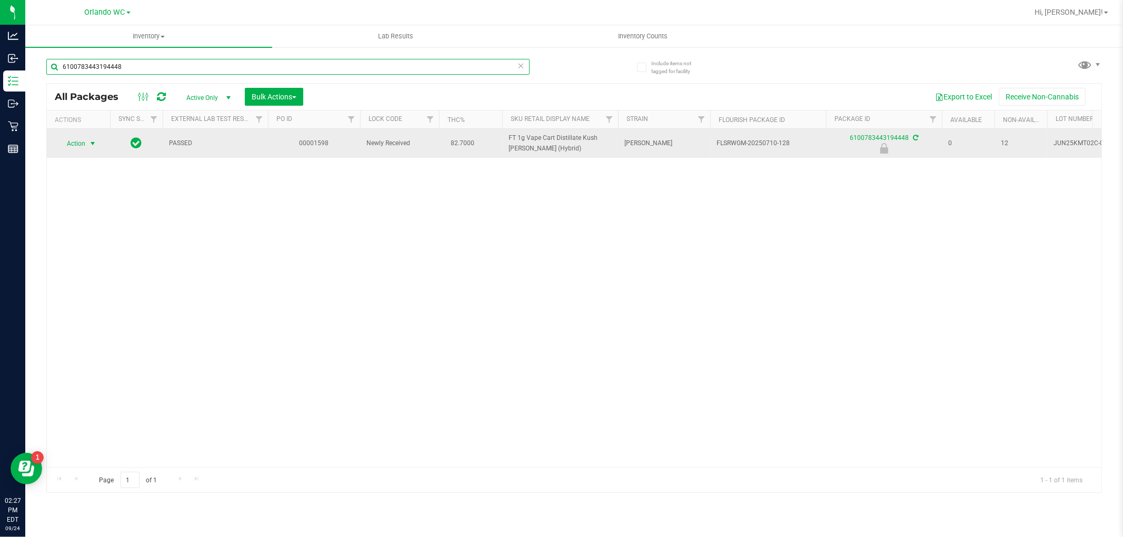
type input "6100783443194448"
click at [90, 147] on span "select" at bounding box center [92, 143] width 8 height 8
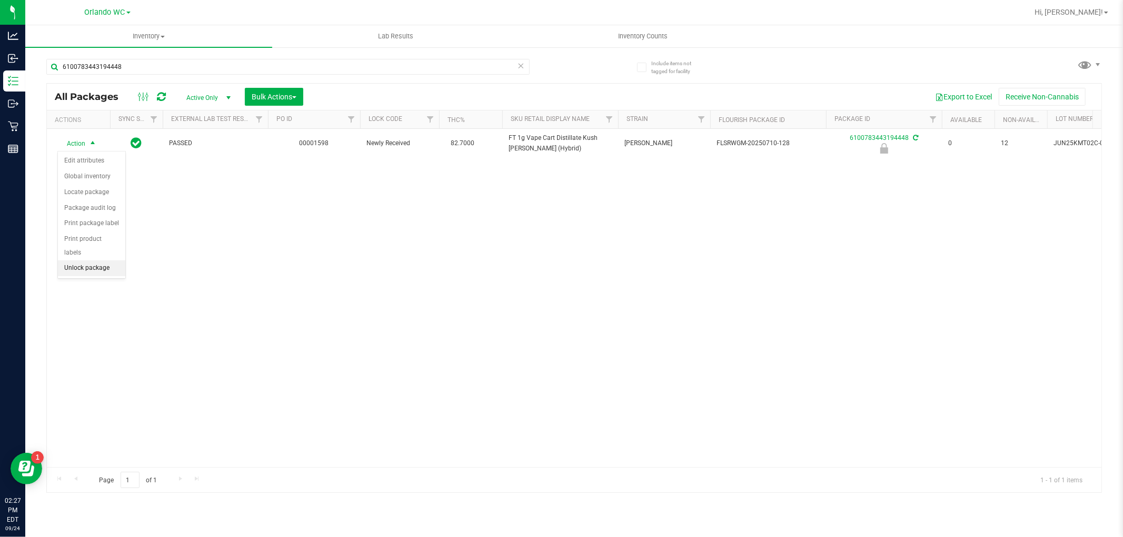
click at [113, 276] on li "Unlock package" at bounding box center [91, 269] width 67 height 16
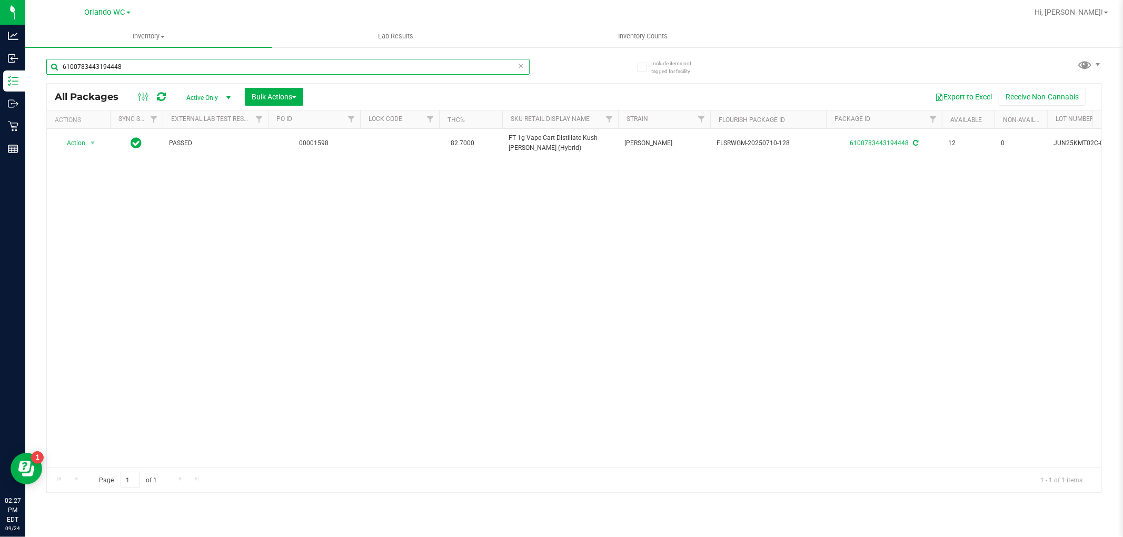
click at [211, 69] on input "6100783443194448" at bounding box center [287, 67] width 483 height 16
type input "6"
type input "3668792308789727"
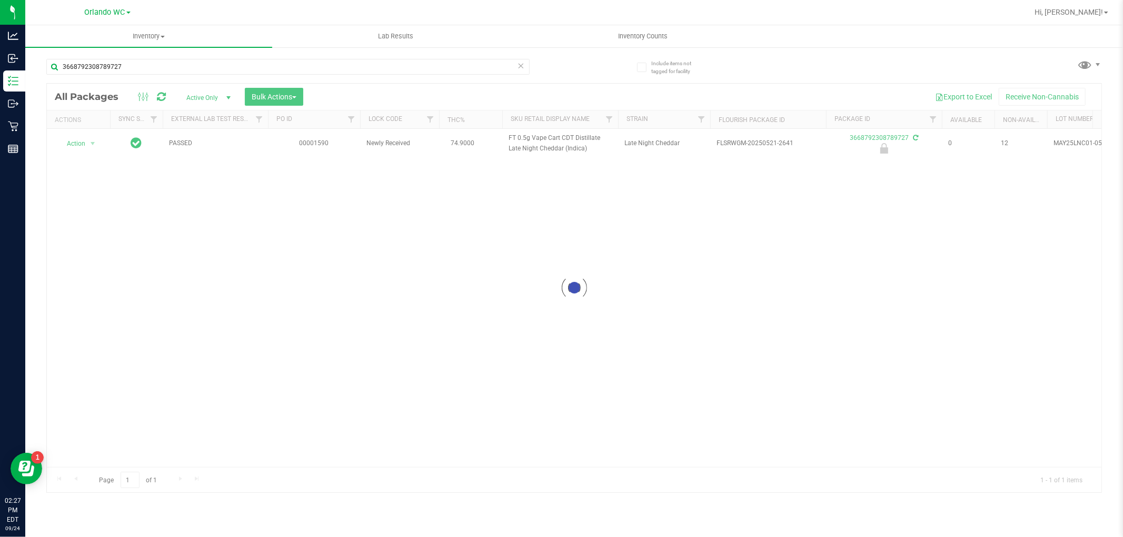
click at [86, 150] on div at bounding box center [574, 288] width 1054 height 409
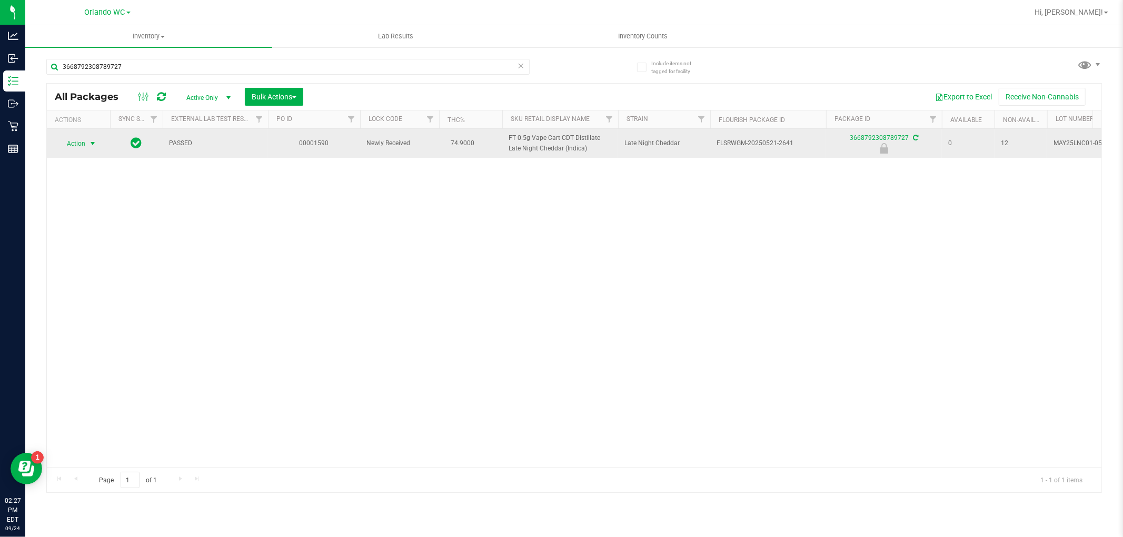
click at [91, 146] on span "select" at bounding box center [92, 143] width 8 height 8
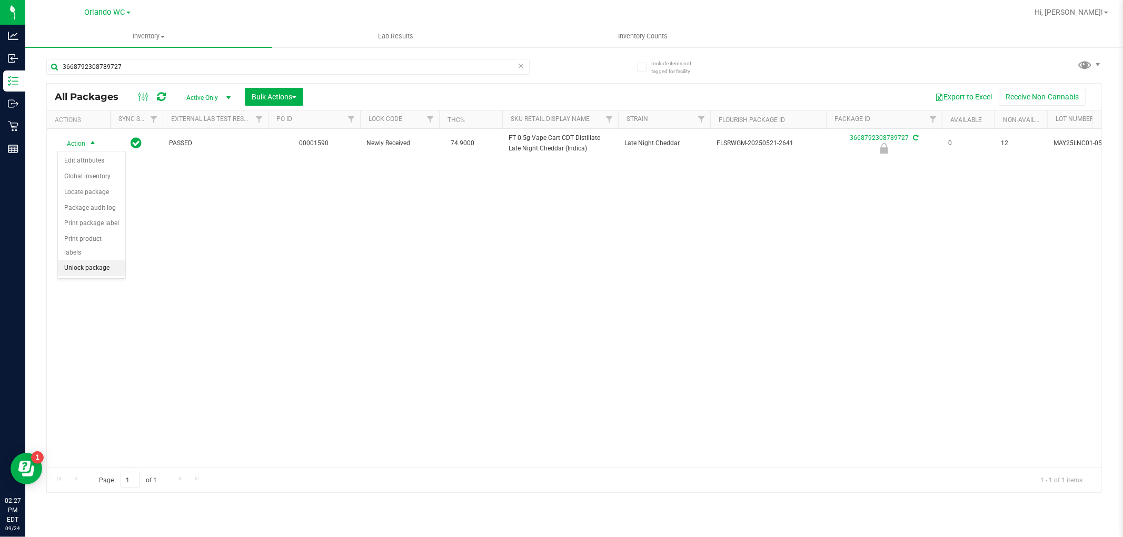
click at [106, 272] on li "Unlock package" at bounding box center [91, 269] width 67 height 16
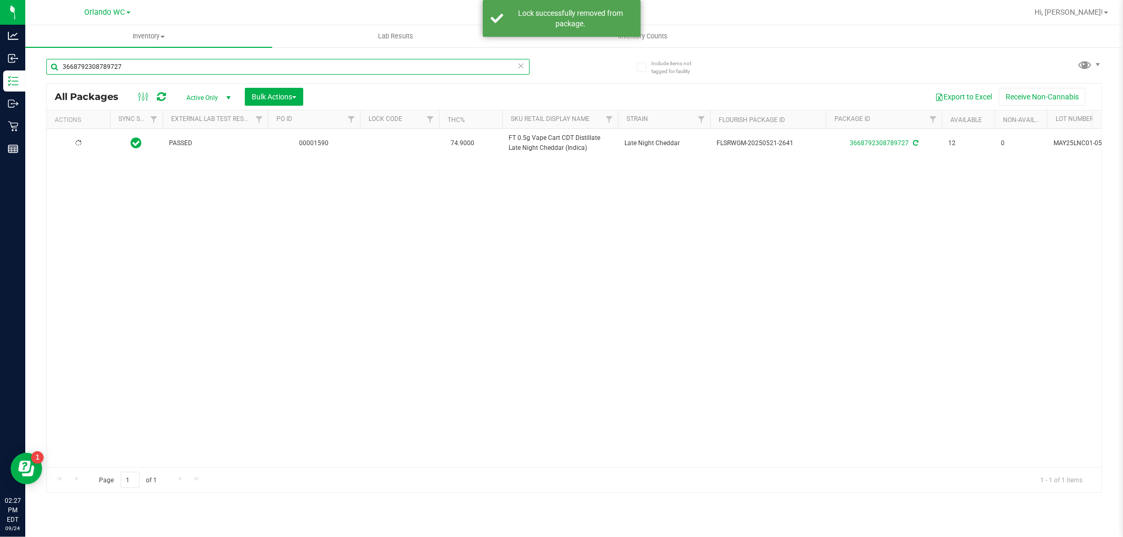
click at [470, 64] on input "3668792308789727" at bounding box center [287, 67] width 483 height 16
type input "3"
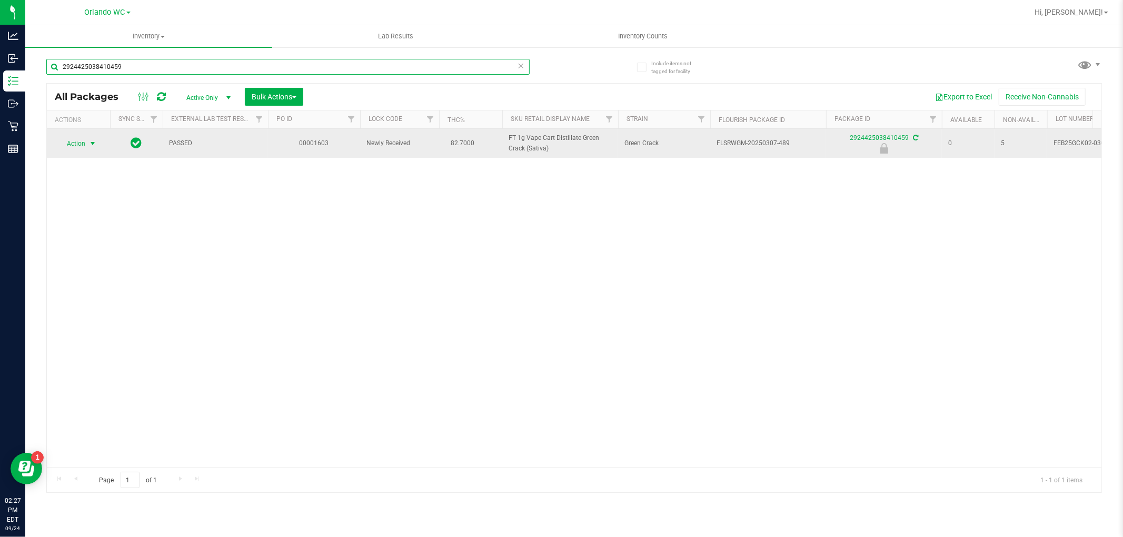
type input "2924425038410459"
click at [82, 146] on span "Action" at bounding box center [71, 143] width 28 height 15
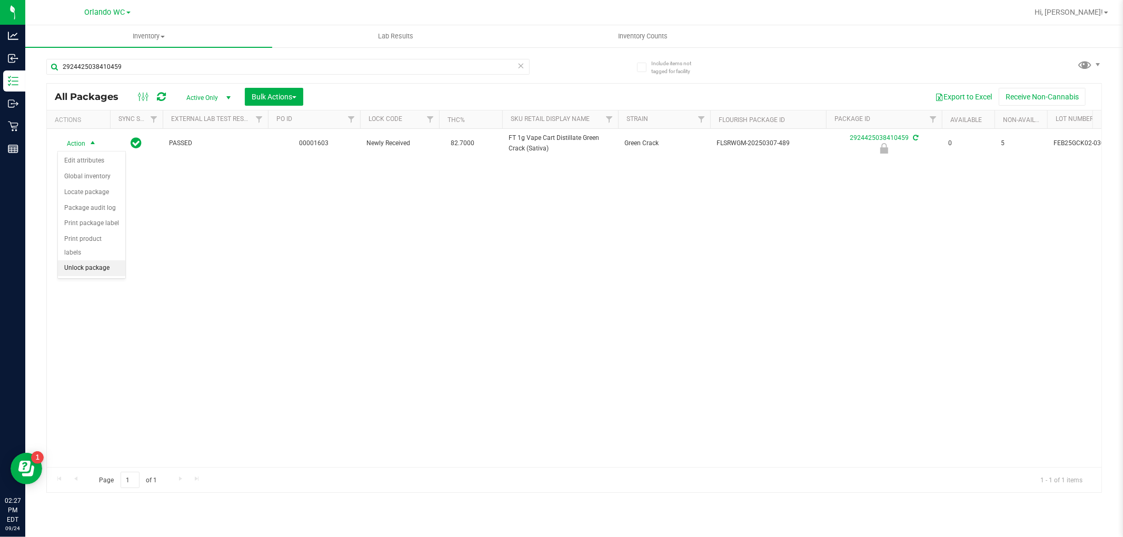
click at [115, 262] on li "Unlock package" at bounding box center [91, 269] width 67 height 16
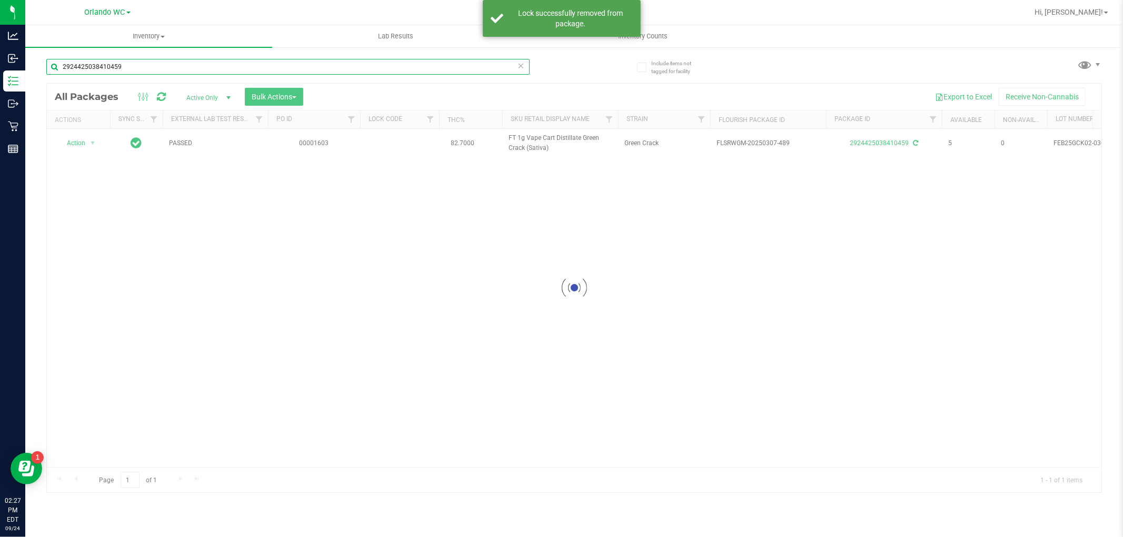
click at [150, 69] on input "2924425038410459" at bounding box center [287, 67] width 483 height 16
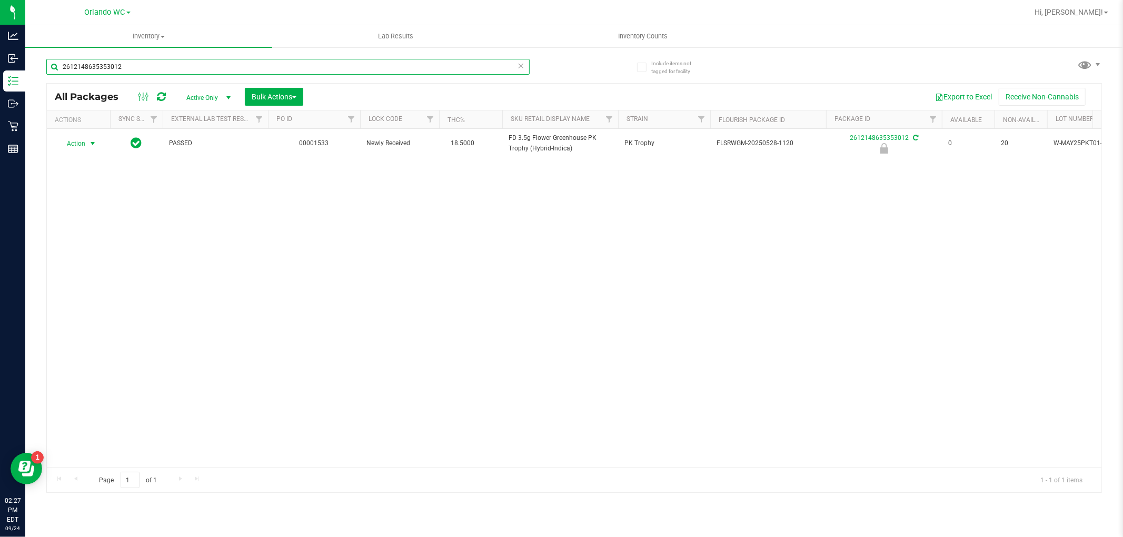
type input "2612148635353012"
click at [82, 145] on span "Action" at bounding box center [71, 143] width 28 height 15
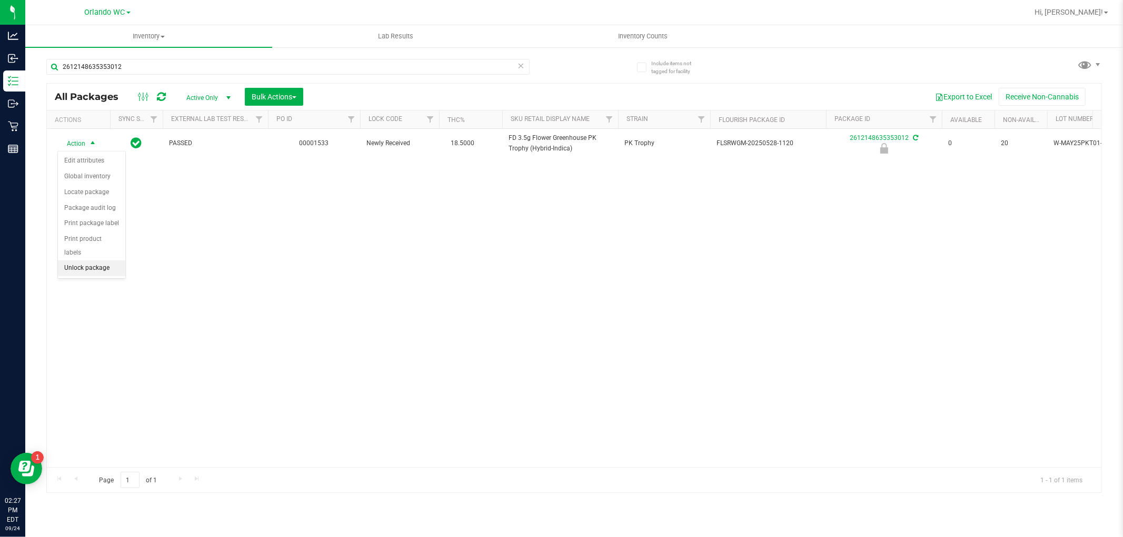
click at [83, 271] on li "Unlock package" at bounding box center [91, 269] width 67 height 16
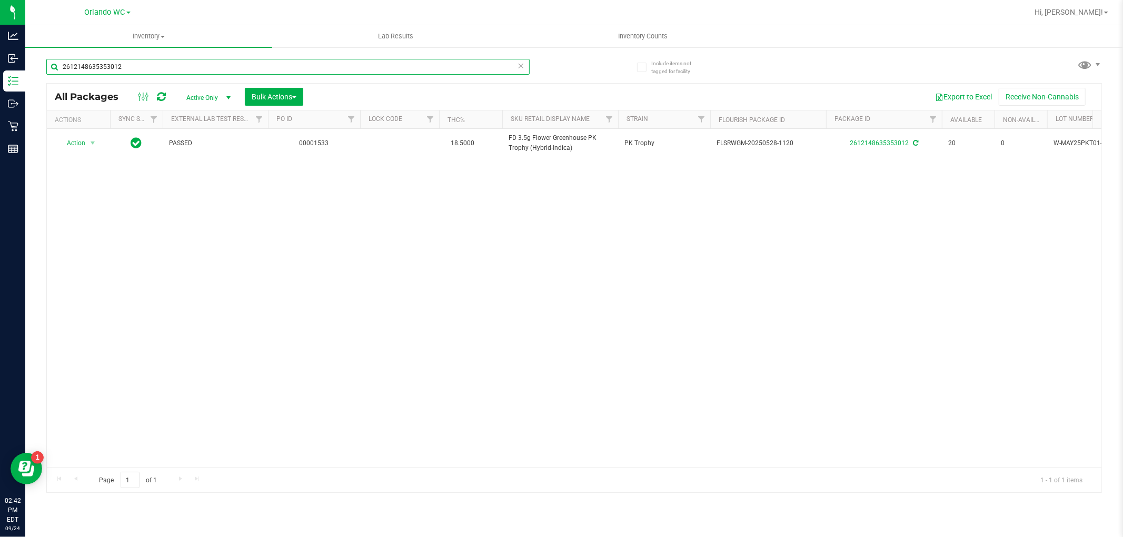
click at [118, 59] on input "2612148635353012" at bounding box center [287, 67] width 483 height 16
click at [120, 65] on input "2612148635353012" at bounding box center [287, 67] width 483 height 16
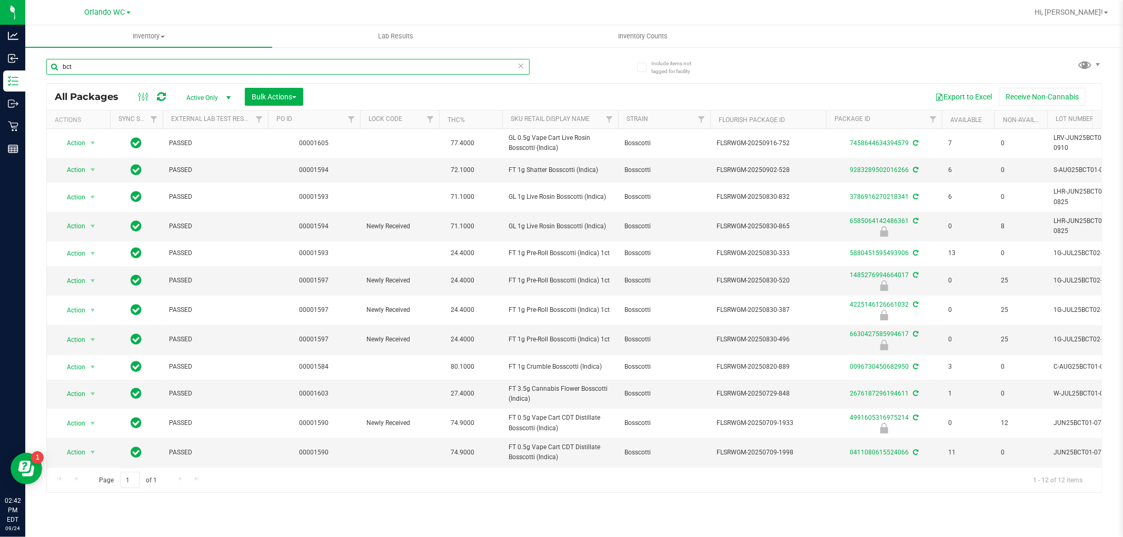
type input "bct"
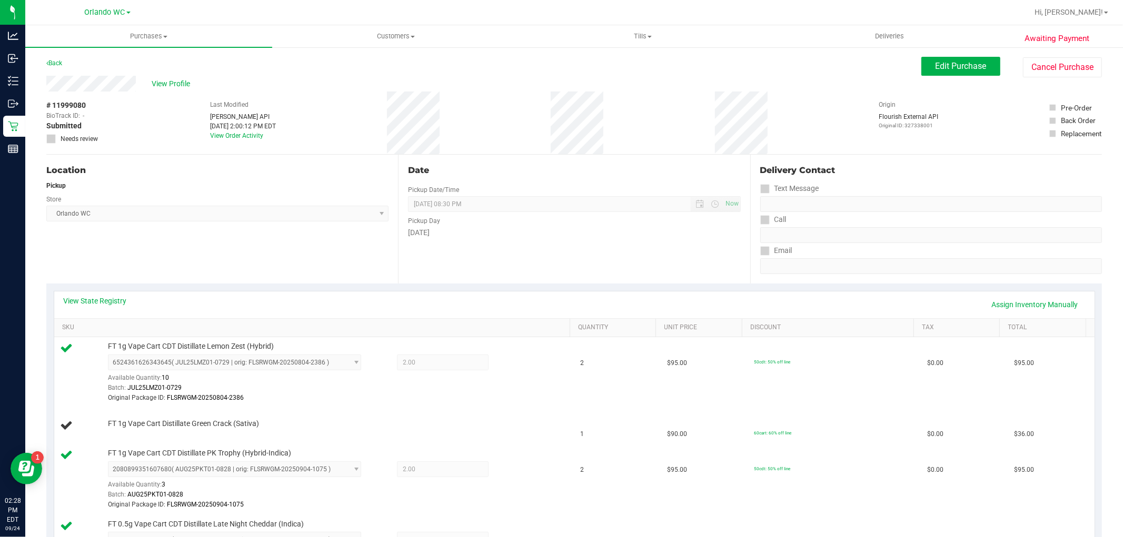
click at [224, 253] on div "Location Pickup Store [GEOGRAPHIC_DATA] WC Select Store [PERSON_NAME][GEOGRAPHI…" at bounding box center [222, 219] width 352 height 129
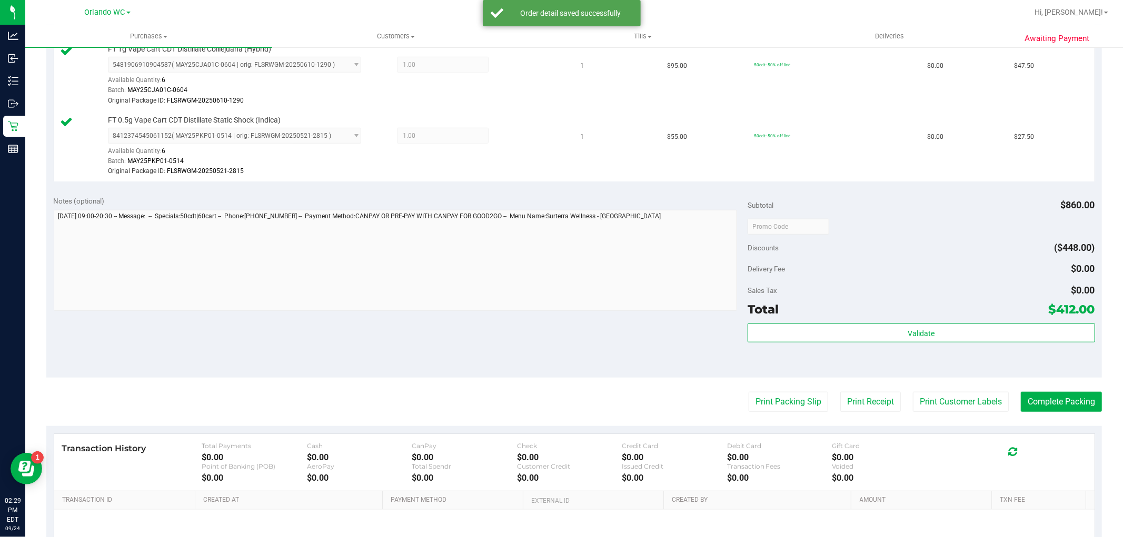
scroll to position [760, 0]
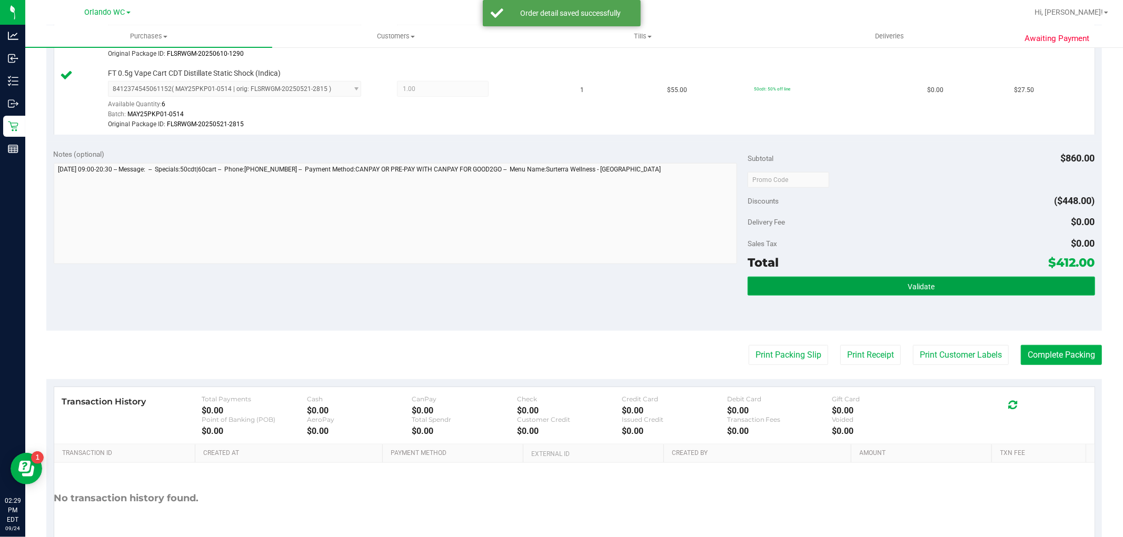
click at [923, 291] on span "Validate" at bounding box center [921, 287] width 27 height 8
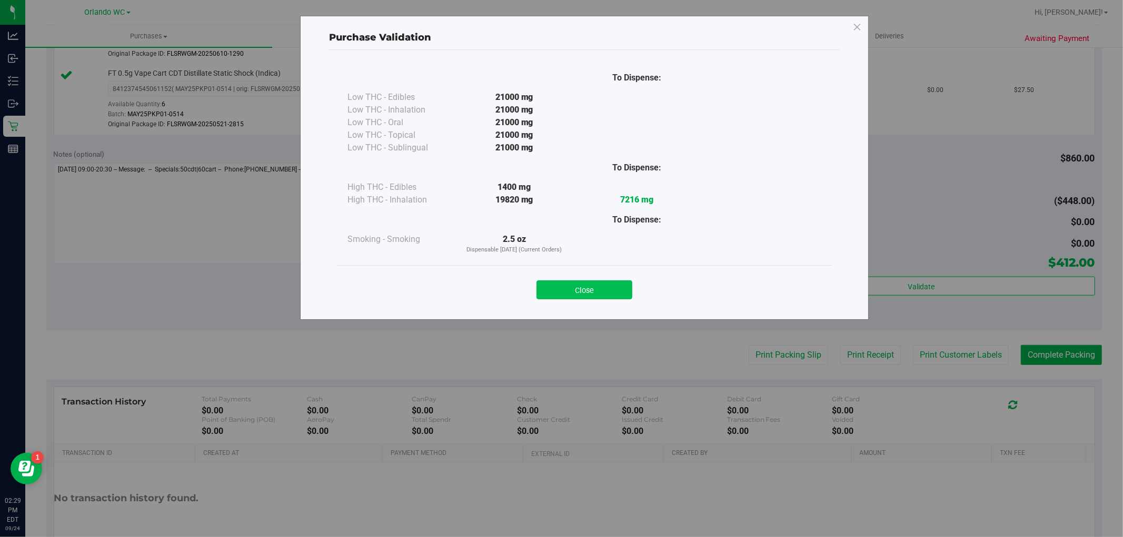
click at [579, 294] on button "Close" at bounding box center [584, 290] width 96 height 19
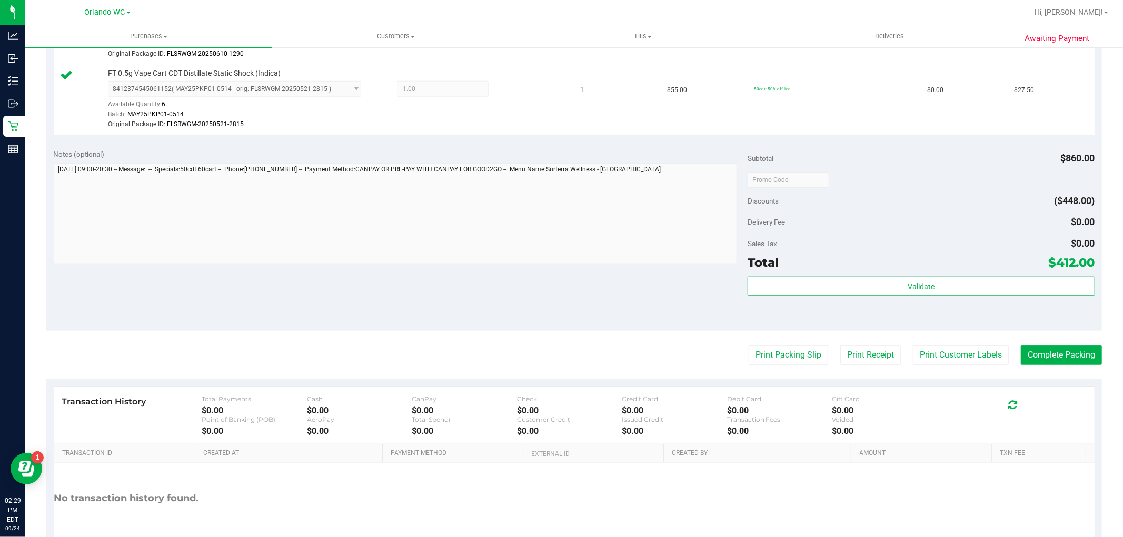
click at [762, 346] on button "Print Packing Slip" at bounding box center [788, 355] width 79 height 20
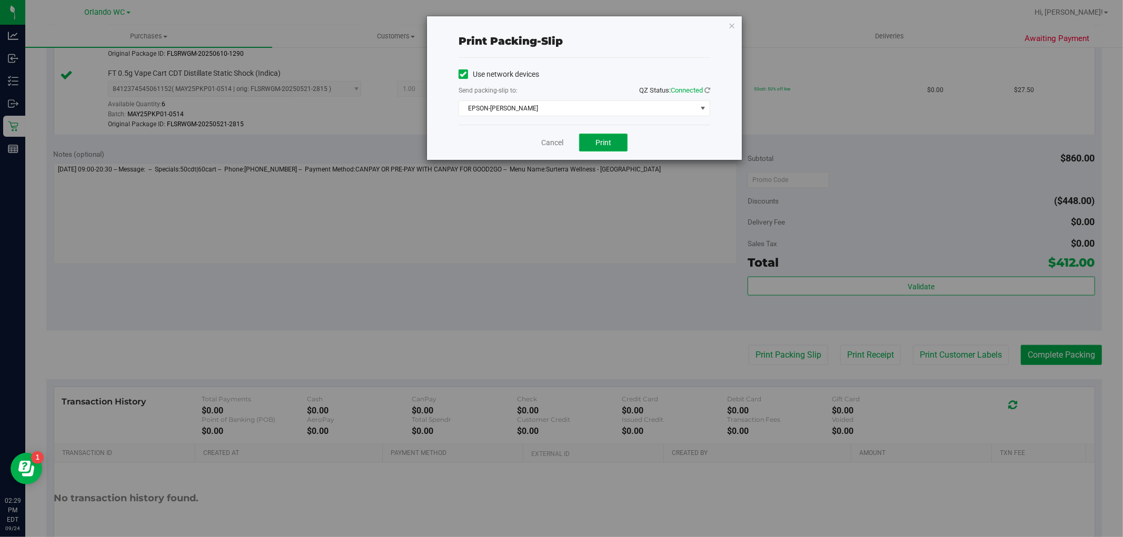
click at [597, 136] on button "Print" at bounding box center [603, 143] width 48 height 18
click at [553, 141] on link "Cancel" at bounding box center [552, 142] width 22 height 11
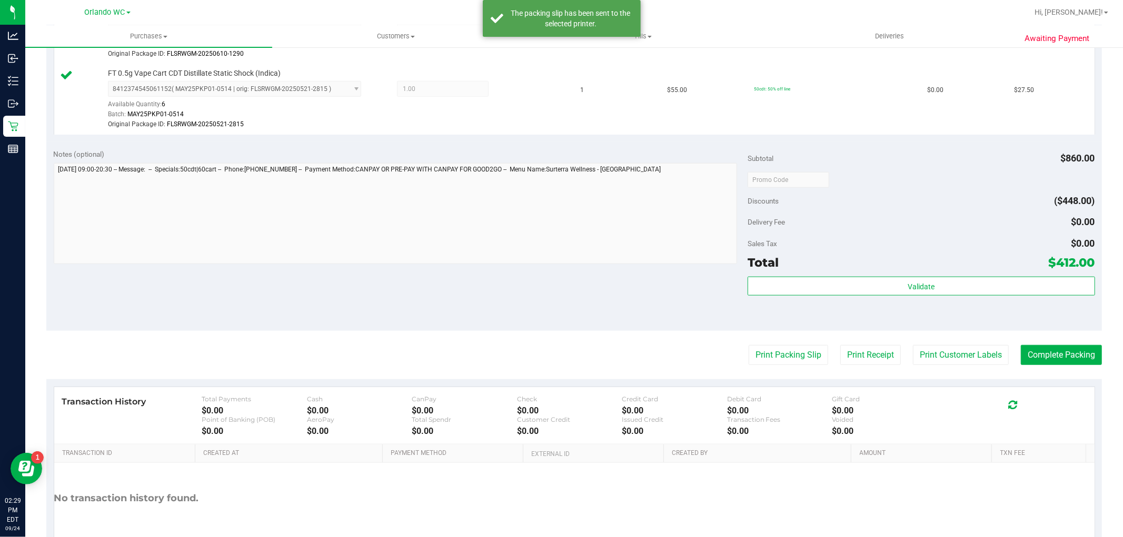
click at [1075, 331] on div "Notes (optional) Subtotal $860.00 Discounts ($448.00) Delivery Fee $0.00 Sales …" at bounding box center [573, 237] width 1055 height 190
click at [1064, 362] on button "Complete Packing" at bounding box center [1061, 355] width 81 height 20
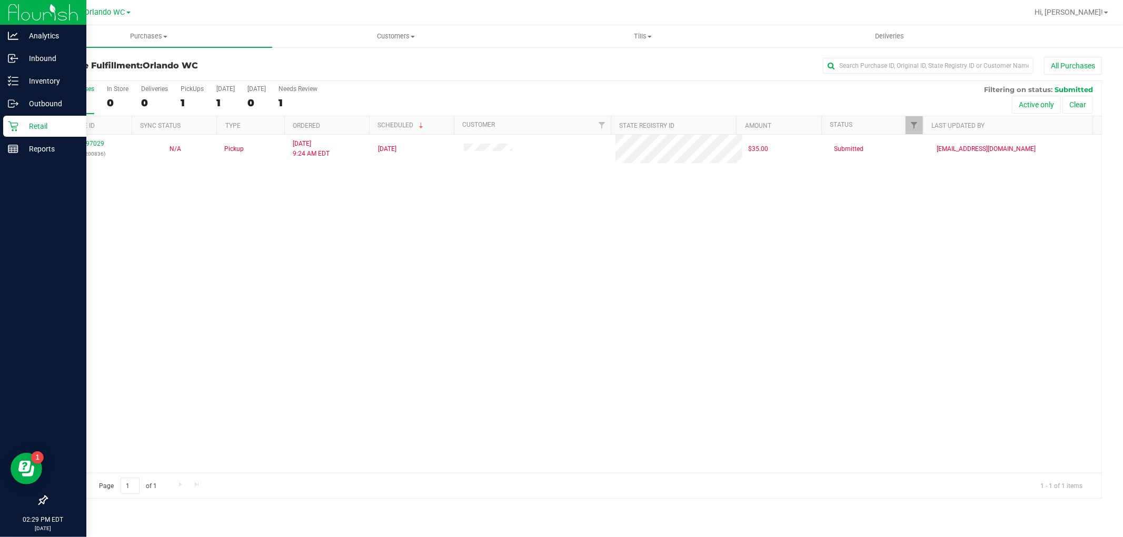
click at [17, 125] on icon at bounding box center [13, 126] width 11 height 11
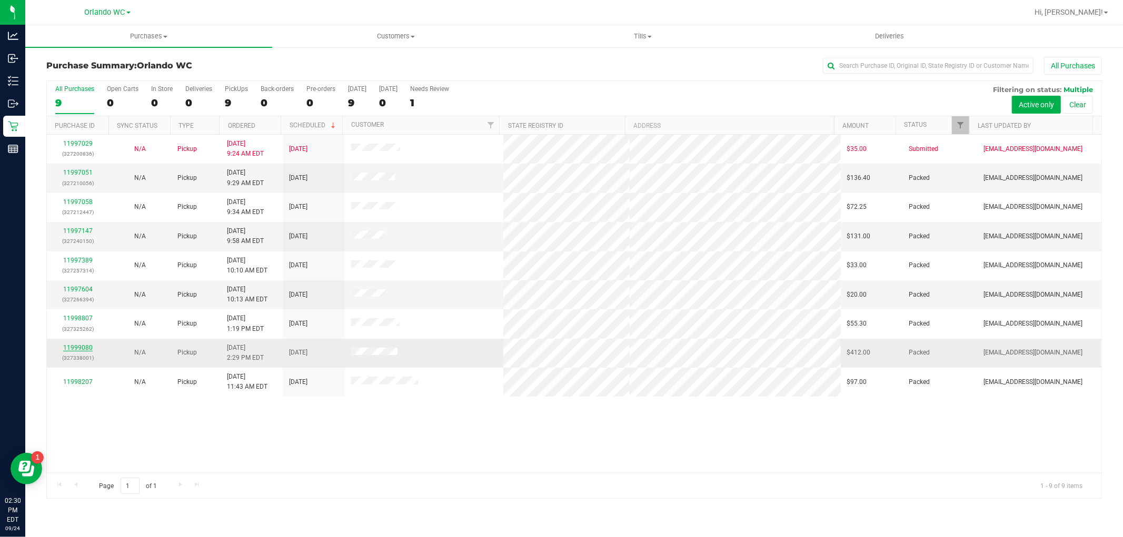
click at [79, 348] on link "11999080" at bounding box center [77, 347] width 29 height 7
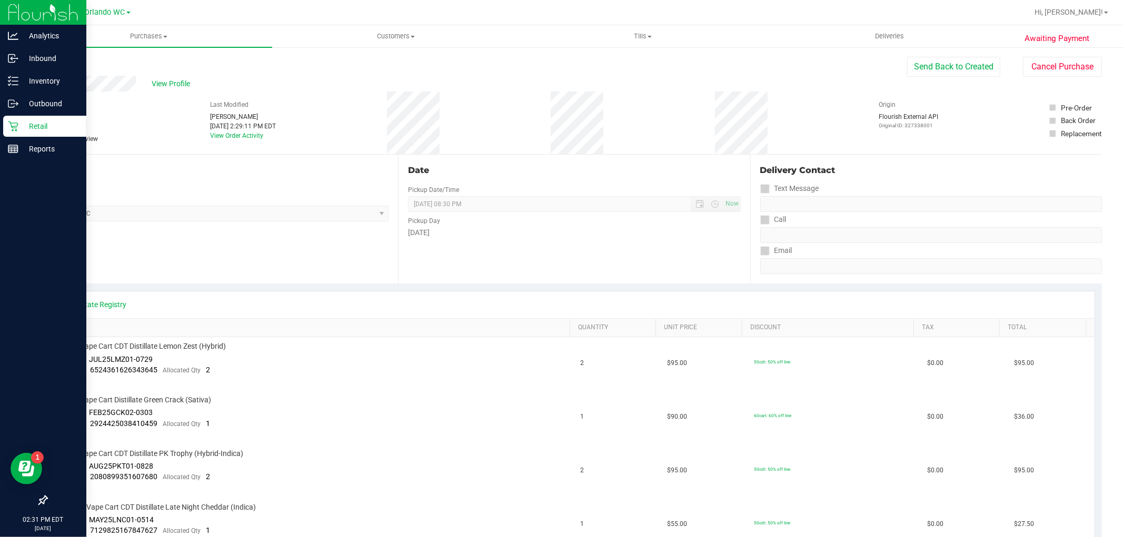
click at [9, 119] on div "Retail" at bounding box center [44, 126] width 83 height 21
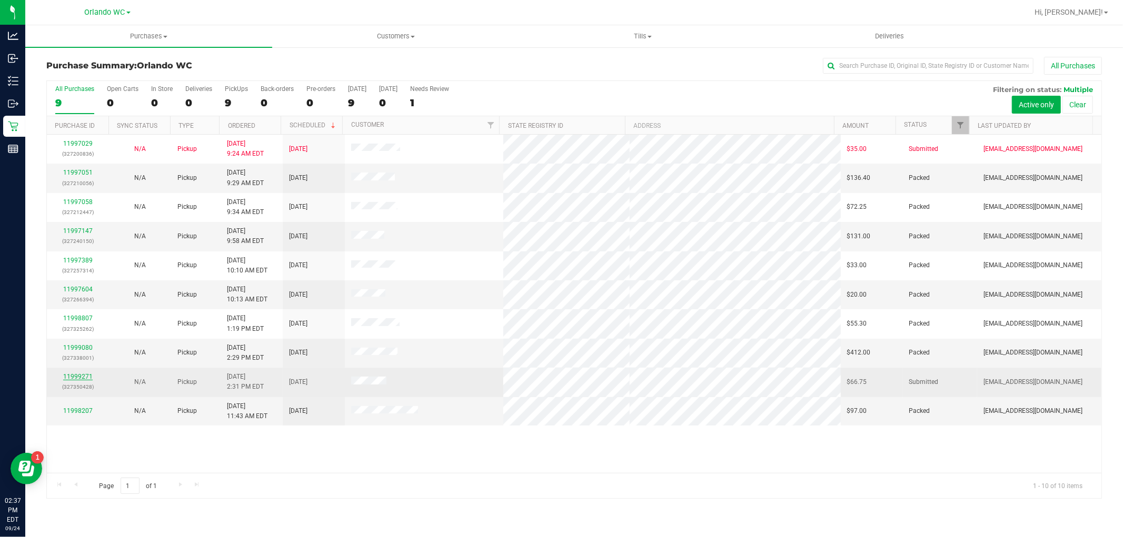
click at [77, 374] on link "11999271" at bounding box center [77, 376] width 29 height 7
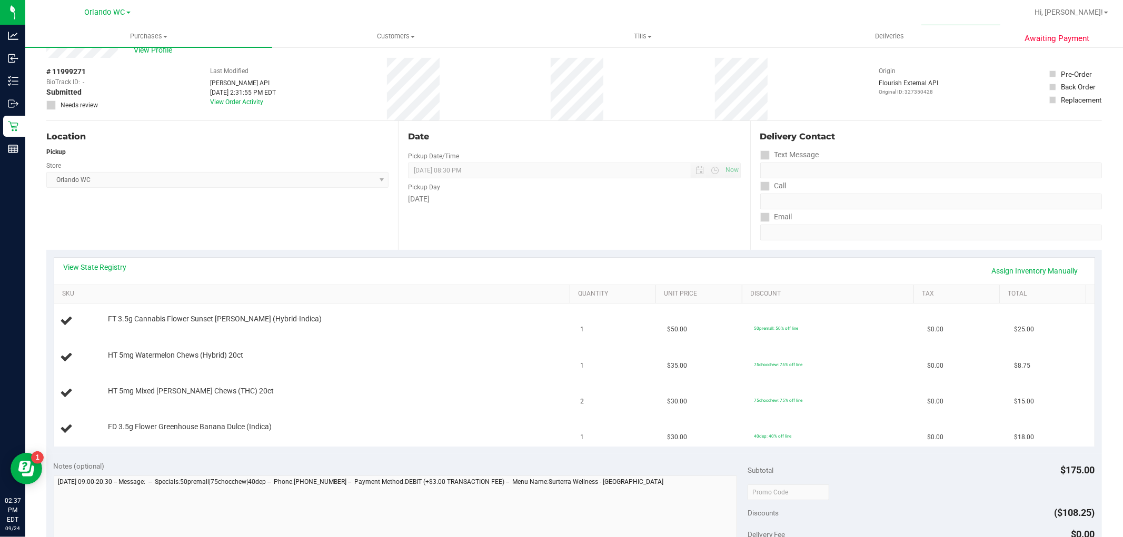
scroll to position [58, 0]
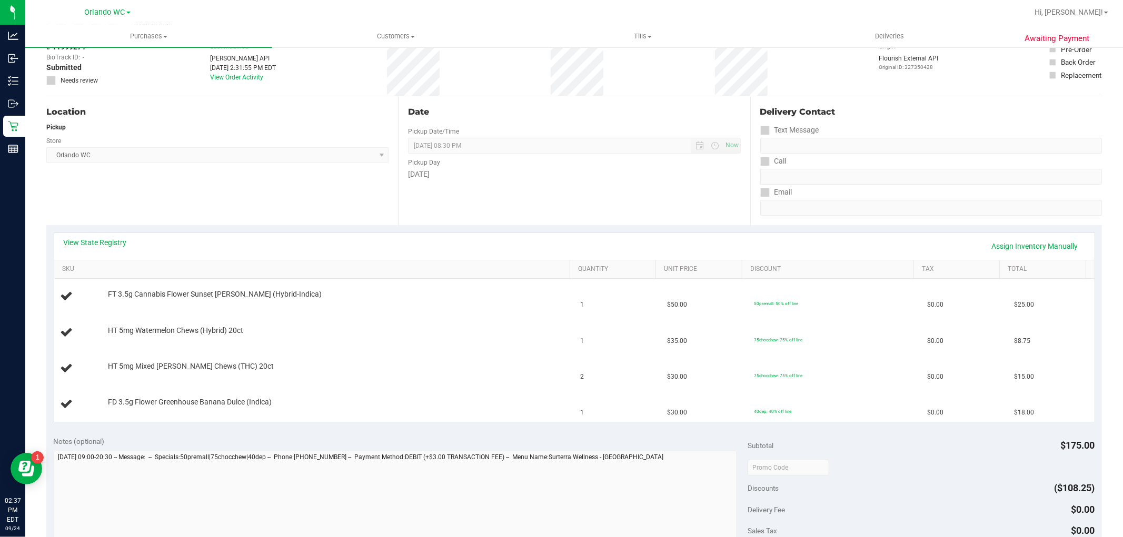
click at [79, 249] on div "View State Registry Assign Inventory Manually" at bounding box center [574, 246] width 1021 height 18
click at [80, 246] on link "View State Registry" at bounding box center [95, 242] width 63 height 11
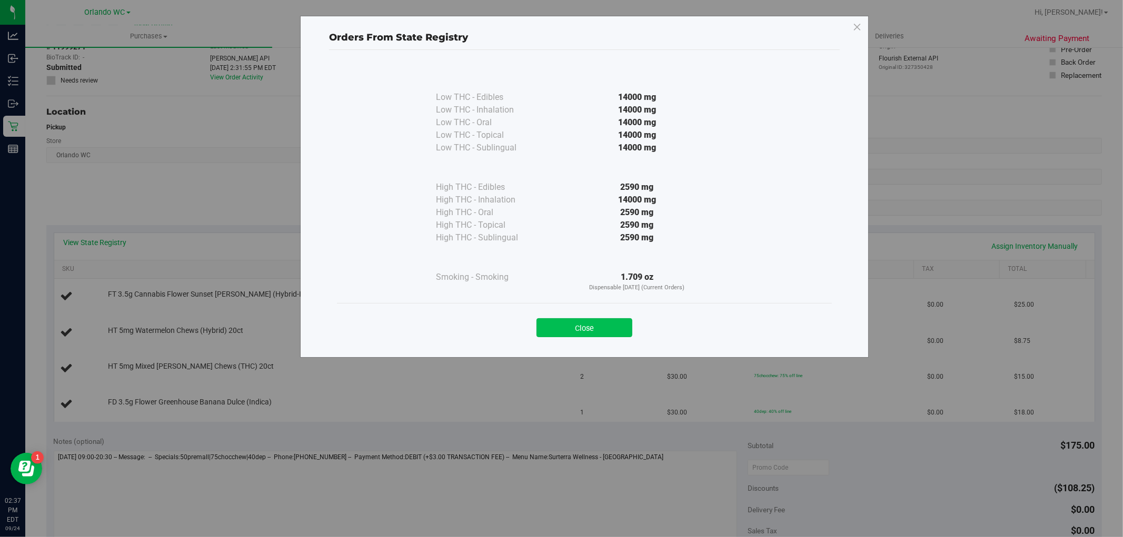
click at [604, 318] on button "Close" at bounding box center [584, 327] width 96 height 19
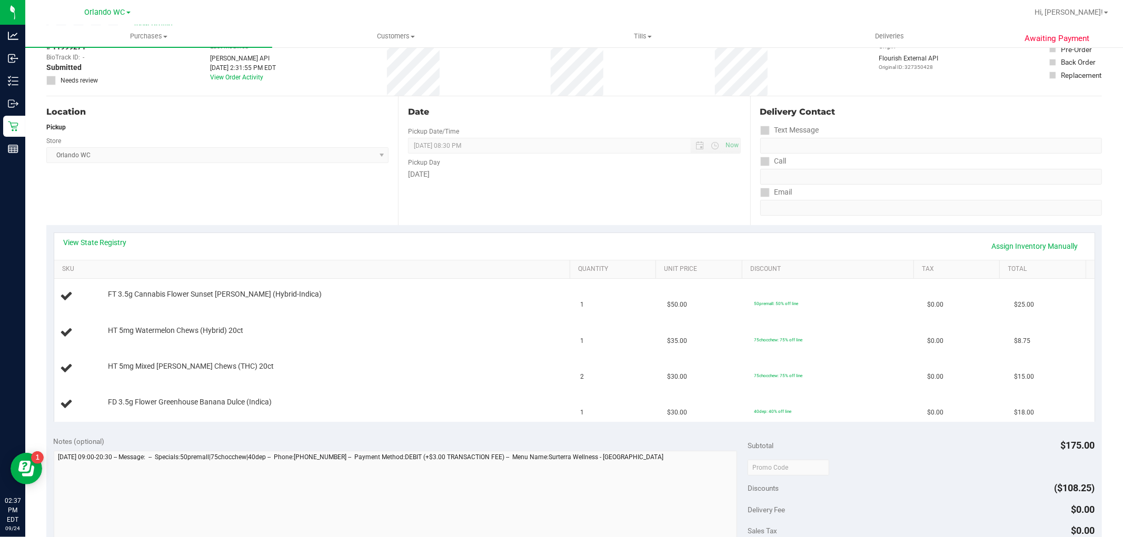
click at [570, 213] on div "Date Pickup Date/Time 09/24/2025 Now 09/24/2025 08:30 PM Now Pickup Day Wednesd…" at bounding box center [574, 160] width 352 height 129
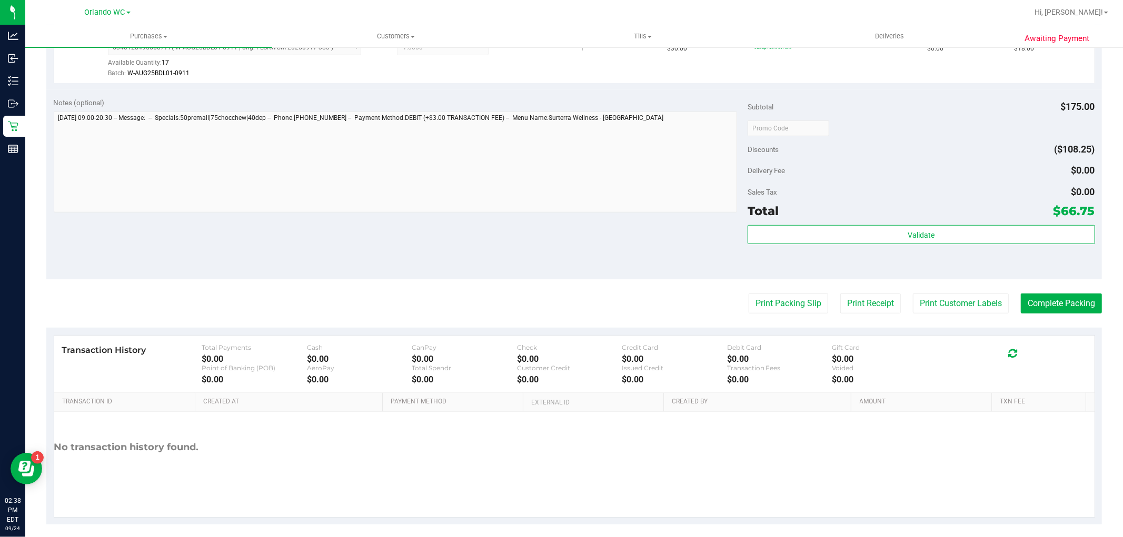
scroll to position [507, 0]
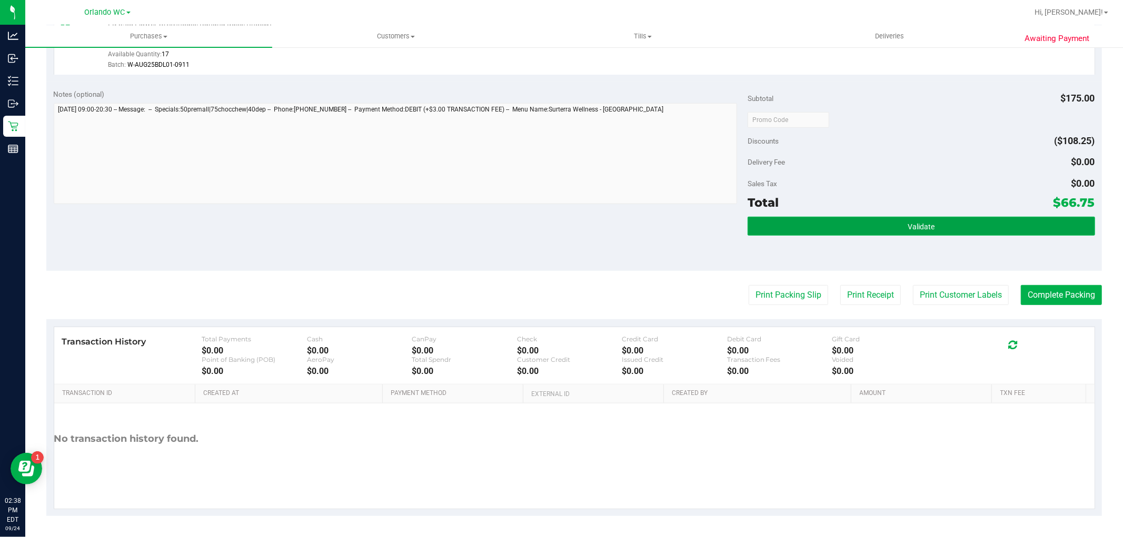
click at [951, 223] on button "Validate" at bounding box center [921, 226] width 347 height 19
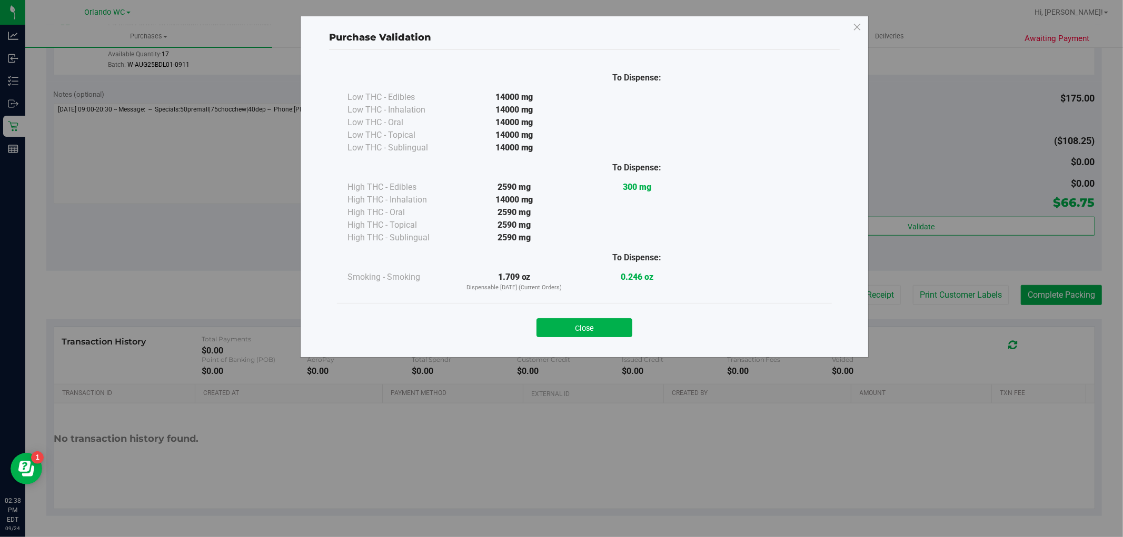
click at [604, 314] on div "Close" at bounding box center [584, 325] width 479 height 26
click at [609, 317] on div "Close" at bounding box center [584, 325] width 479 height 26
click at [611, 322] on button "Close" at bounding box center [584, 327] width 96 height 19
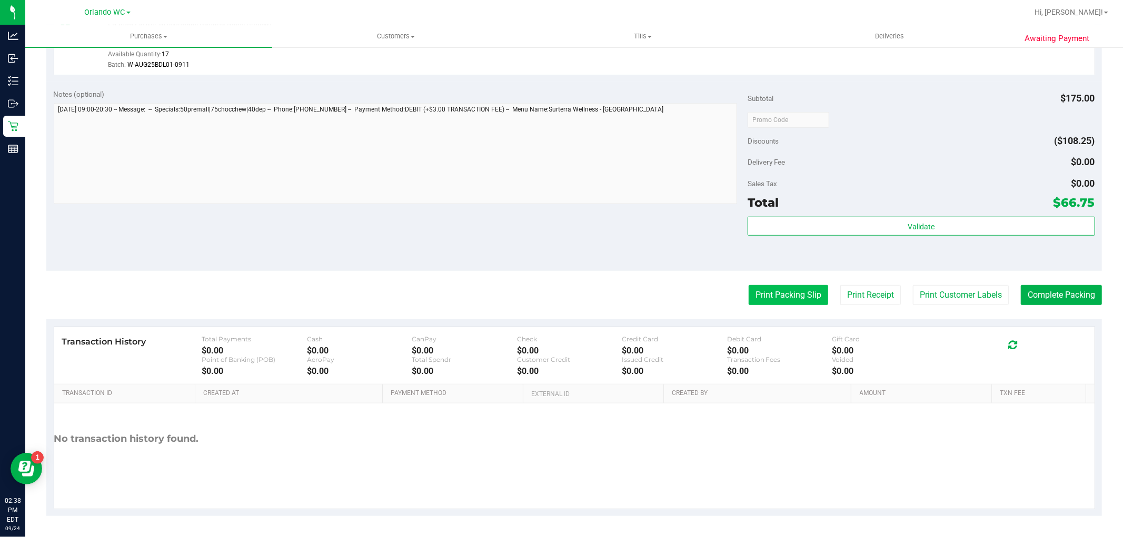
click at [783, 294] on button "Print Packing Slip" at bounding box center [788, 295] width 79 height 20
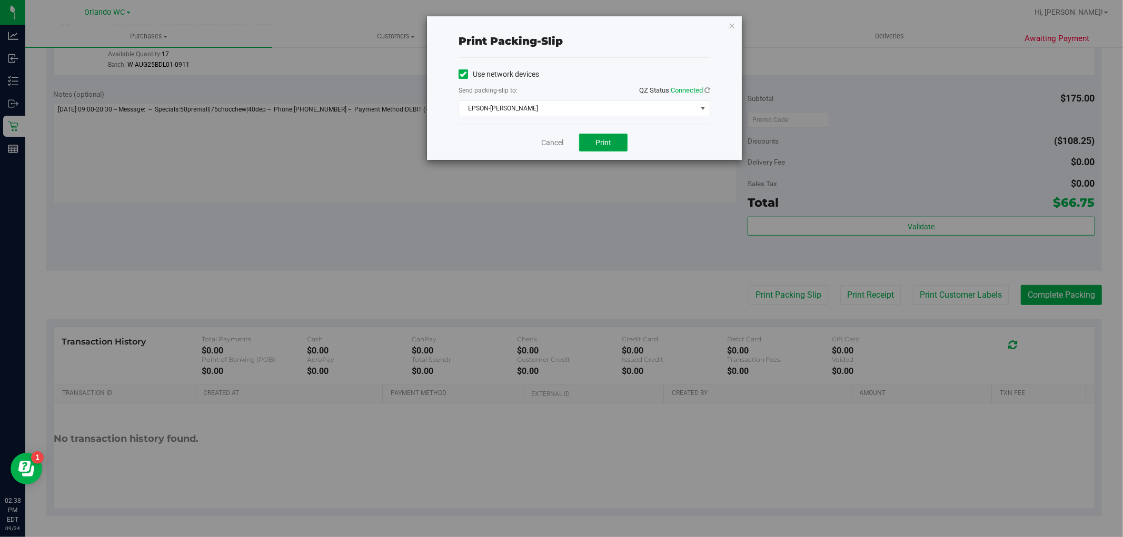
click at [620, 144] on button "Print" at bounding box center [603, 143] width 48 height 18
click at [555, 145] on link "Cancel" at bounding box center [552, 142] width 22 height 11
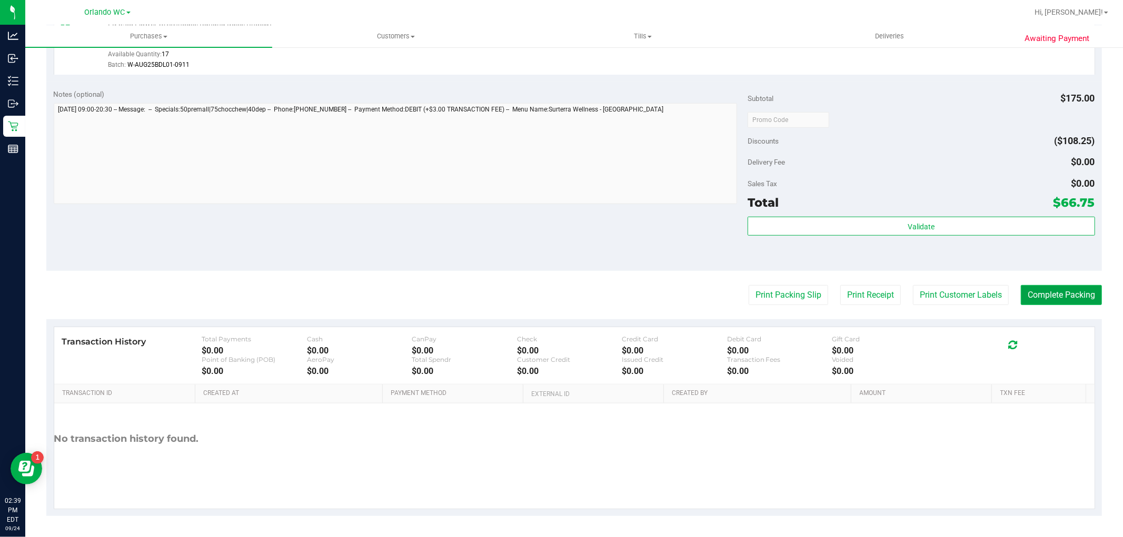
click at [1057, 293] on button "Complete Packing" at bounding box center [1061, 295] width 81 height 20
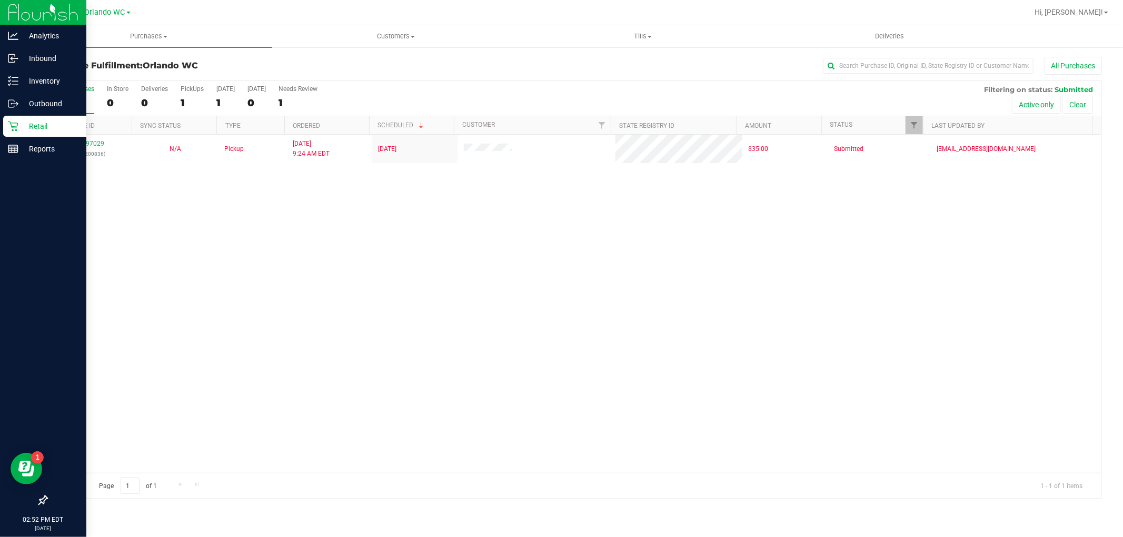
click at [22, 126] on p "Retail" at bounding box center [49, 126] width 63 height 13
